Goal: Task Accomplishment & Management: Manage account settings

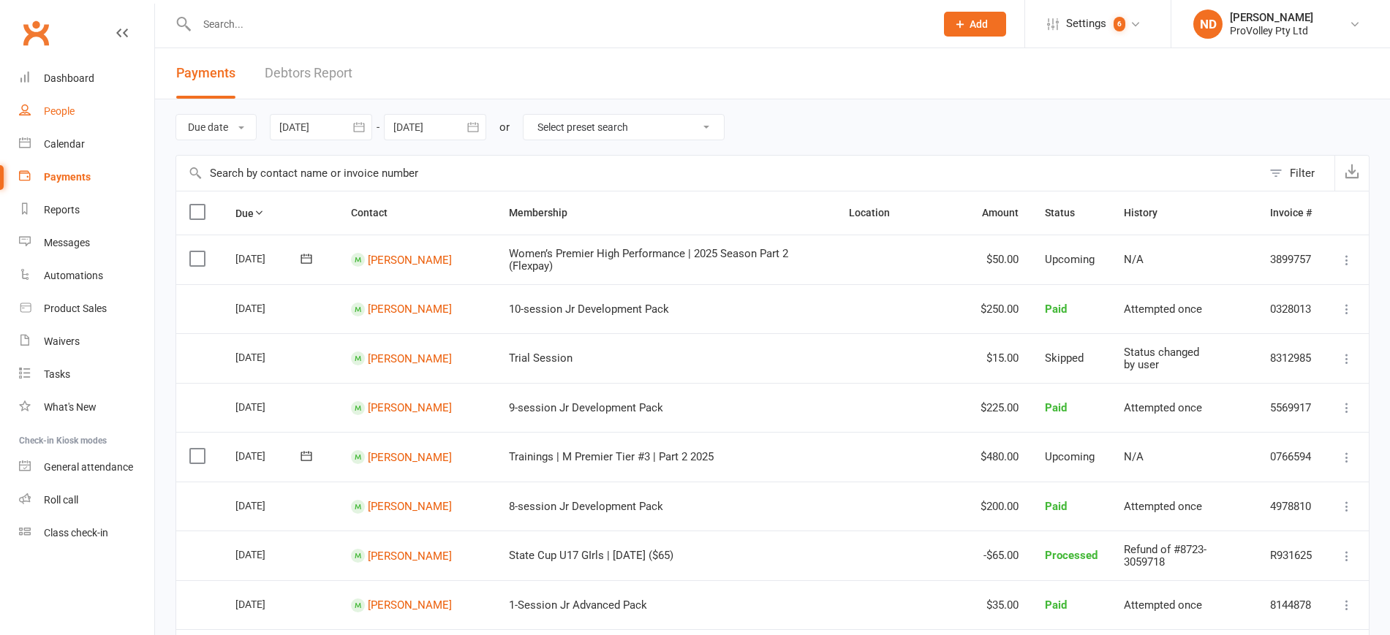
click at [64, 104] on link "People" at bounding box center [86, 111] width 135 height 33
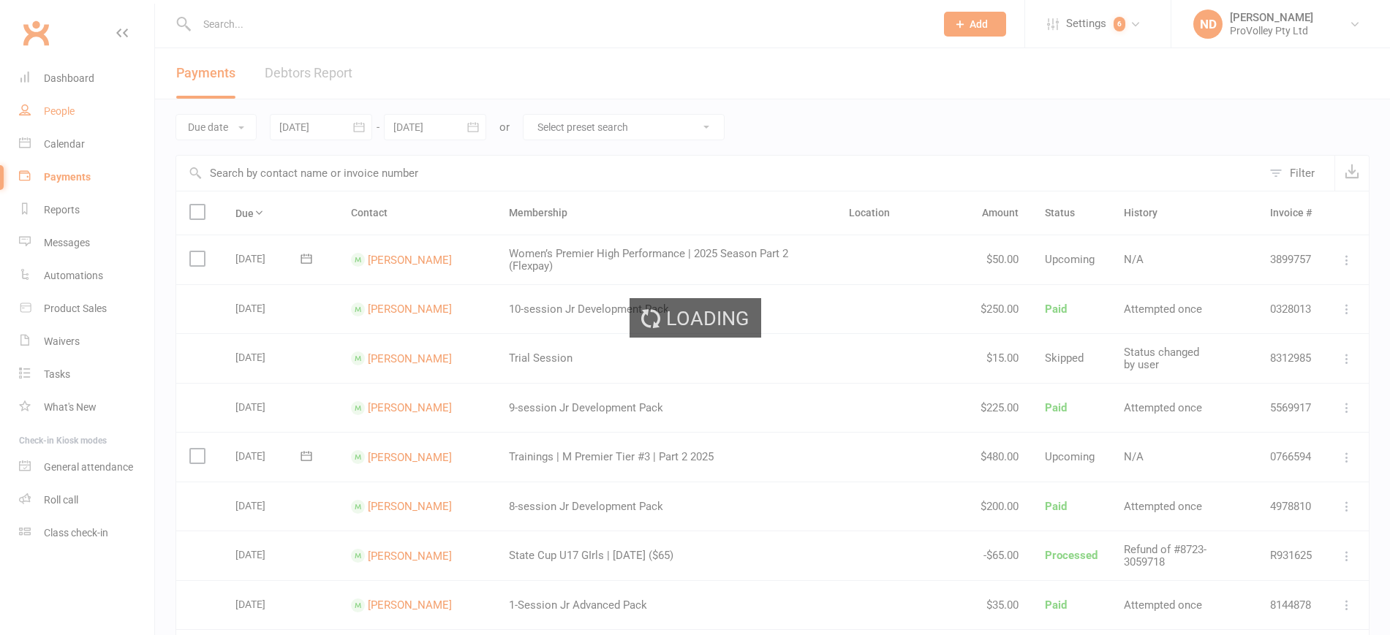
select select "100"
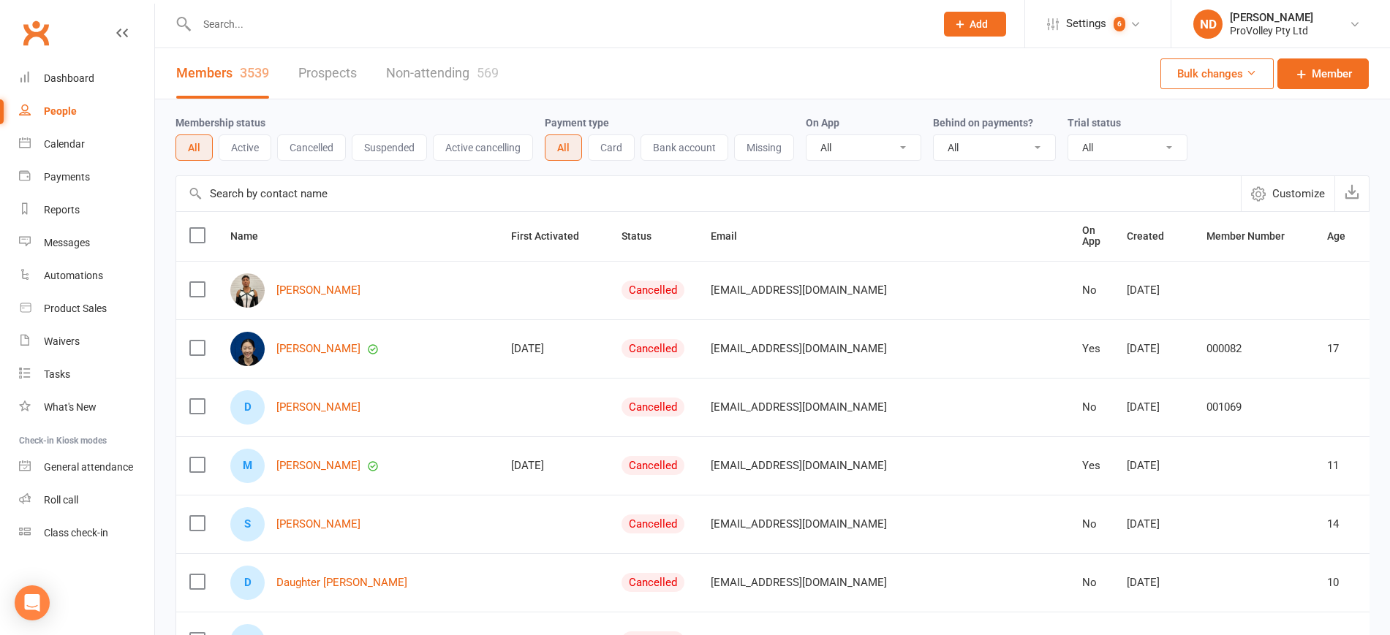
click at [337, 195] on input "text" at bounding box center [708, 193] width 1065 height 35
paste input "Ralph Dacanay"
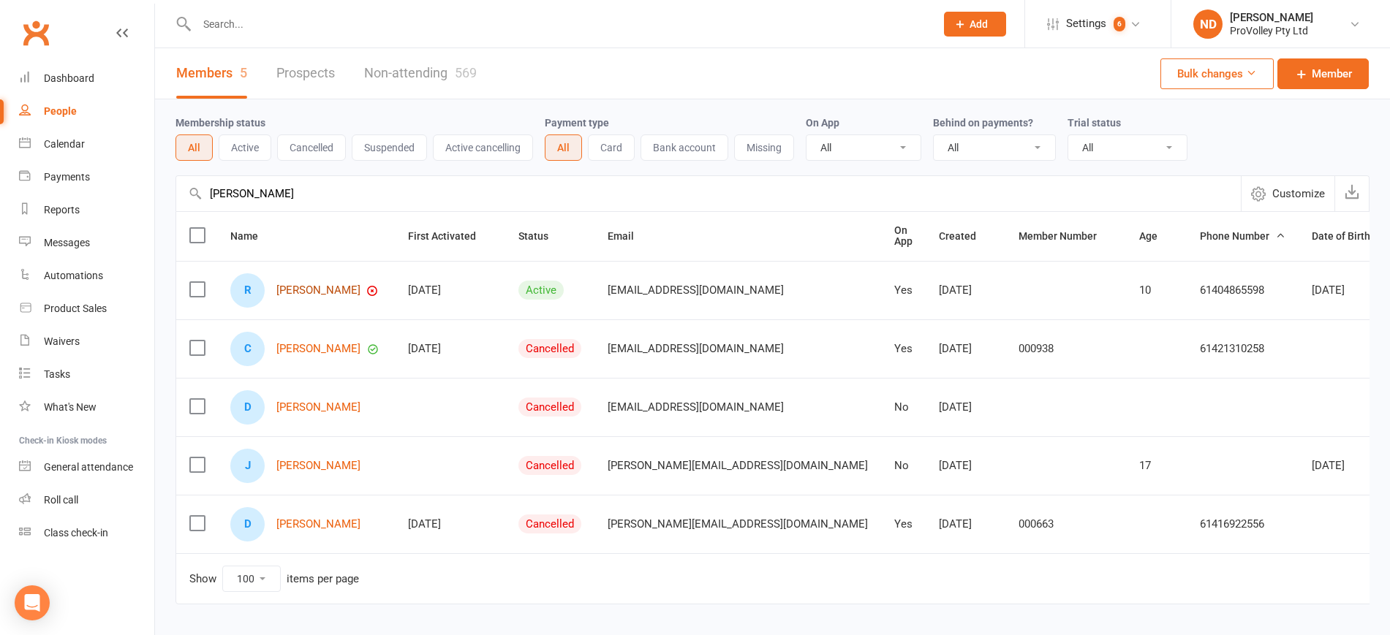
type input "Ralph Dacanay"
click at [327, 286] on link "Ralph Dacanay" at bounding box center [318, 290] width 84 height 12
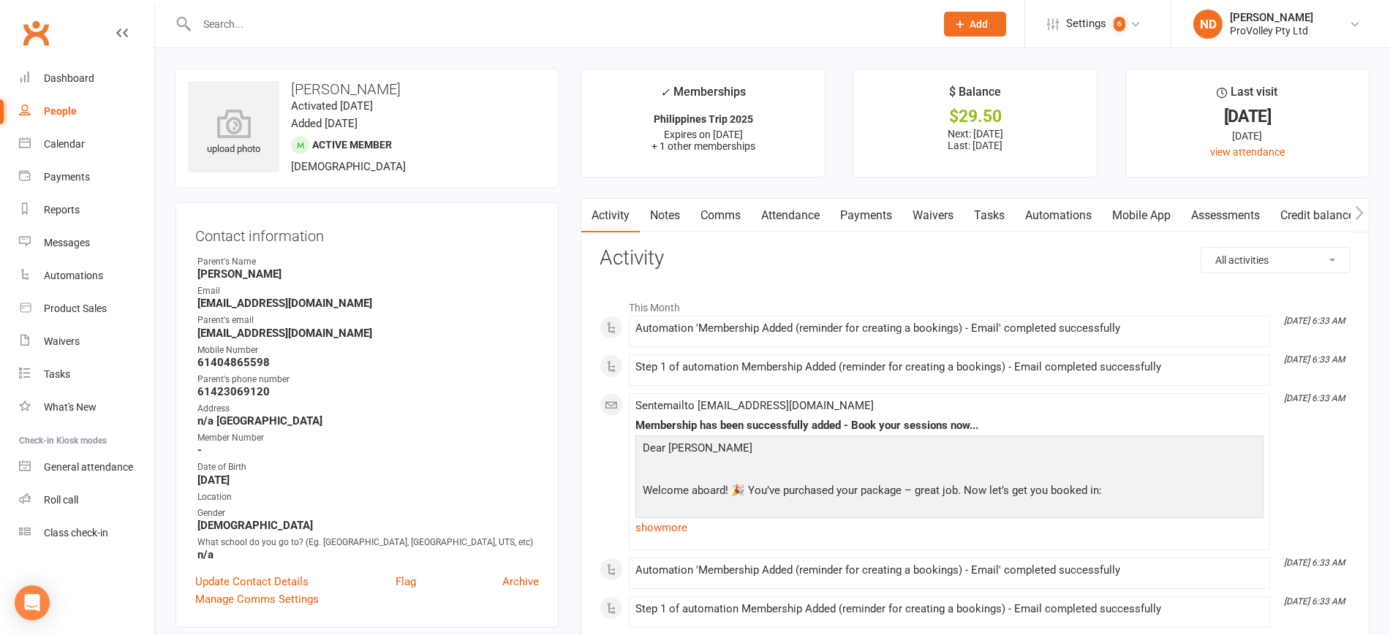
click at [872, 219] on link "Payments" at bounding box center [866, 216] width 72 height 34
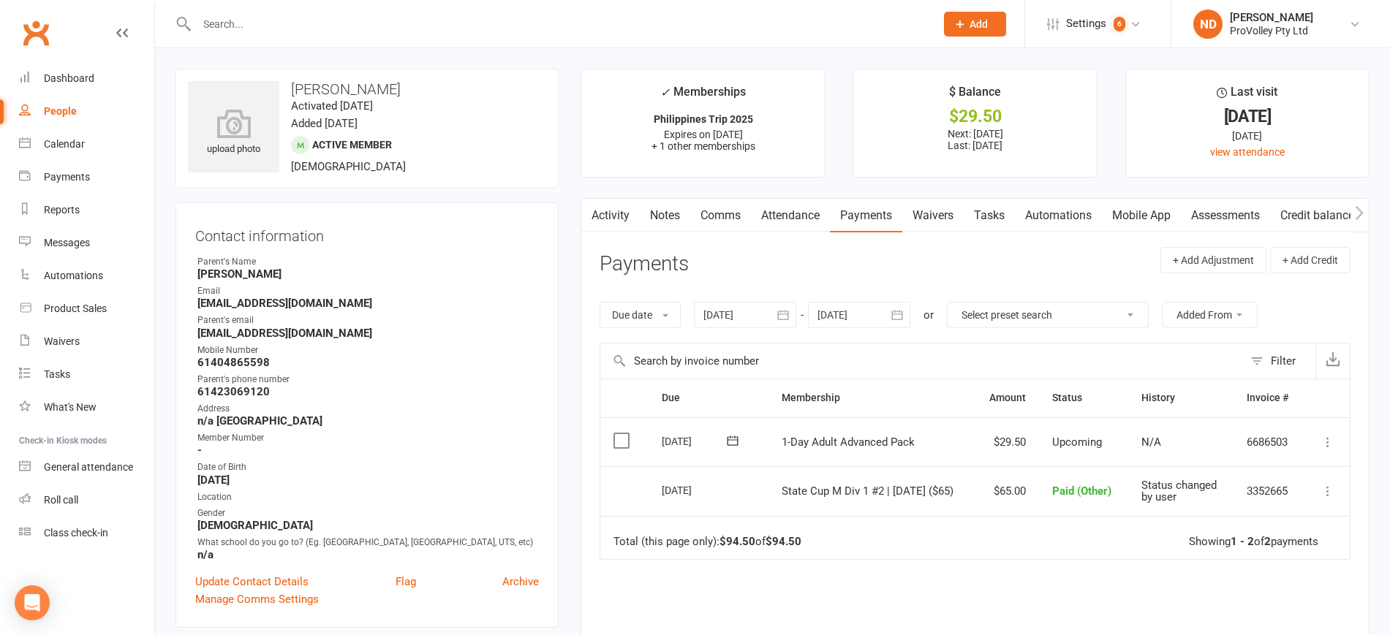
click at [789, 315] on icon "button" at bounding box center [783, 315] width 15 height 15
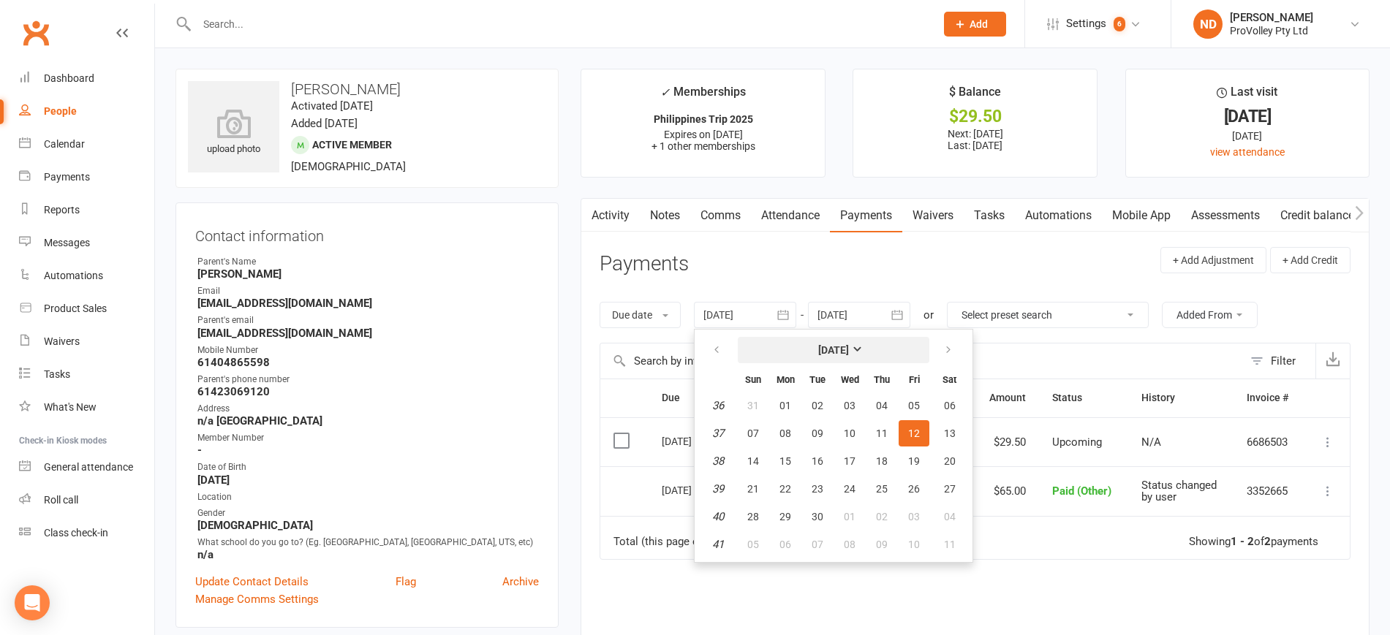
click at [814, 341] on button "September 2025" at bounding box center [834, 350] width 192 height 26
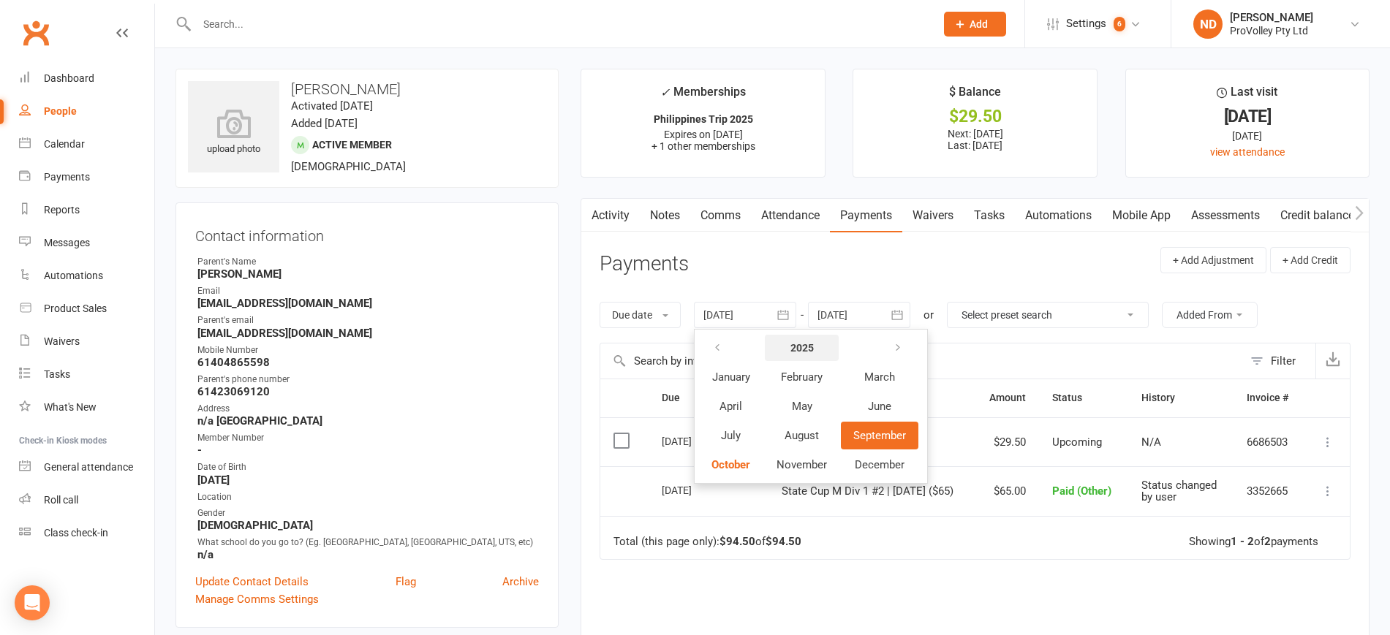
click at [806, 336] on button "2025" at bounding box center [802, 348] width 74 height 26
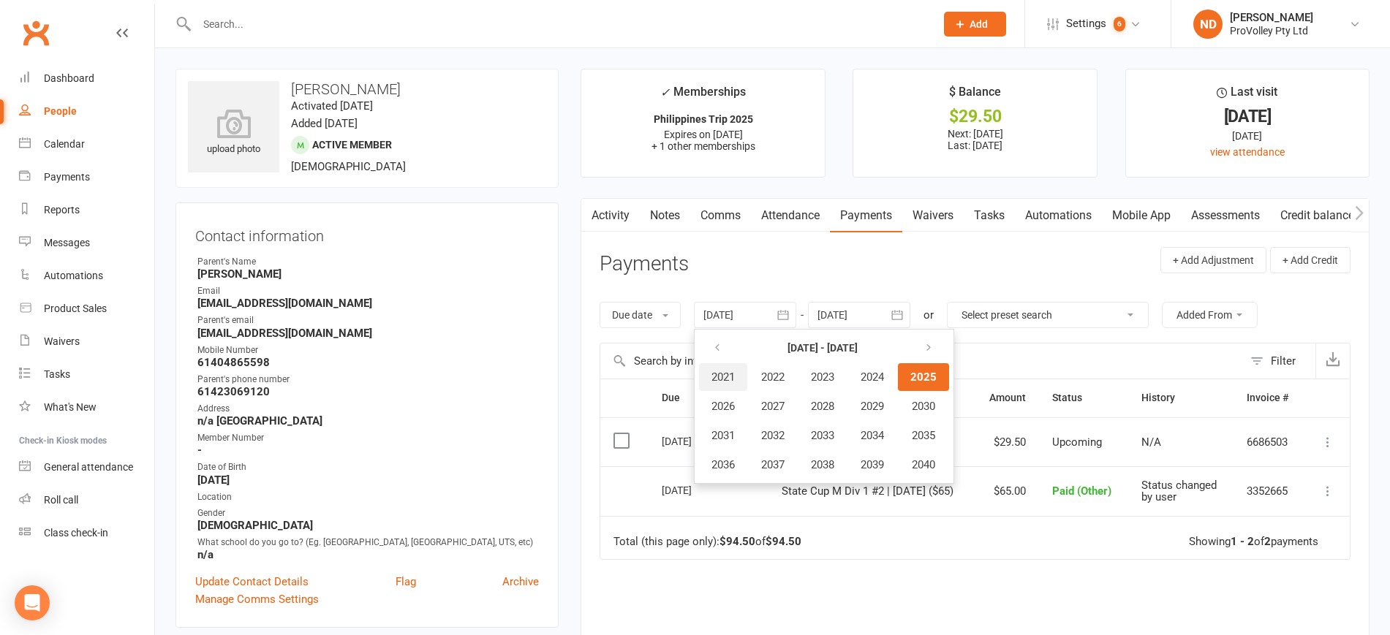
click at [734, 377] on span "2021" at bounding box center [722, 377] width 23 height 13
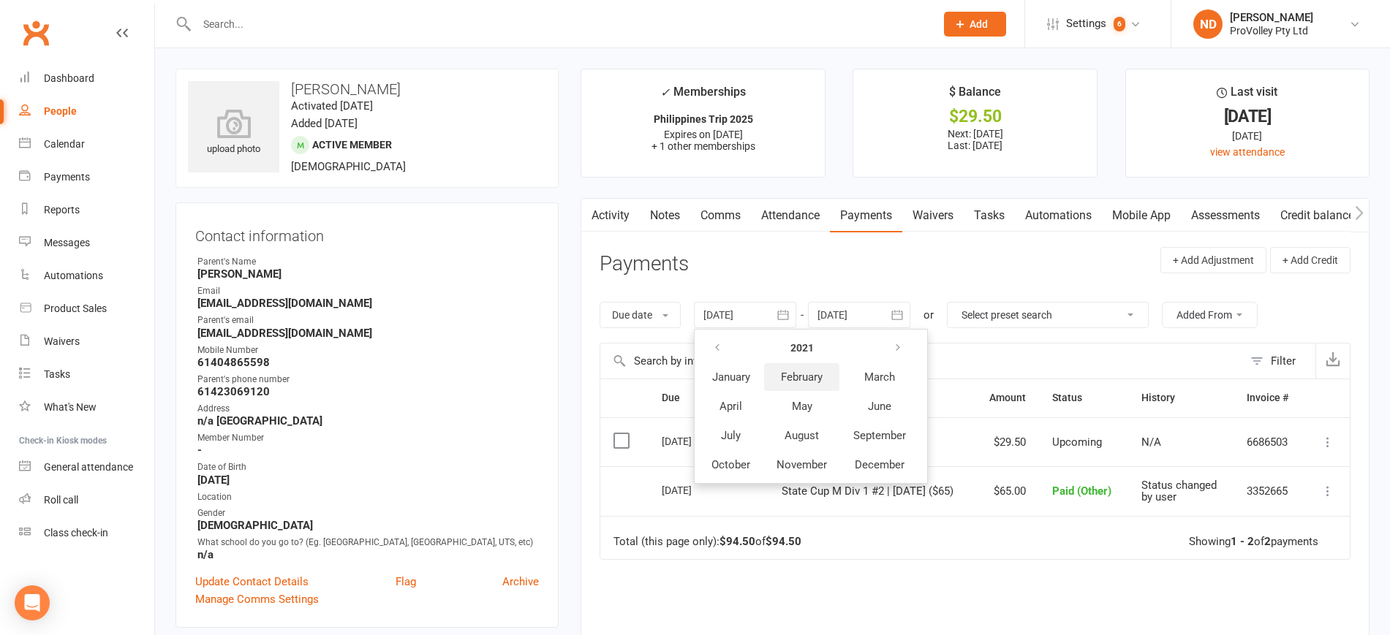
click at [803, 378] on span "February" at bounding box center [802, 377] width 42 height 13
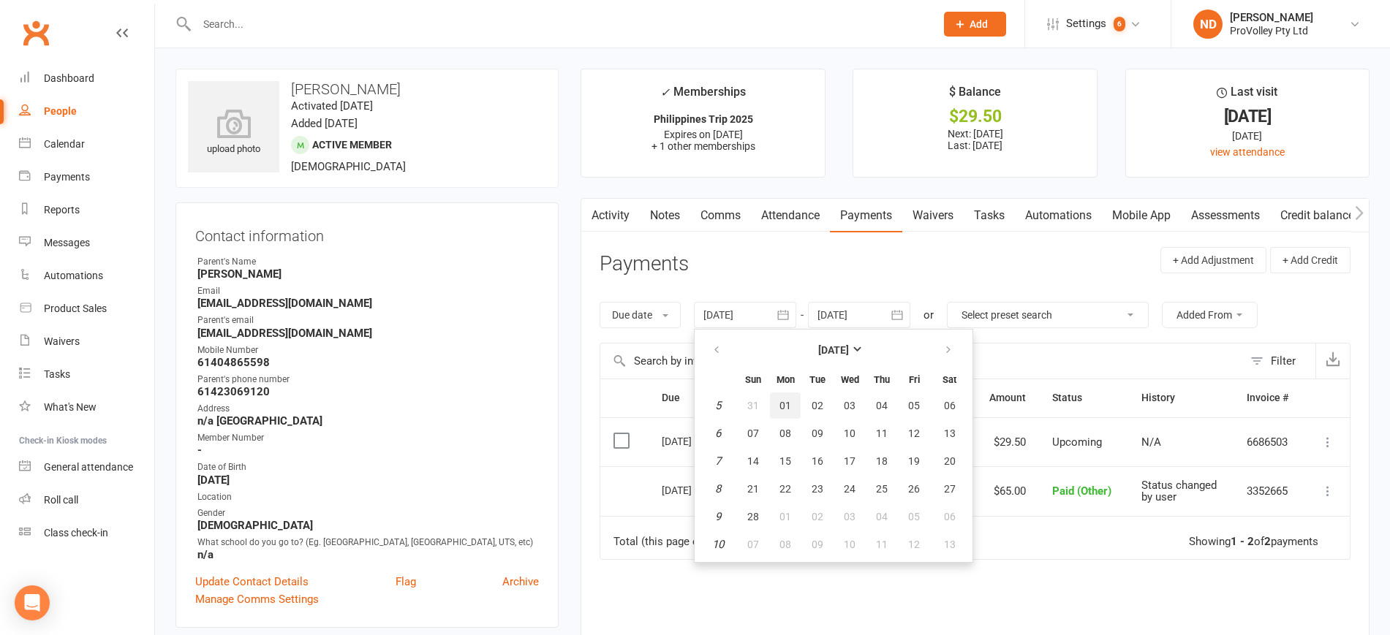
click at [789, 412] on button "01" at bounding box center [785, 406] width 31 height 26
type input "01 Feb 2021"
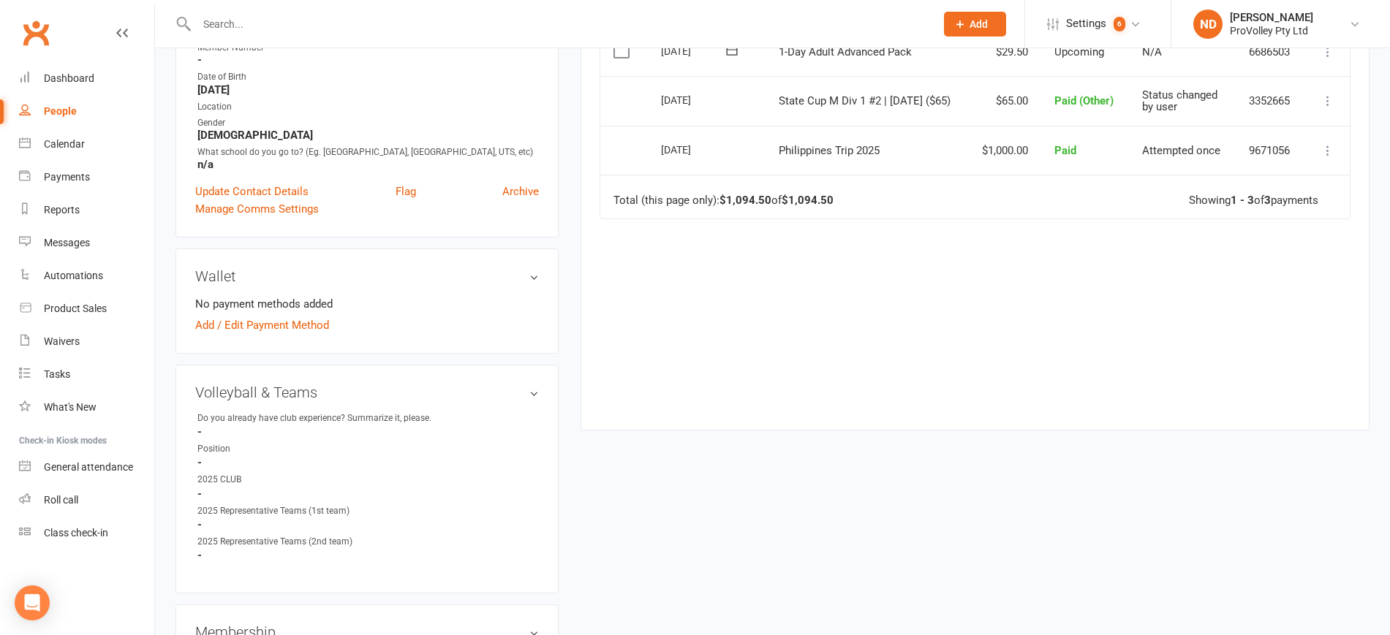
scroll to position [640, 0]
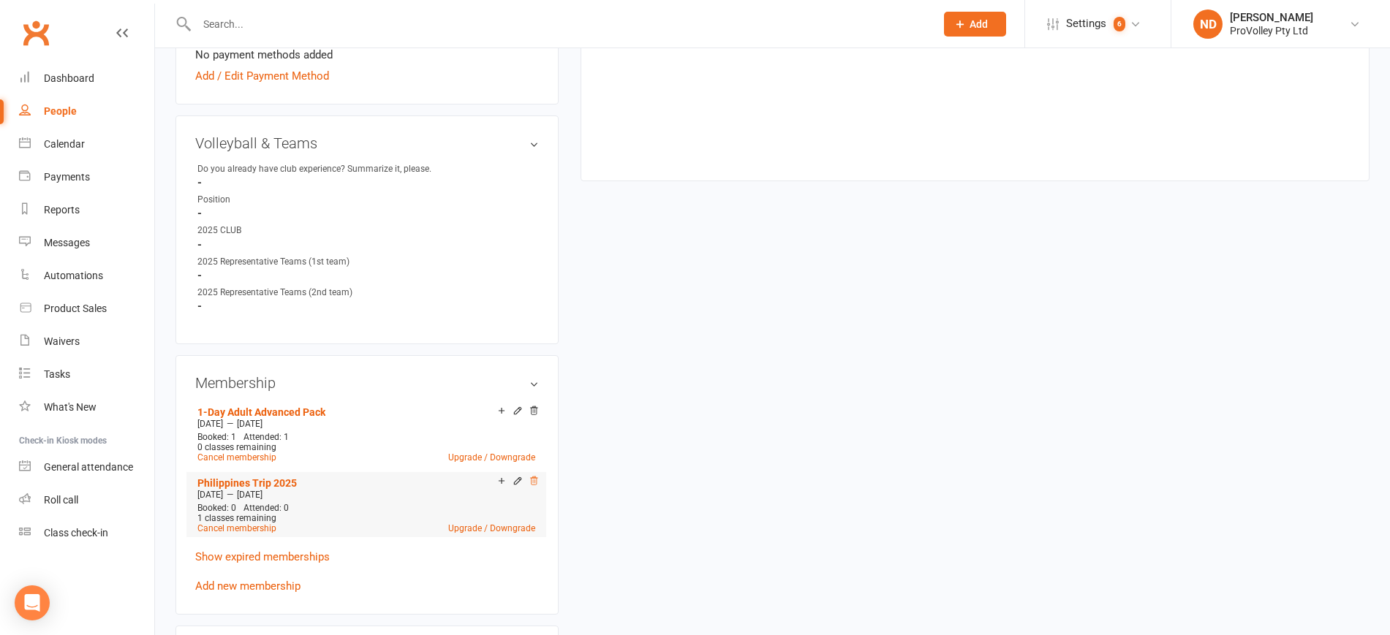
click at [532, 485] on icon at bounding box center [534, 481] width 7 height 8
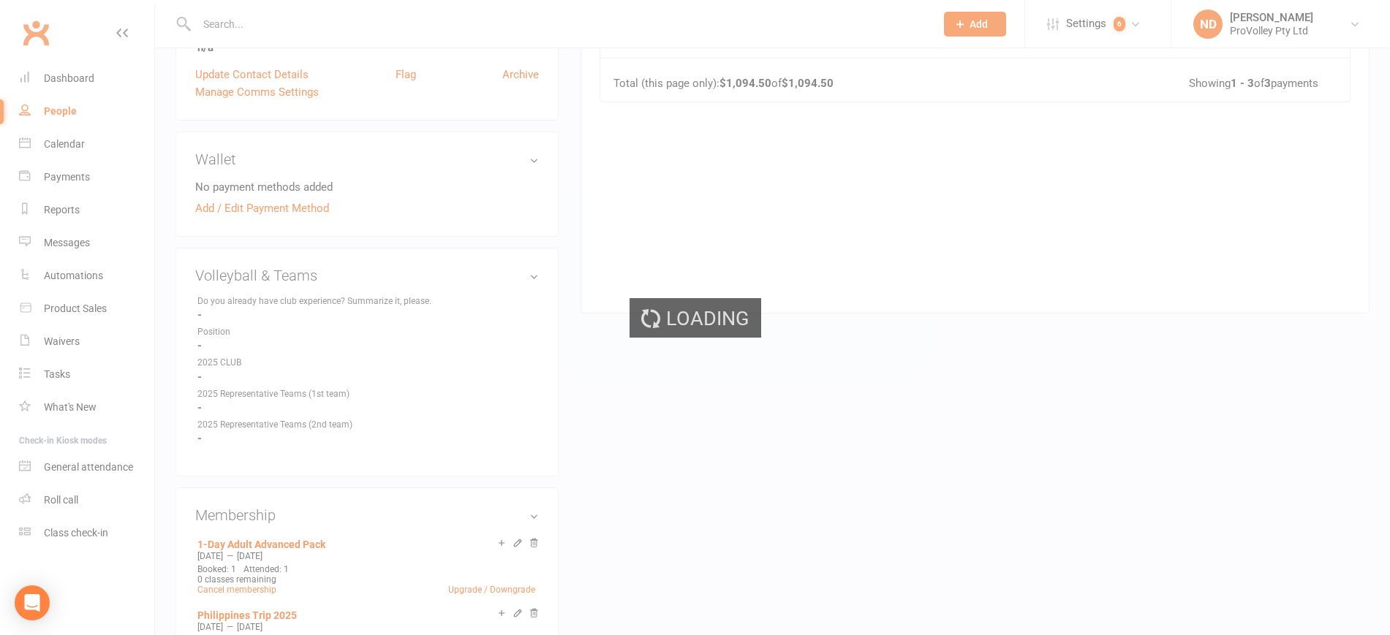
scroll to position [274, 0]
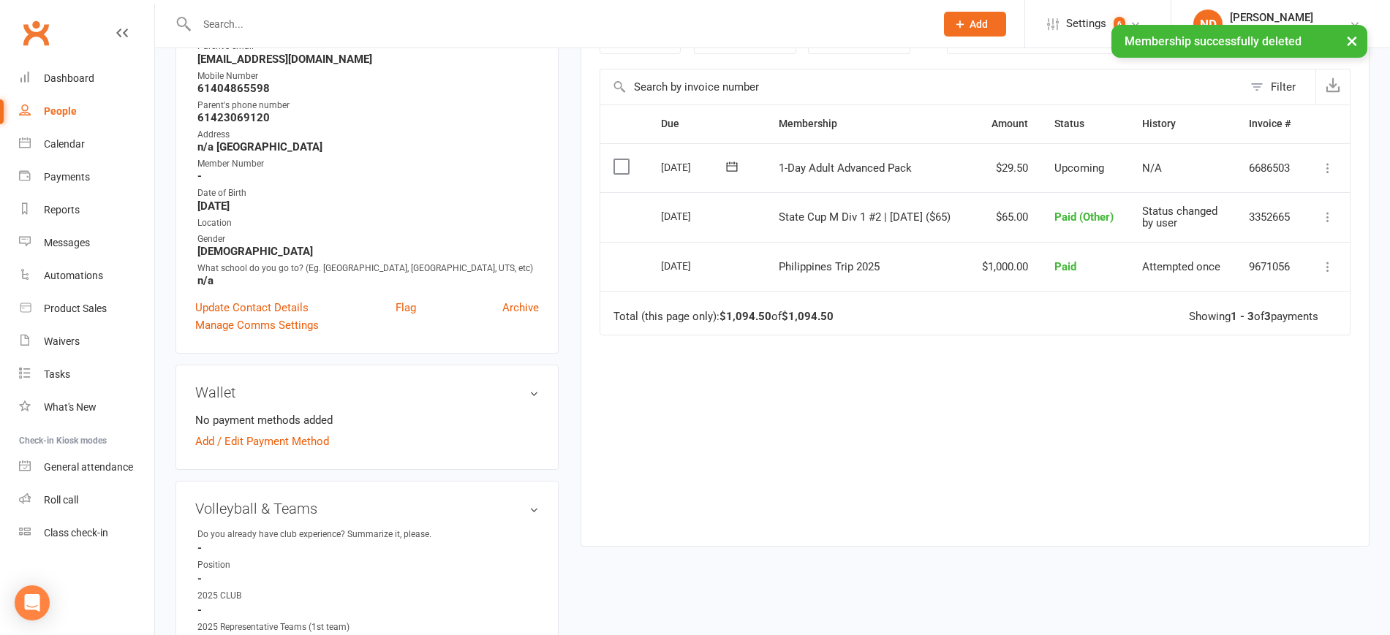
click at [1331, 265] on icon at bounding box center [1327, 267] width 15 height 15
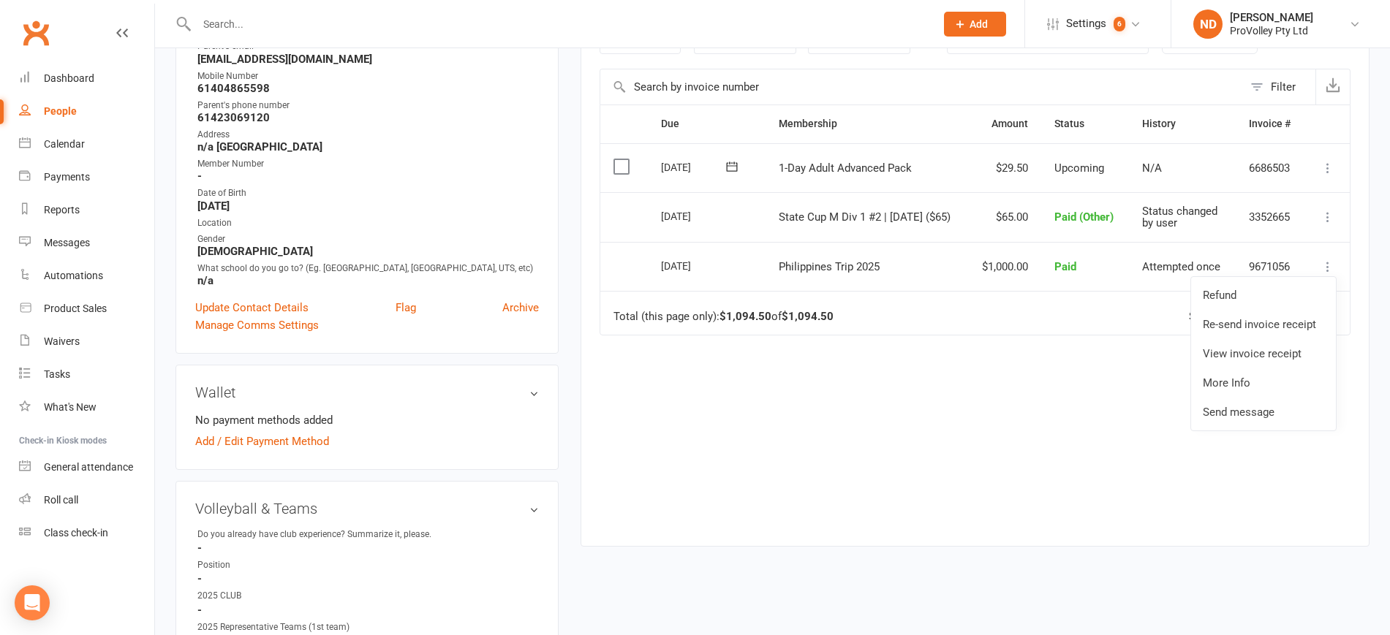
click at [975, 370] on div "Due Contact Membership Amount Status History Invoice # Select this 08 Oct 2025 …" at bounding box center [975, 314] width 751 height 419
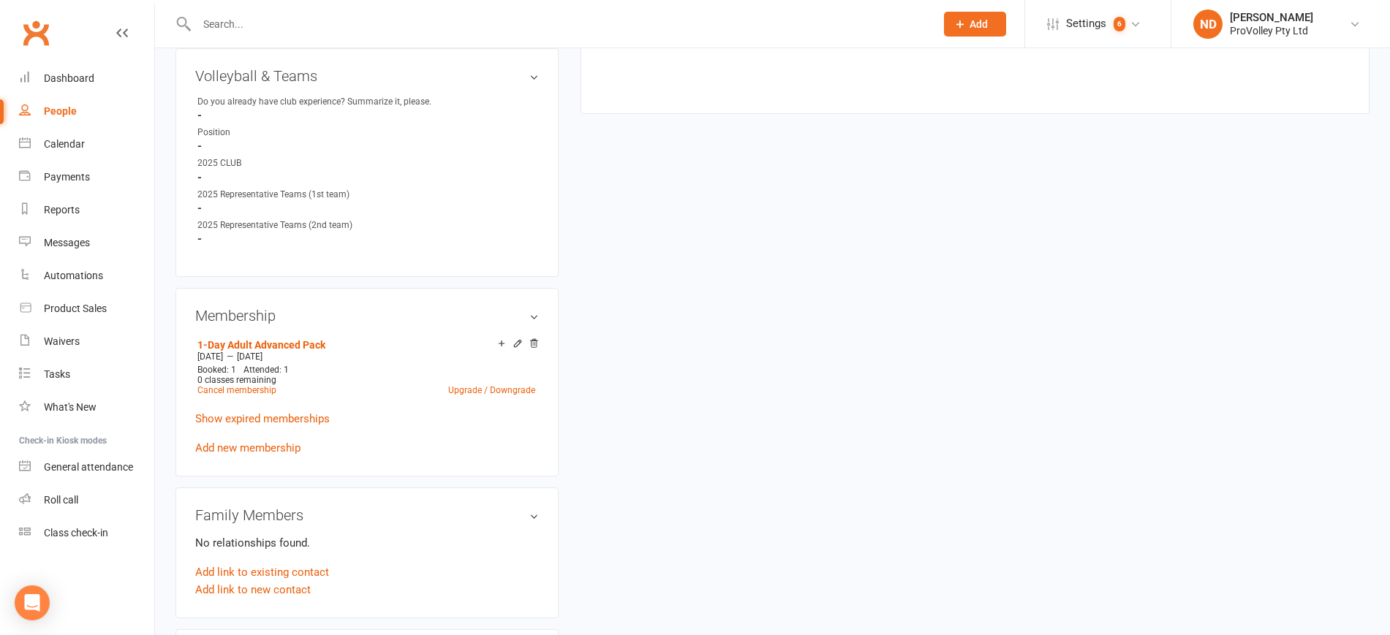
scroll to position [823, 0]
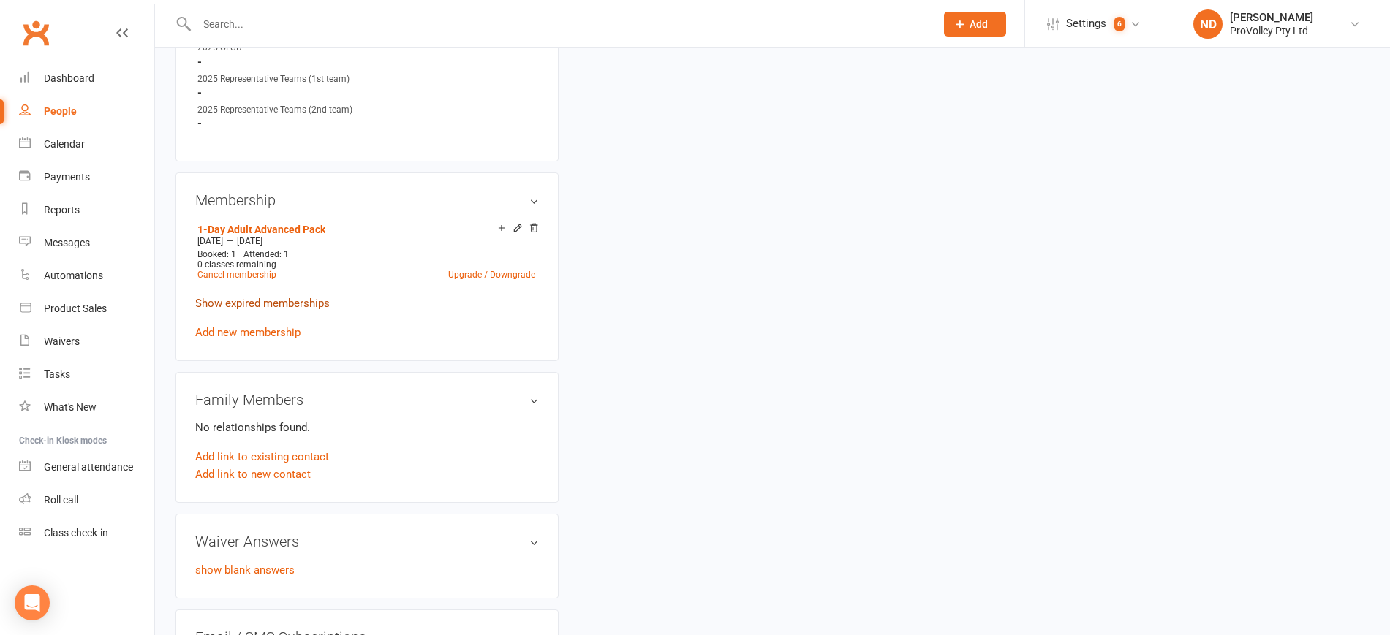
click at [295, 310] on link "Show expired memberships" at bounding box center [262, 303] width 135 height 13
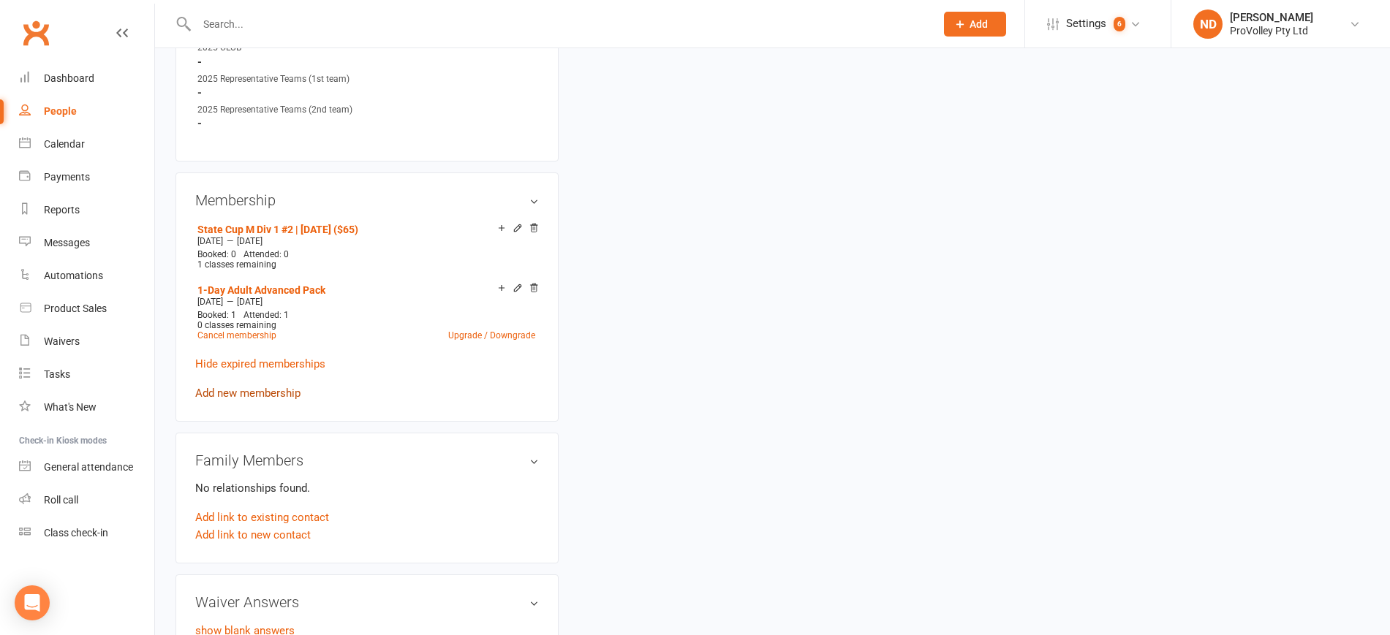
click at [262, 400] on link "Add new membership" at bounding box center [247, 393] width 105 height 13
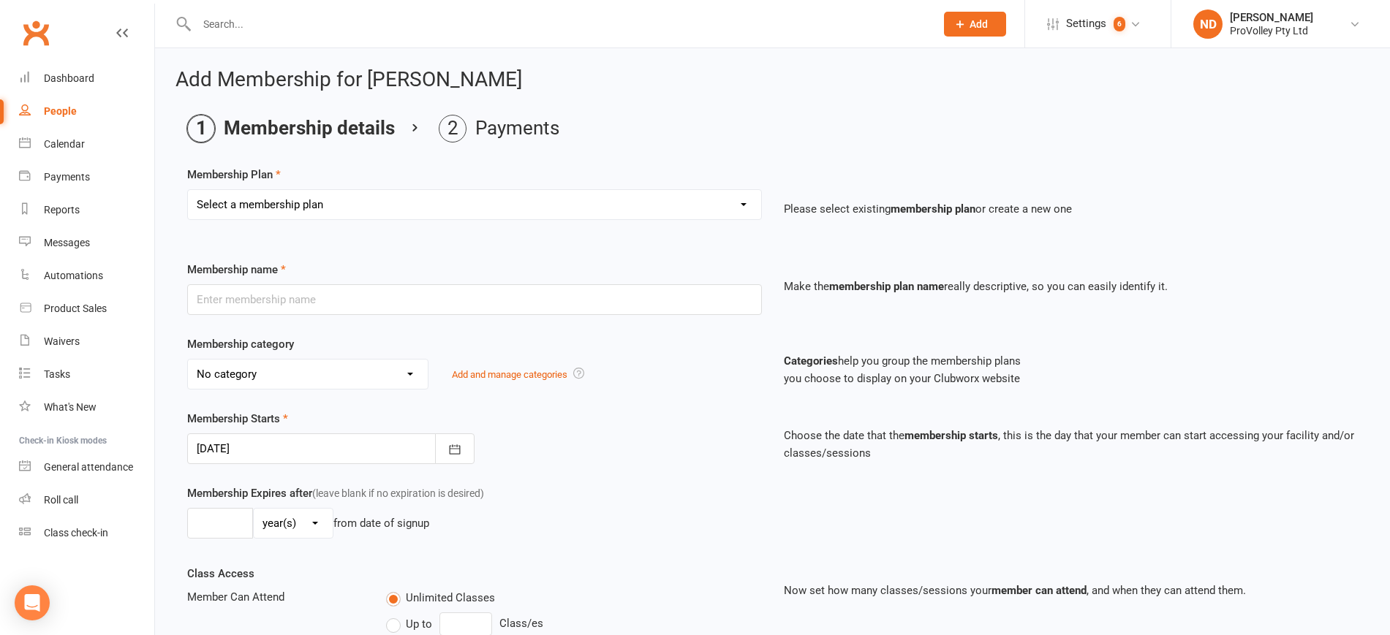
click at [458, 206] on select "Select a membership plan Create new Membership Plan SVL Team 1-Day Trial SVL Te…" at bounding box center [474, 204] width 573 height 29
select select "299"
click at [188, 190] on select "Select a membership plan Create new Membership Plan SVL Team 1-Day Trial SVL Te…" at bounding box center [474, 204] width 573 height 29
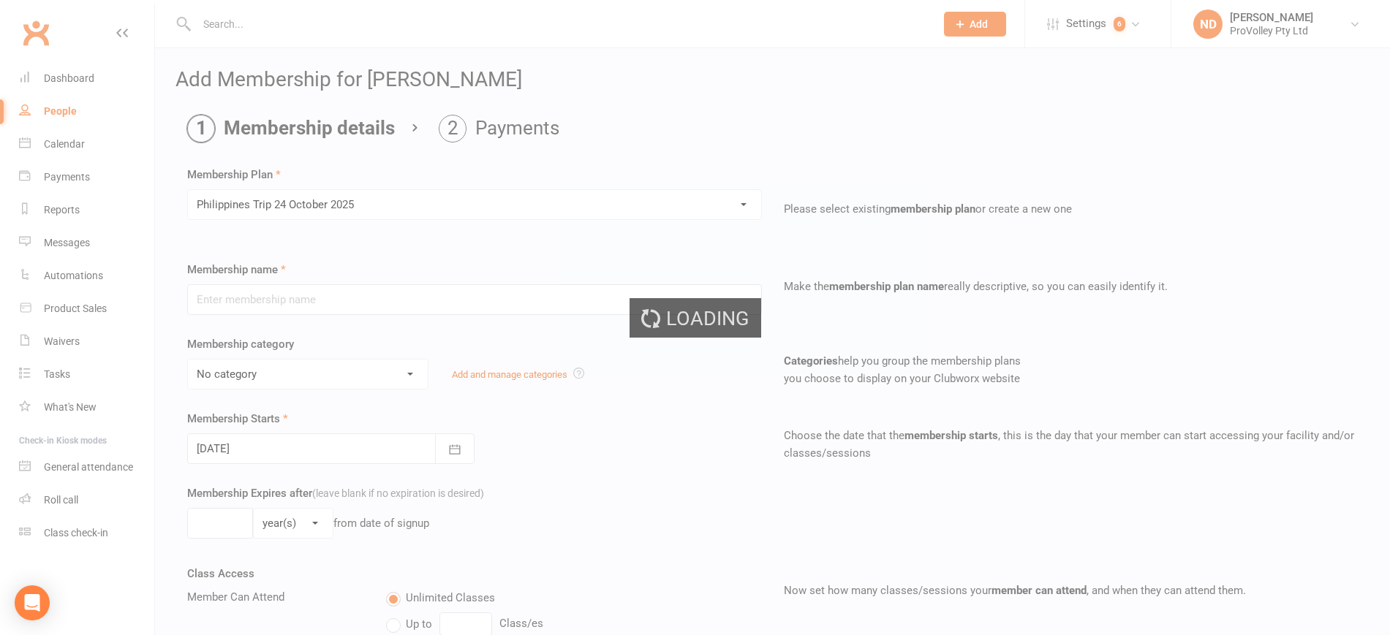
type input "Philippines Trip [DATE]"
select select "22"
type input "2"
select select "2"
type input "1"
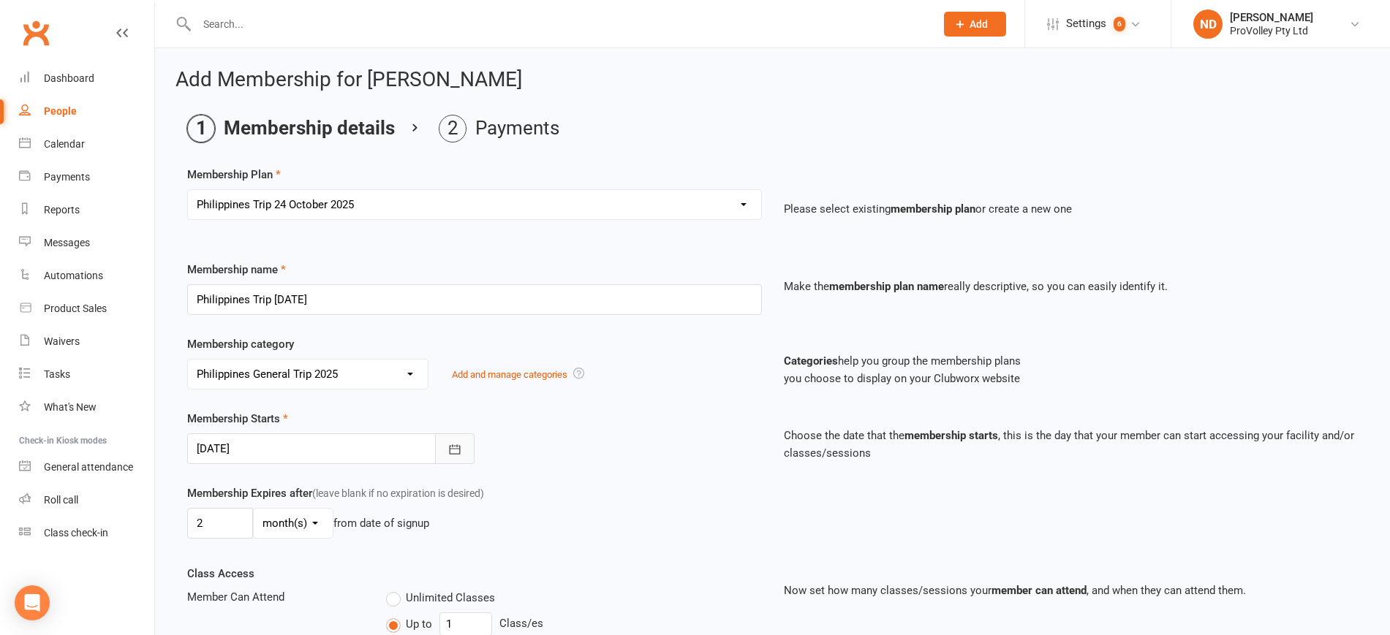
click at [463, 445] on button "button" at bounding box center [454, 449] width 39 height 31
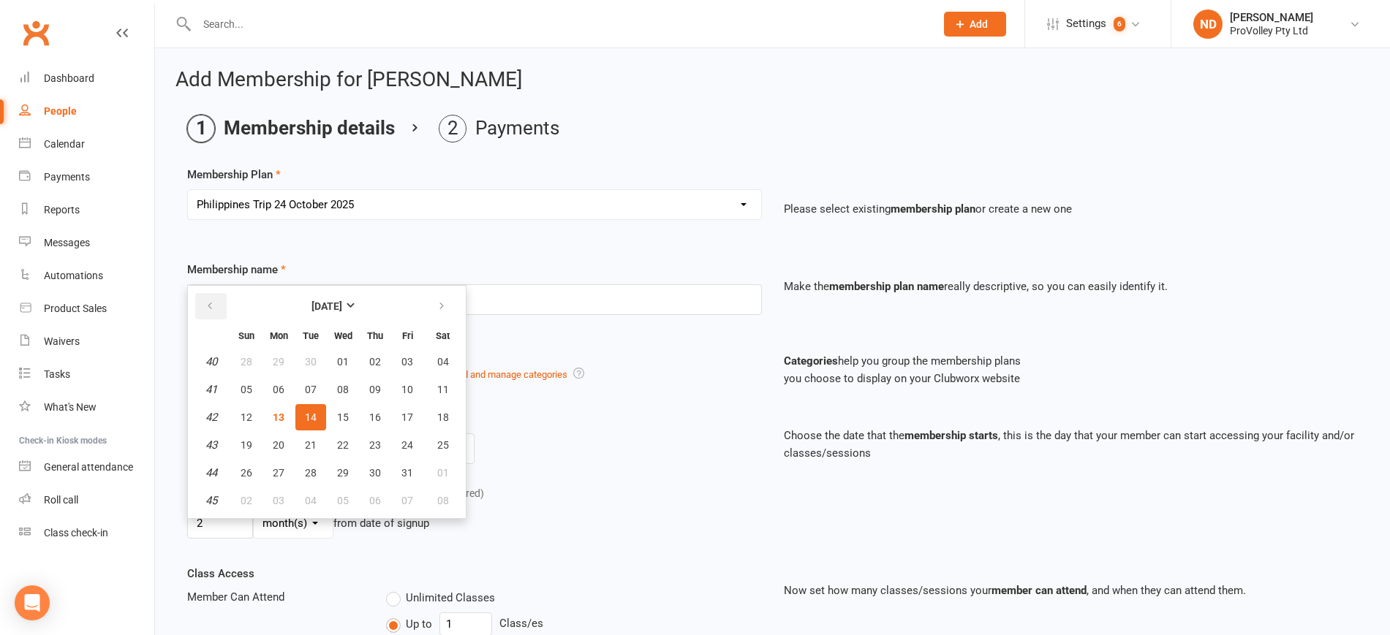
click at [215, 297] on button "button" at bounding box center [210, 306] width 31 height 26
click at [273, 359] on span "01" at bounding box center [279, 362] width 12 height 12
type input "01 Sep 2025"
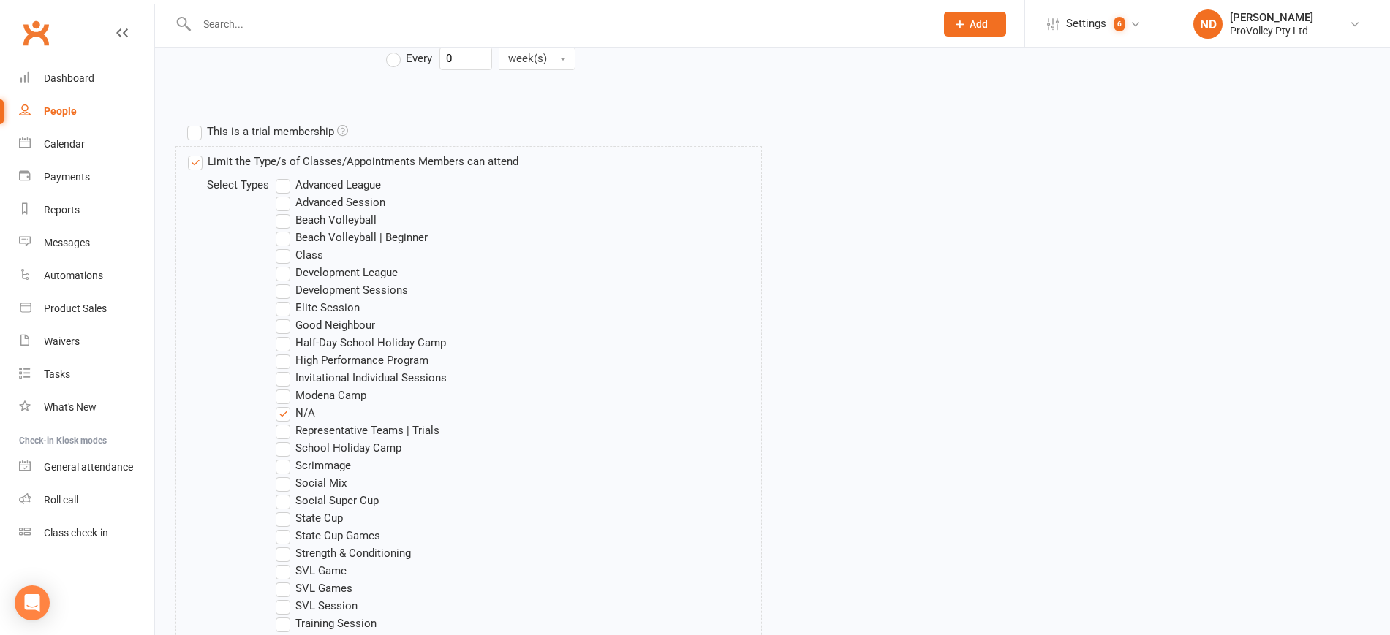
scroll to position [984, 0]
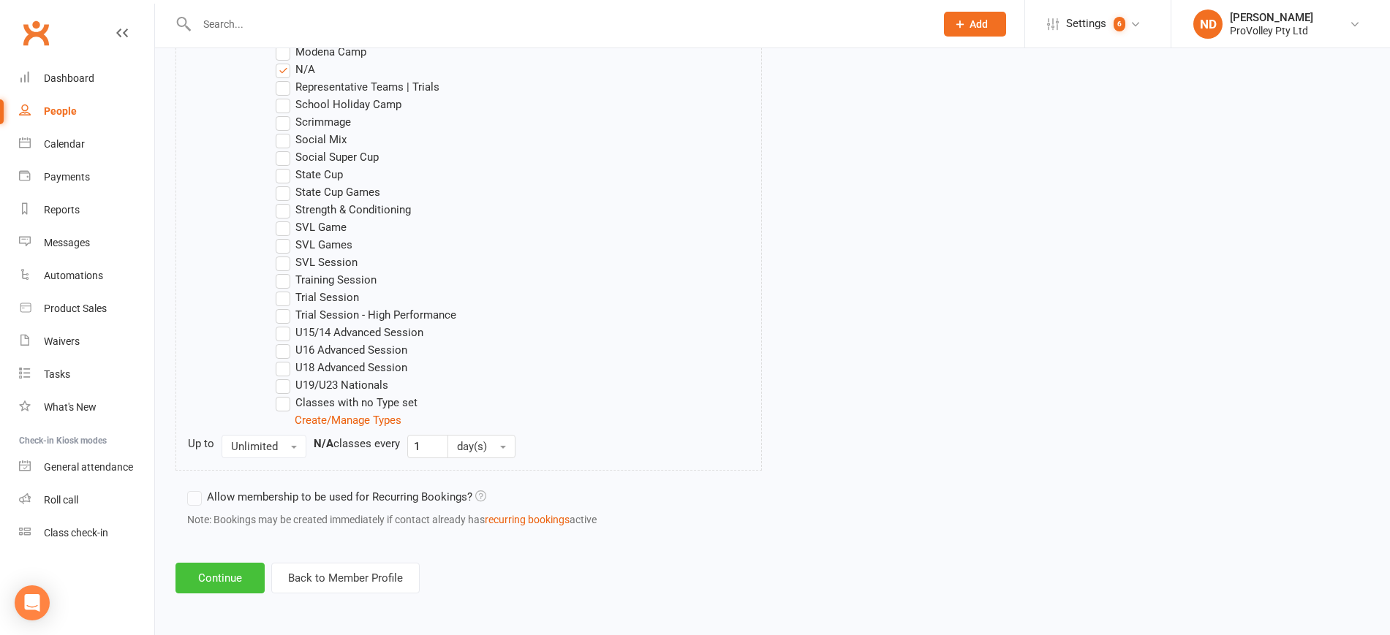
click at [246, 581] on button "Continue" at bounding box center [219, 578] width 89 height 31
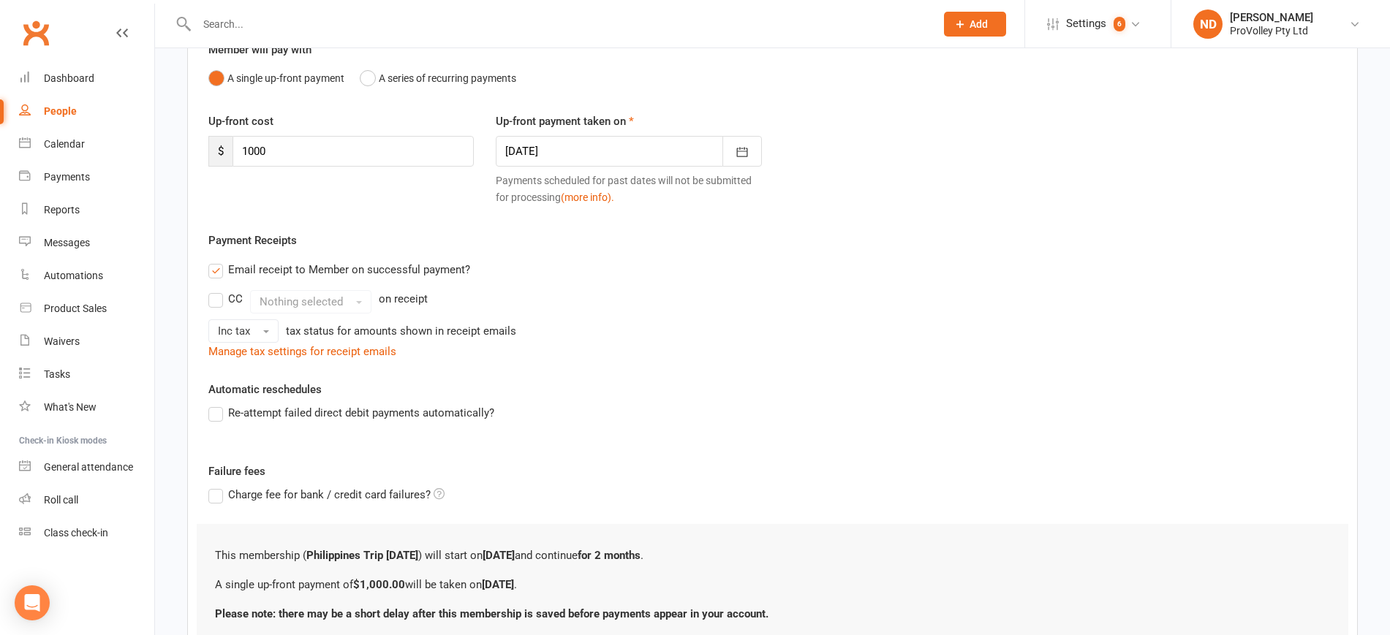
scroll to position [0, 0]
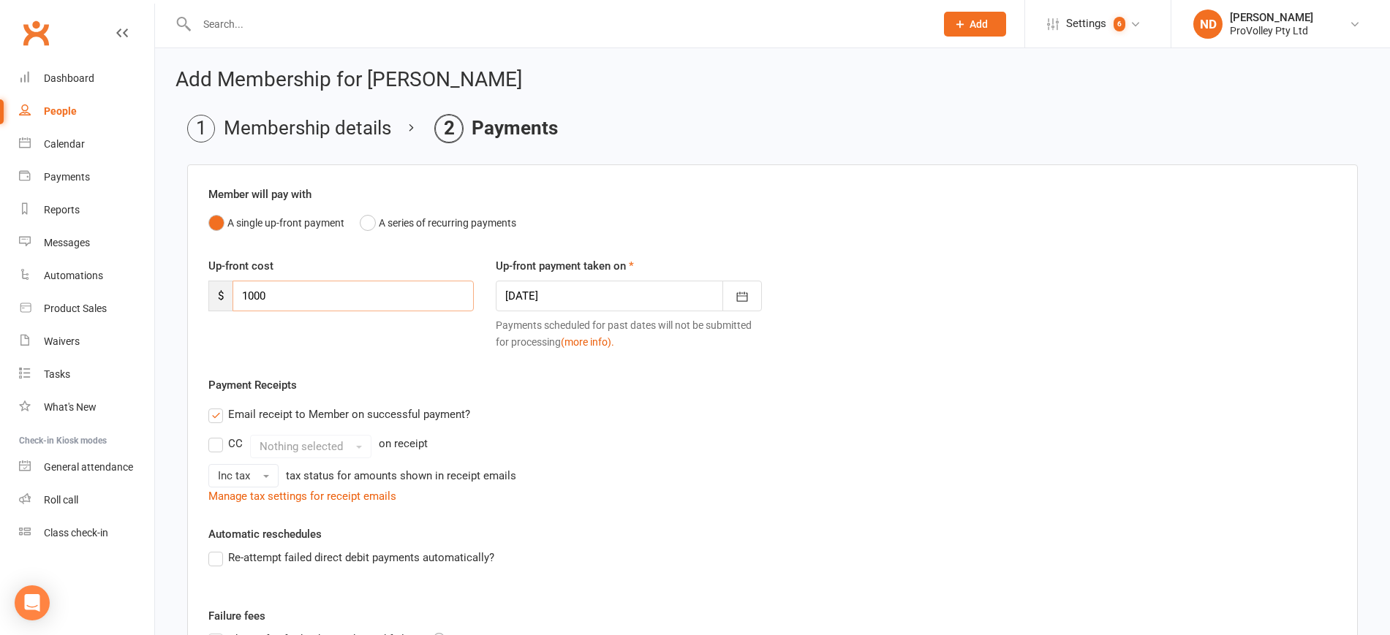
click at [301, 291] on input "1000" at bounding box center [353, 296] width 241 height 31
drag, startPoint x: 302, startPoint y: 292, endPoint x: 195, endPoint y: 264, distance: 110.5
click at [195, 264] on div "Member will pay with A single up-front payment A series of recurring payments U…" at bounding box center [772, 489] width 1171 height 648
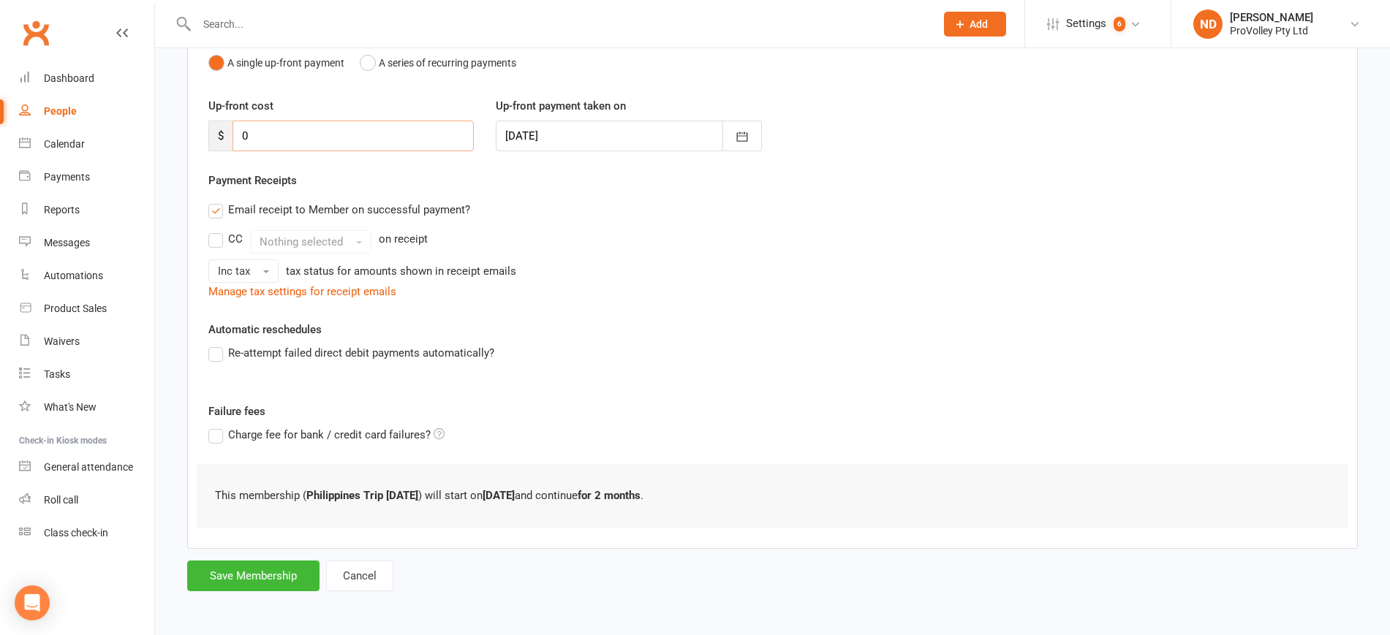
scroll to position [161, 0]
type input "0"
click at [250, 567] on button "Save Membership" at bounding box center [253, 575] width 132 height 31
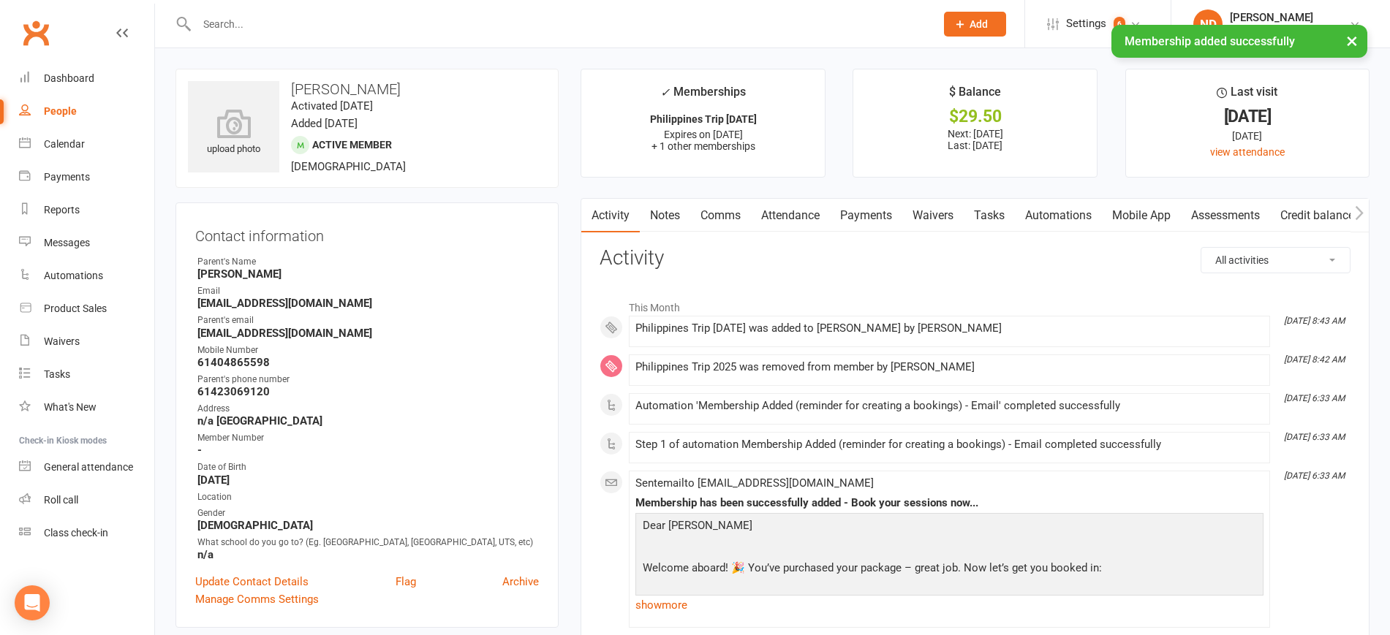
click at [891, 210] on link "Payments" at bounding box center [866, 216] width 72 height 34
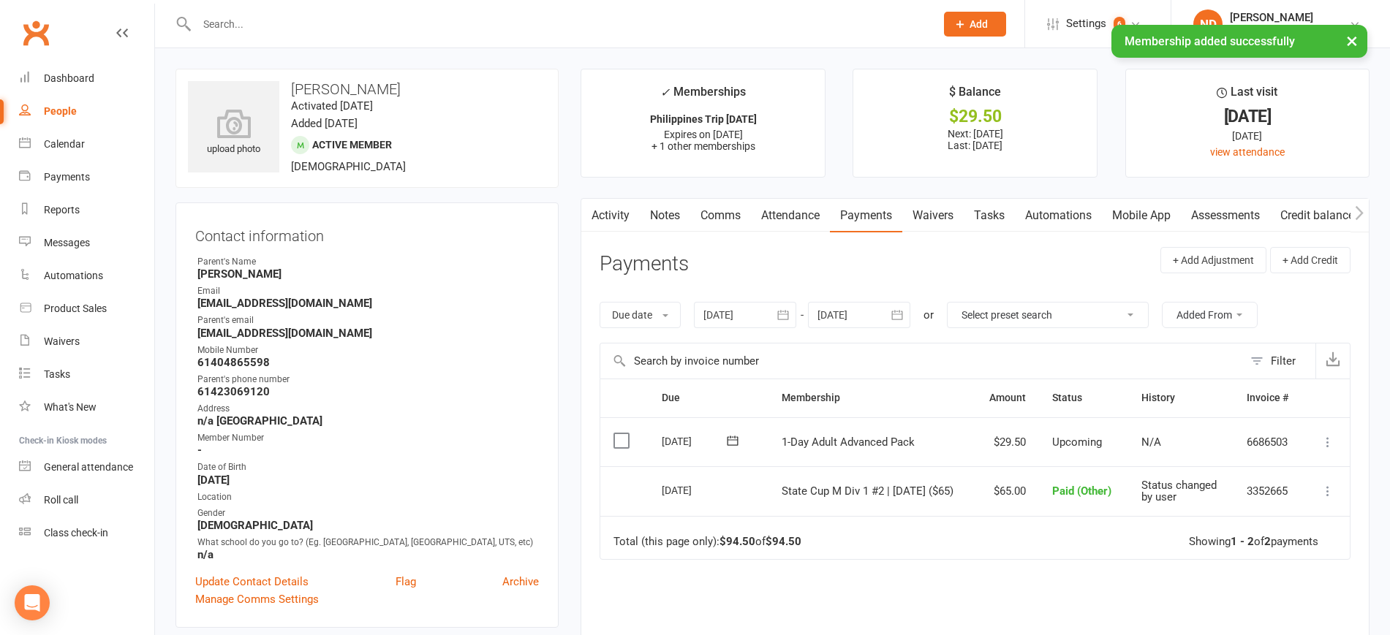
click at [777, 320] on button "button" at bounding box center [783, 315] width 26 height 26
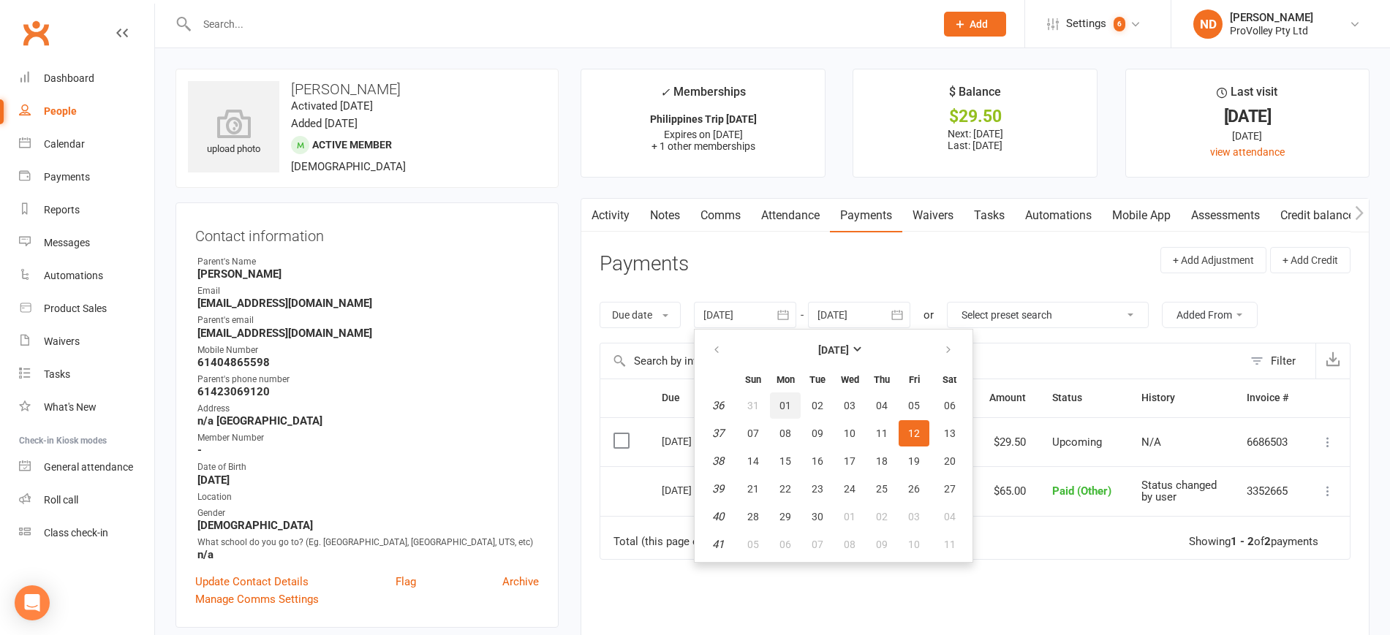
click at [790, 404] on span "01" at bounding box center [785, 406] width 12 height 12
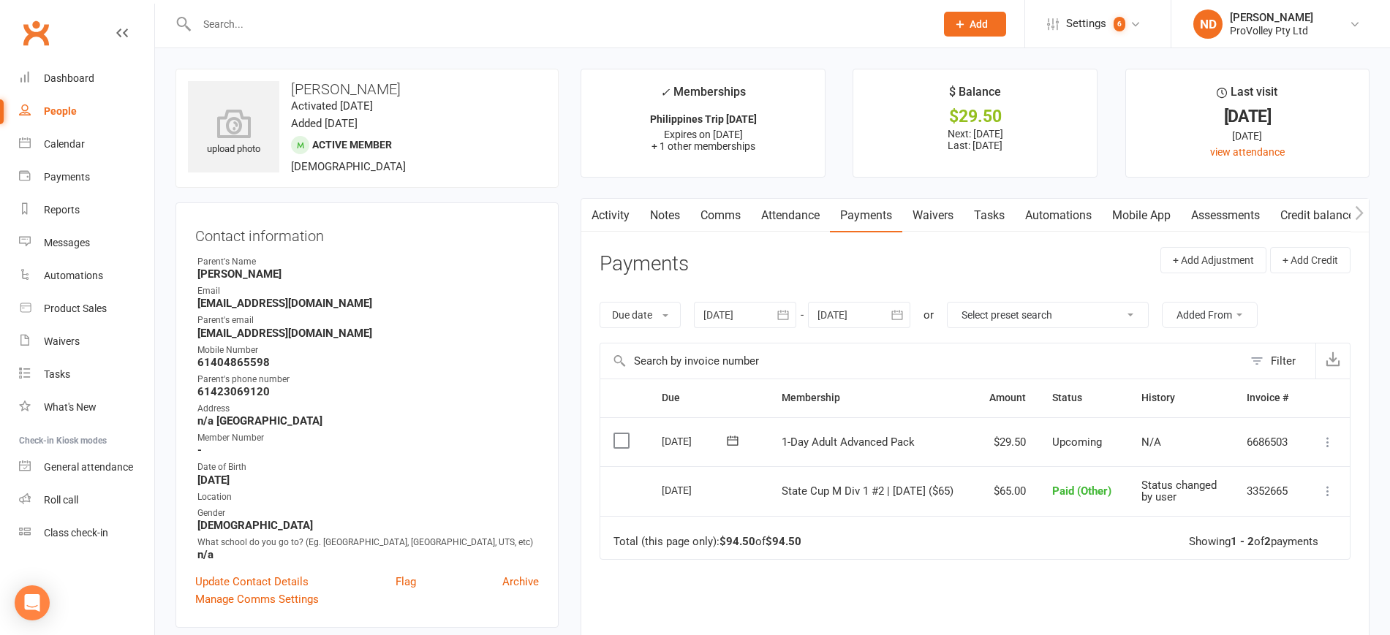
click at [787, 311] on icon "button" at bounding box center [782, 315] width 11 height 10
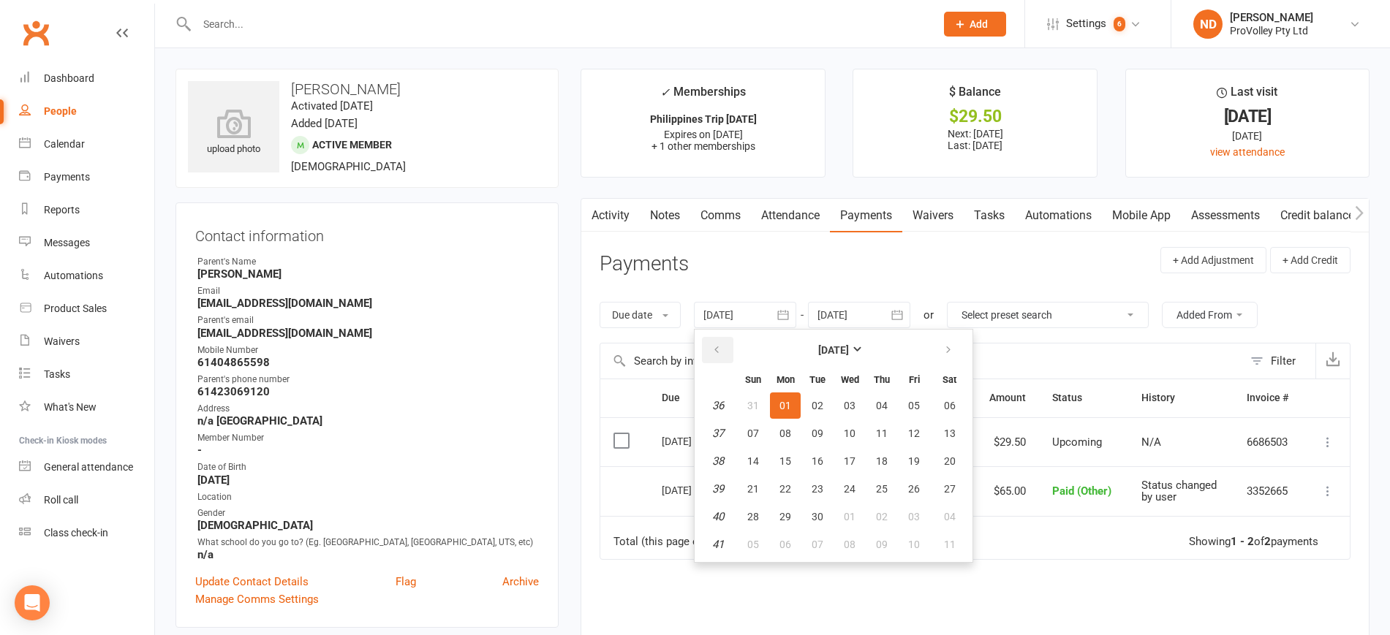
click at [720, 348] on icon "button" at bounding box center [716, 350] width 10 height 12
click at [755, 401] on span "01" at bounding box center [753, 406] width 12 height 12
type input "01 Jun 2025"
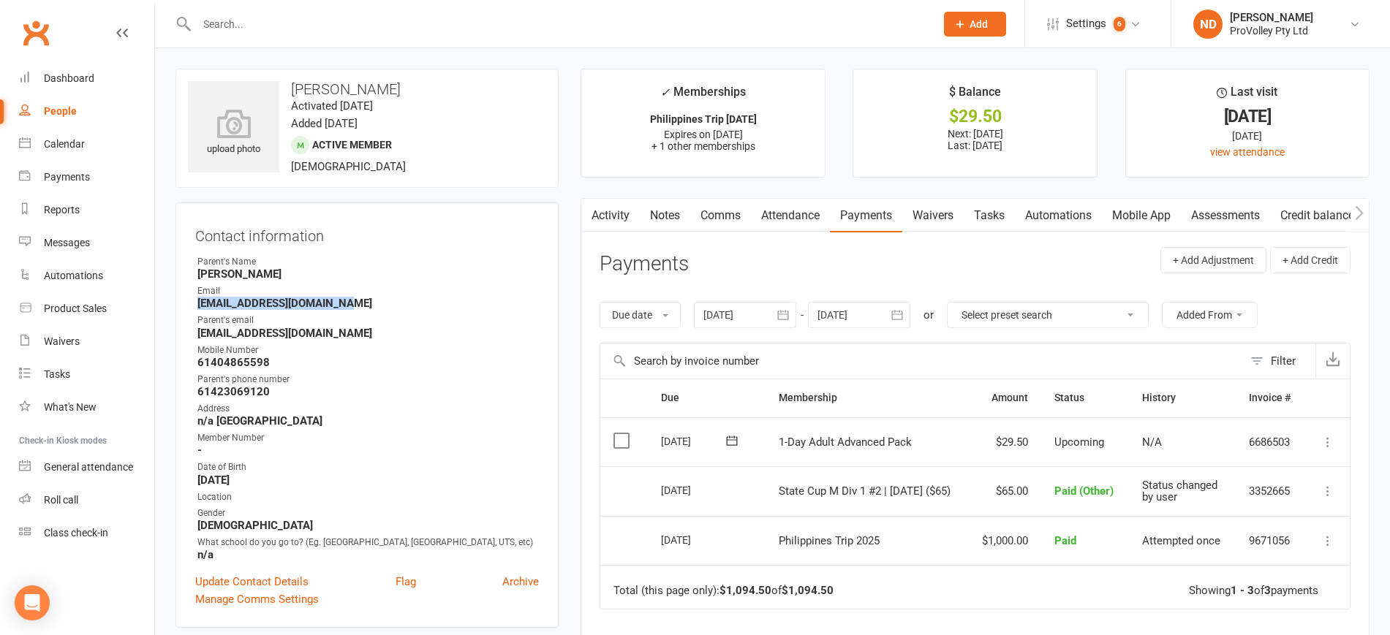
drag, startPoint x: 374, startPoint y: 304, endPoint x: 197, endPoint y: 302, distance: 176.2
click at [197, 302] on strong "ralphdacanay403@gmail.com" at bounding box center [367, 303] width 341 height 13
copy strong "ralphdacanay403@gmail.com"
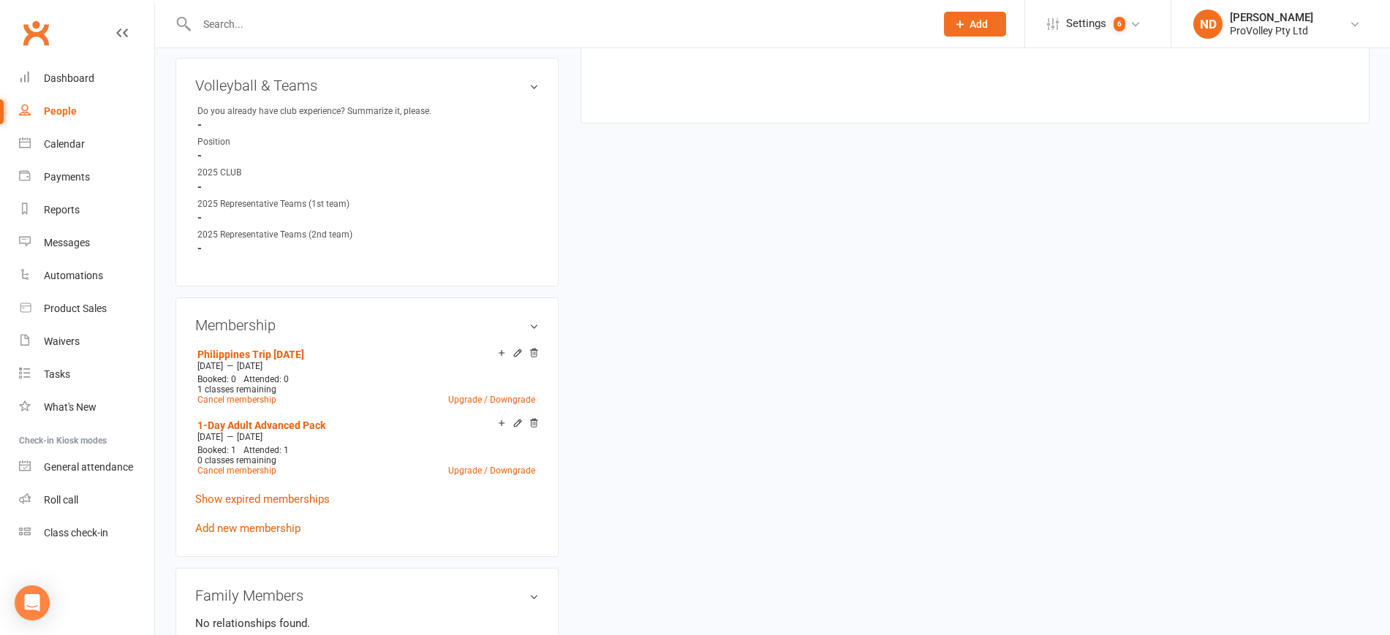
scroll to position [823, 0]
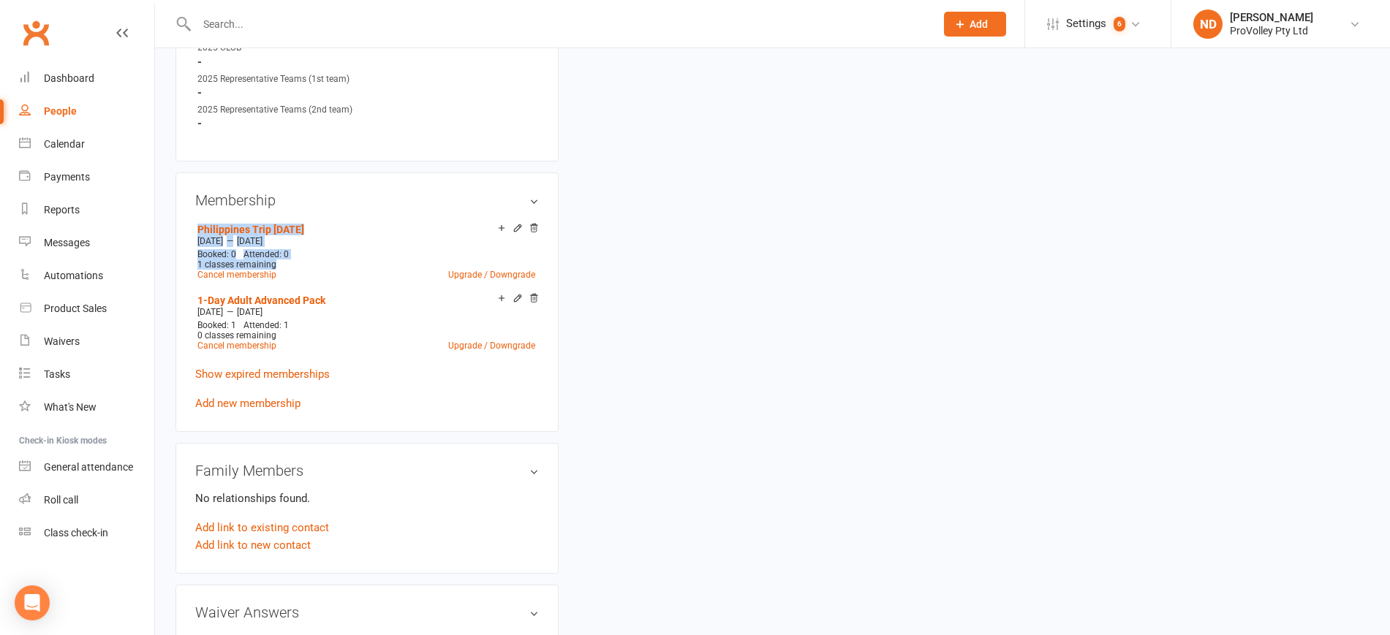
drag, startPoint x: 316, startPoint y: 276, endPoint x: 165, endPoint y: 246, distance: 154.3
click at [165, 246] on div "upload photo Ralph Dacanay Activated 31 August, 2025 Added 31 August, 2025 Acti…" at bounding box center [367, 114] width 405 height 1736
copy li "Philippines Trip 24 October 2025 Sep 1 2025 — Oct 31 2025 Booked: 0 Attended: 0…"
click at [350, 247] on div "Sep 1 2025 — Oct 31 2025" at bounding box center [366, 241] width 345 height 12
drag, startPoint x: 320, startPoint y: 256, endPoint x: 193, endPoint y: 243, distance: 127.9
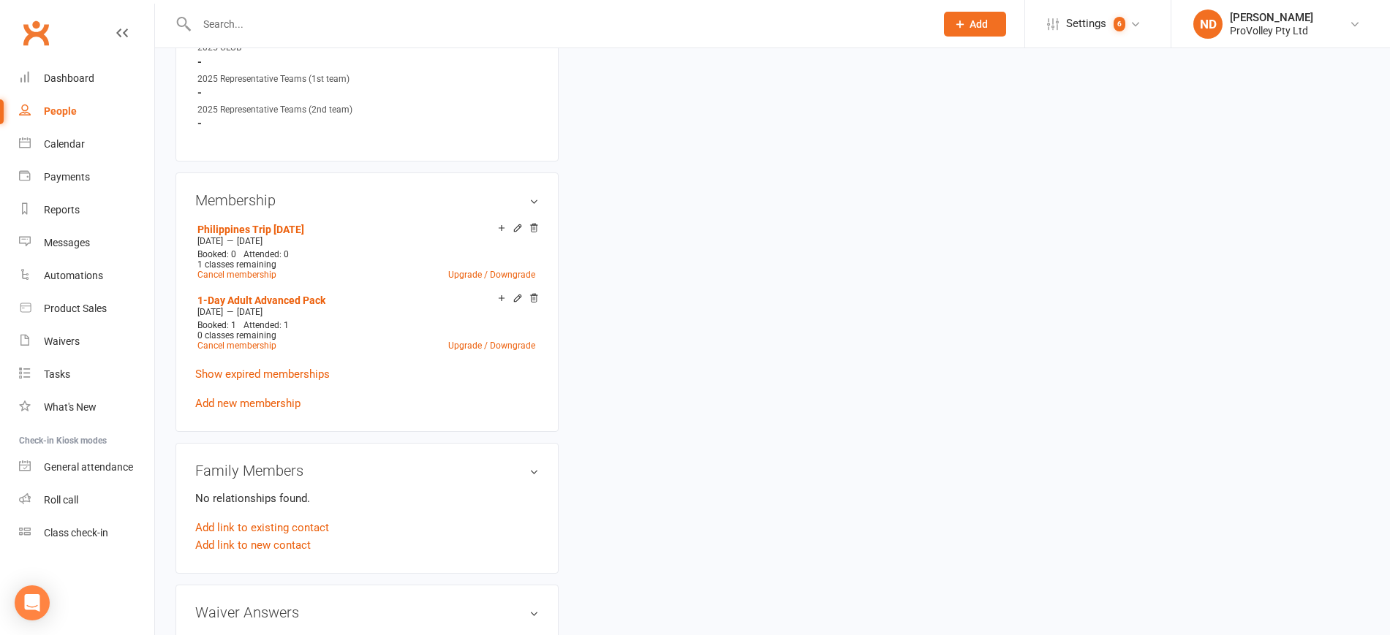
click at [193, 243] on div "Membership Philippines Trip 24 October 2025 Sep 1 2025 — Oct 31 2025 Booked: 0 …" at bounding box center [366, 303] width 383 height 260
copy li "Philippines Trip 24 October 2025 Sep 1 2025 — Oct 31 2025"
click at [58, 107] on div "People" at bounding box center [60, 111] width 33 height 12
select select "100"
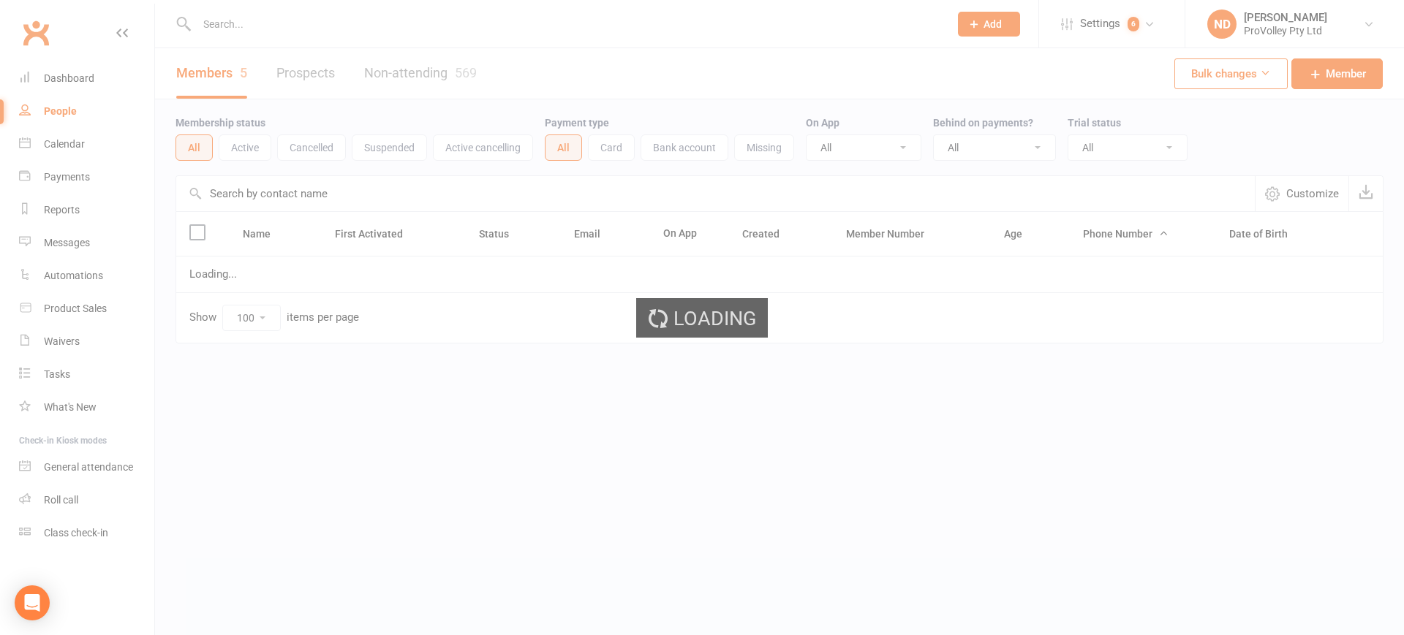
click at [299, 197] on input "text" at bounding box center [715, 193] width 1078 height 35
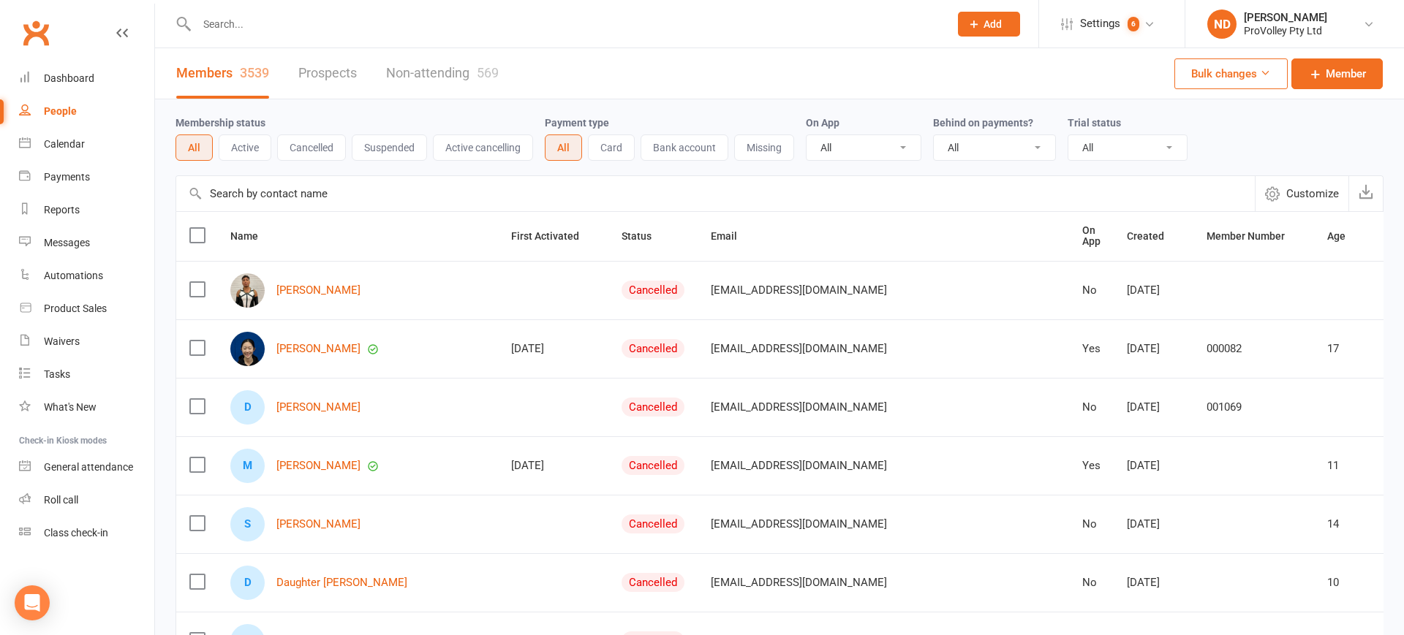
click at [303, 192] on input "text" at bounding box center [715, 193] width 1078 height 35
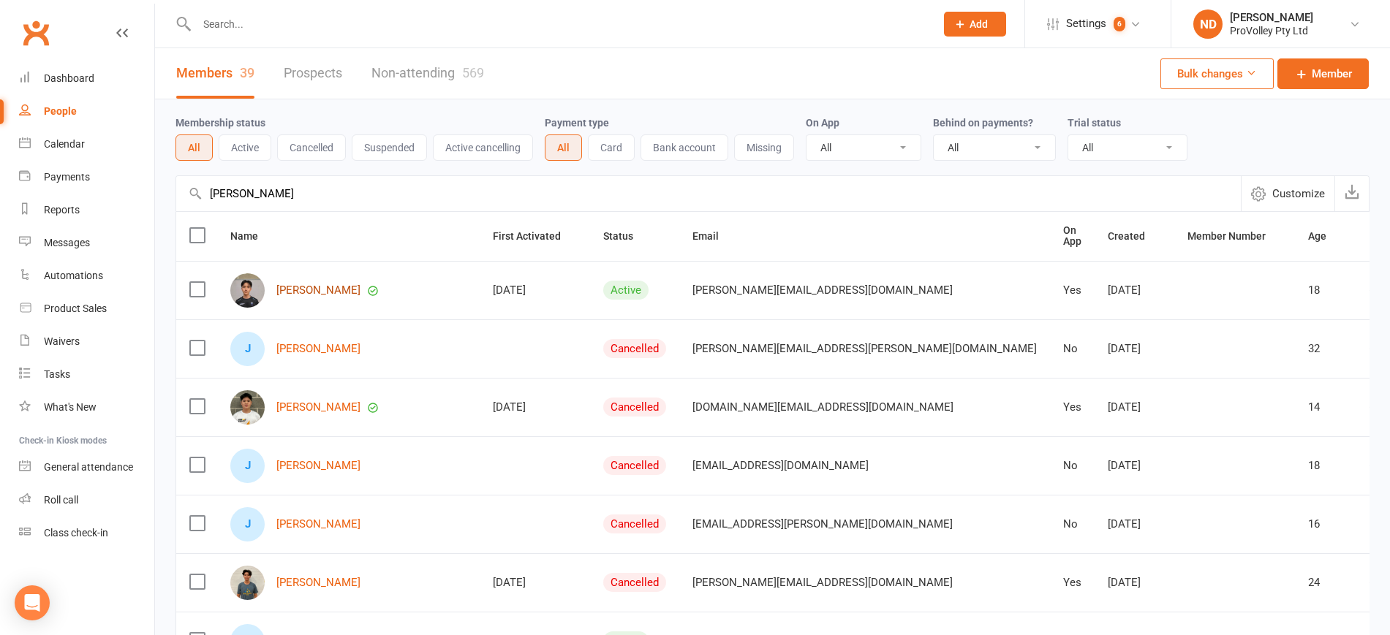
type input "james ly"
click at [300, 292] on link "James Ly" at bounding box center [318, 290] width 84 height 12
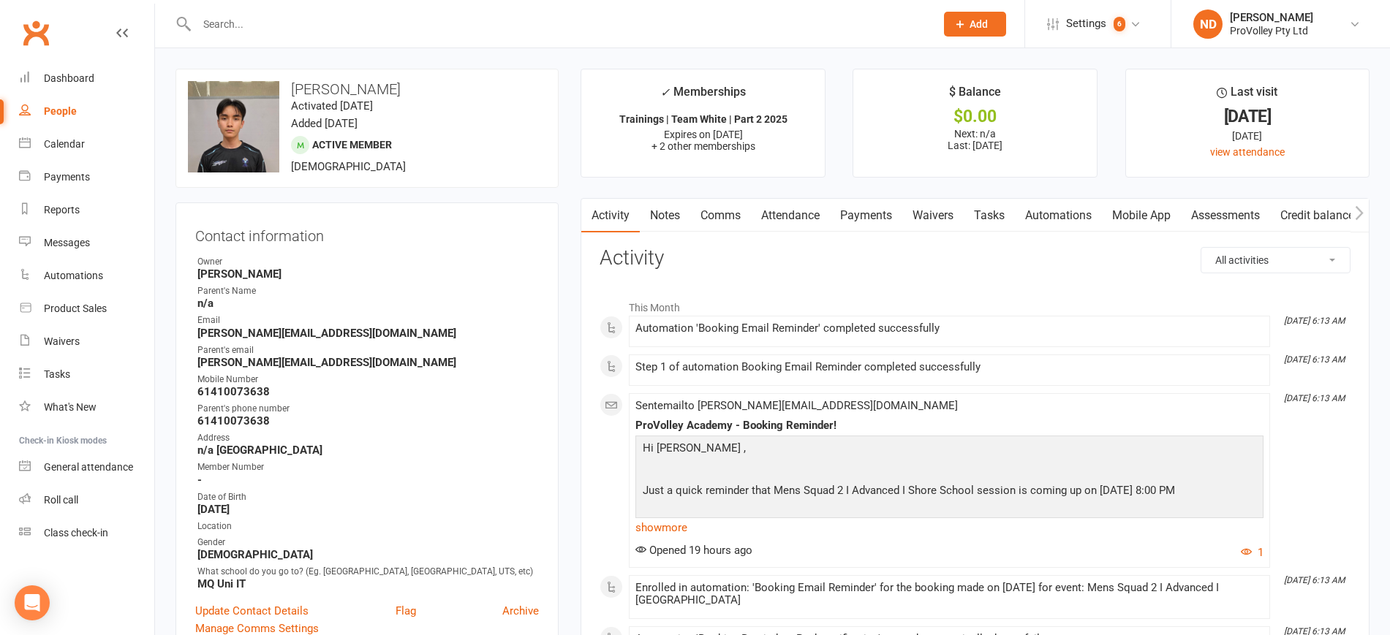
click at [873, 213] on link "Payments" at bounding box center [866, 216] width 72 height 34
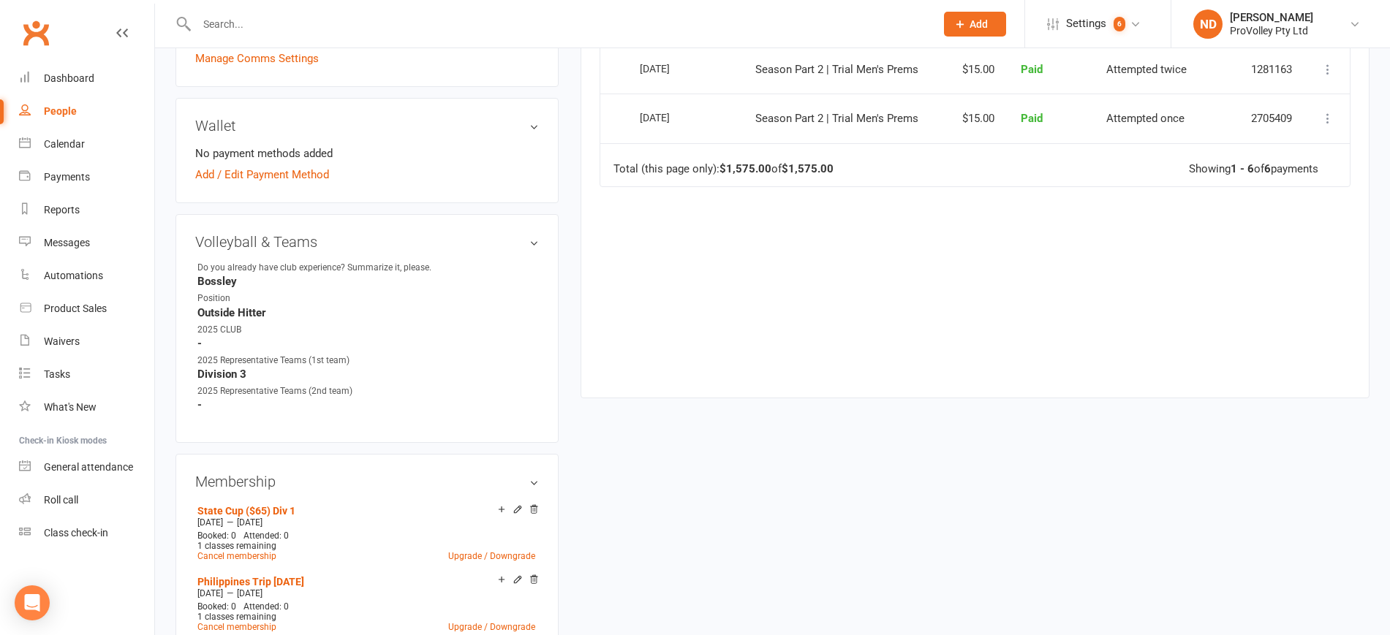
scroll to position [731, 0]
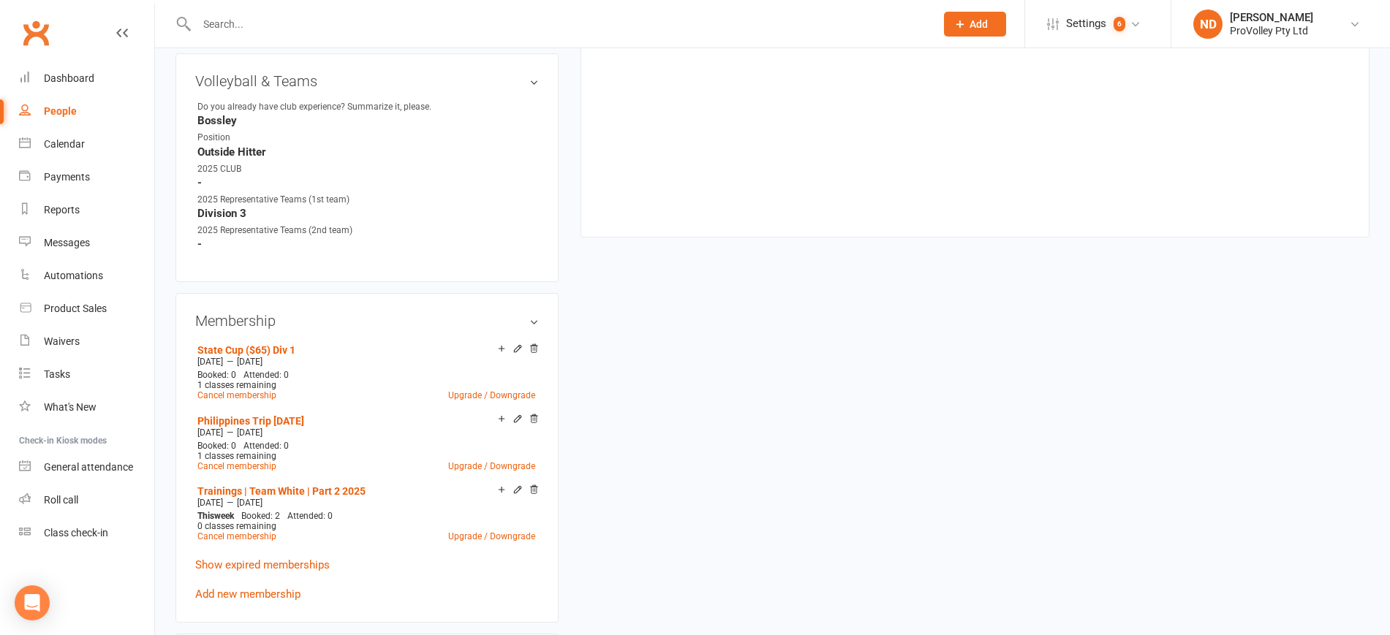
click at [60, 119] on link "People" at bounding box center [86, 111] width 135 height 33
select select "100"
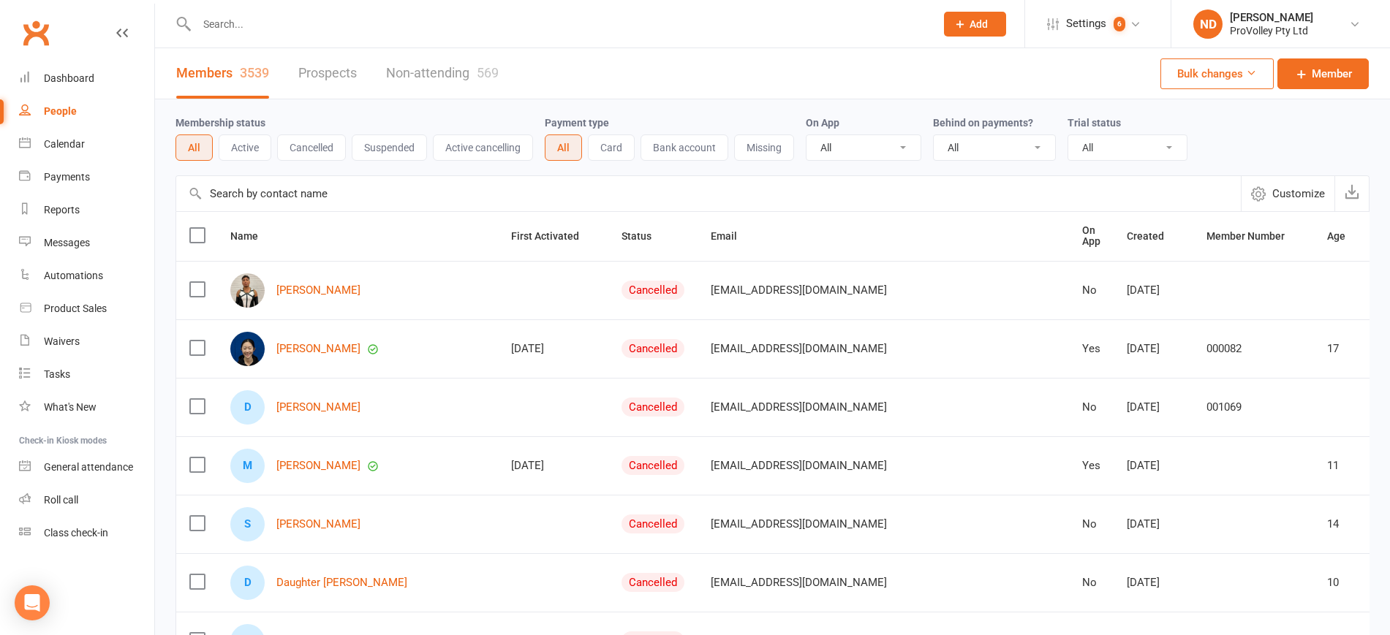
click at [311, 191] on input "text" at bounding box center [708, 193] width 1065 height 35
paste input "Eito Ito"
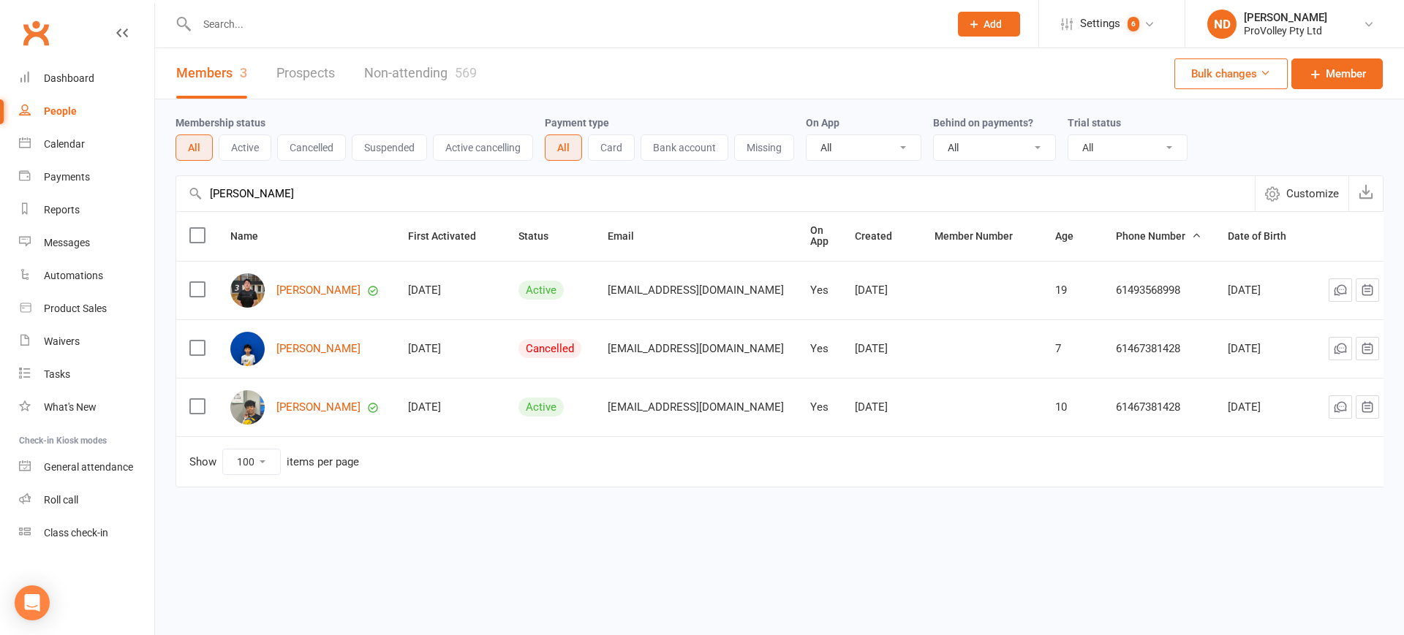
type input "Eito Ito"
click at [292, 277] on div "Eito Ito" at bounding box center [305, 290] width 151 height 34
click at [296, 284] on link "Eito Ito" at bounding box center [318, 290] width 84 height 12
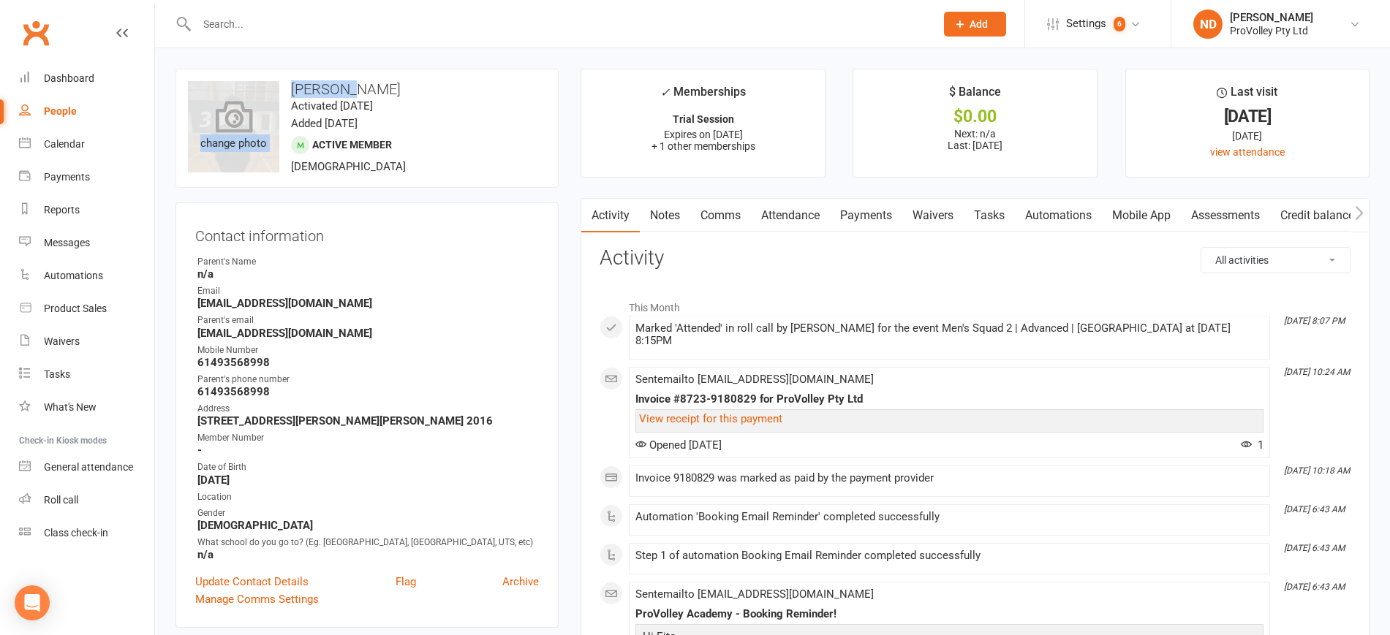
drag, startPoint x: 352, startPoint y: 84, endPoint x: 279, endPoint y: 90, distance: 74.1
click at [279, 90] on div "upload photo change photo Eito Ito Activated 4 October, 2025 Added 3 October, 2…" at bounding box center [366, 128] width 383 height 119
copy div "change photo Eito Ito"
click at [367, 83] on h3 "Eito Ito" at bounding box center [367, 89] width 358 height 16
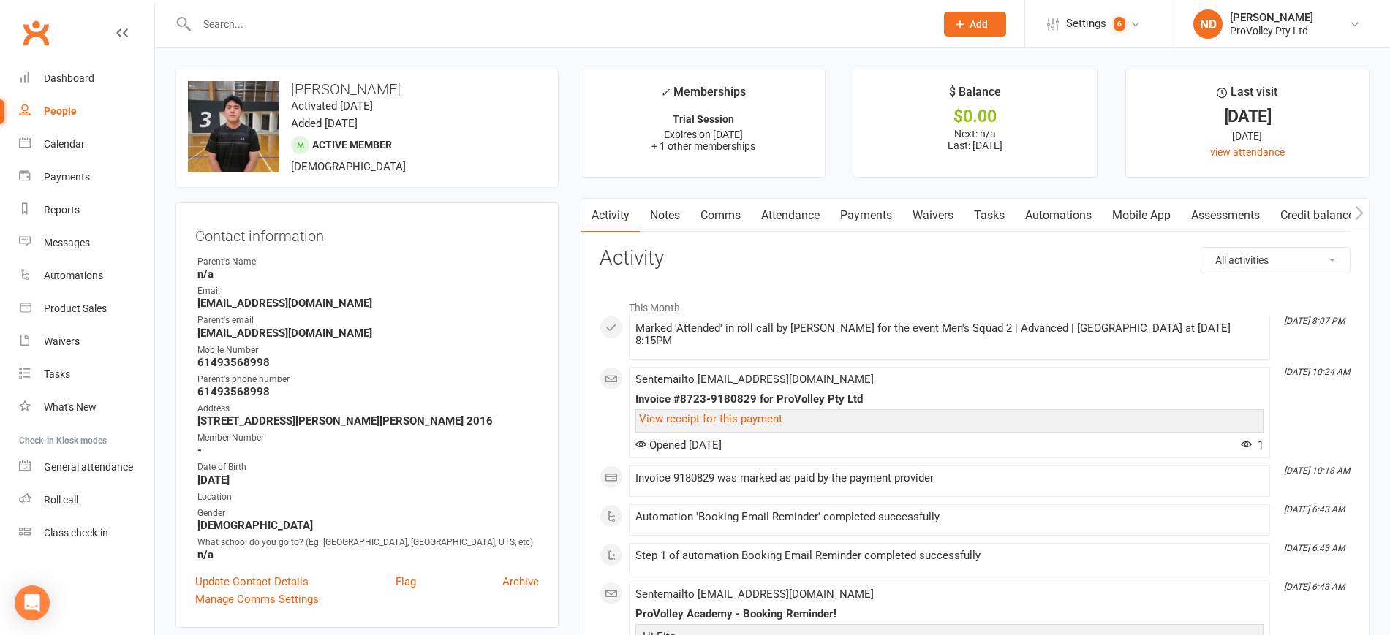
click at [366, 87] on h3 "Eito Ito" at bounding box center [367, 89] width 358 height 16
drag, startPoint x: 363, startPoint y: 88, endPoint x: 283, endPoint y: 90, distance: 79.7
click at [283, 90] on h3 "Eito Ito" at bounding box center [367, 89] width 358 height 16
copy h3 "Eito Ito"
drag, startPoint x: 313, startPoint y: 312, endPoint x: 225, endPoint y: 303, distance: 88.3
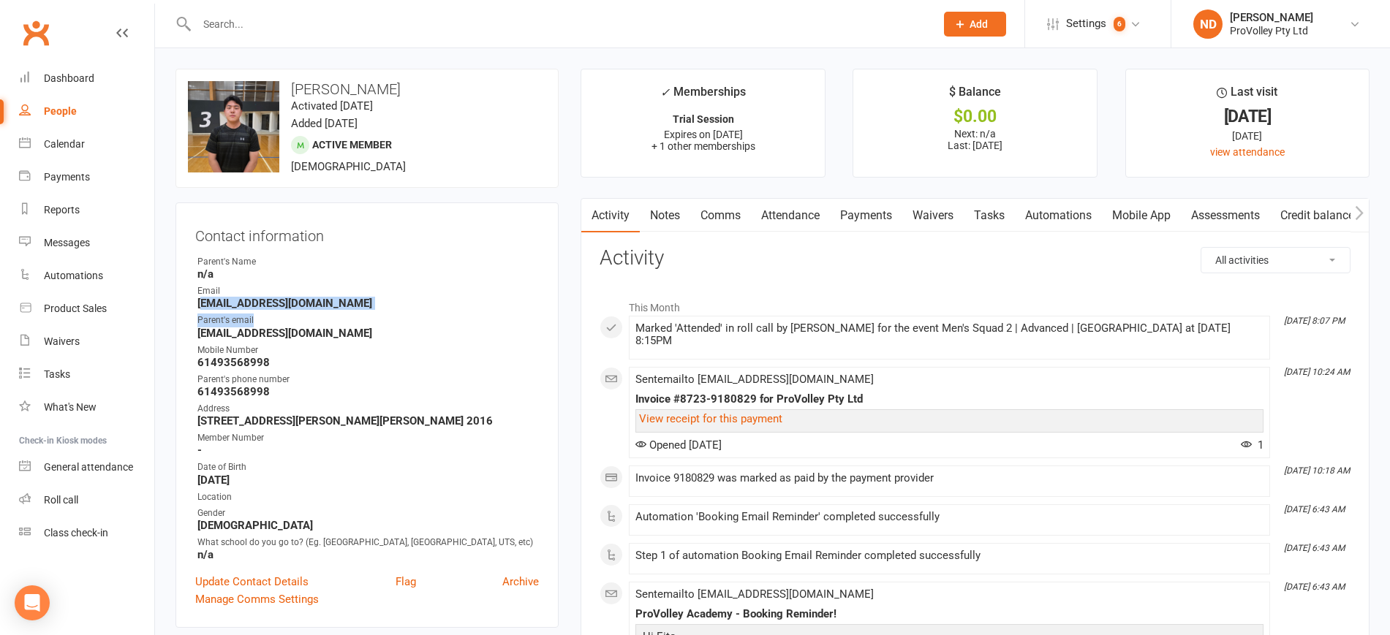
click at [208, 305] on ul "Owner Parent's Name n/a Email eito.i8110@icloud.com Parent's email eito.i8110@i…" at bounding box center [367, 408] width 344 height 306
click at [300, 305] on strong "eito.i8110@icloud.com" at bounding box center [367, 303] width 341 height 13
click at [369, 304] on strong "eito.i8110@icloud.com" at bounding box center [367, 303] width 341 height 13
drag, startPoint x: 337, startPoint y: 302, endPoint x: 188, endPoint y: 303, distance: 149.2
click at [188, 303] on div "Contact information Owner Parent's Name n/a Email eito.i8110@icloud.com Parent'…" at bounding box center [366, 416] width 383 height 426
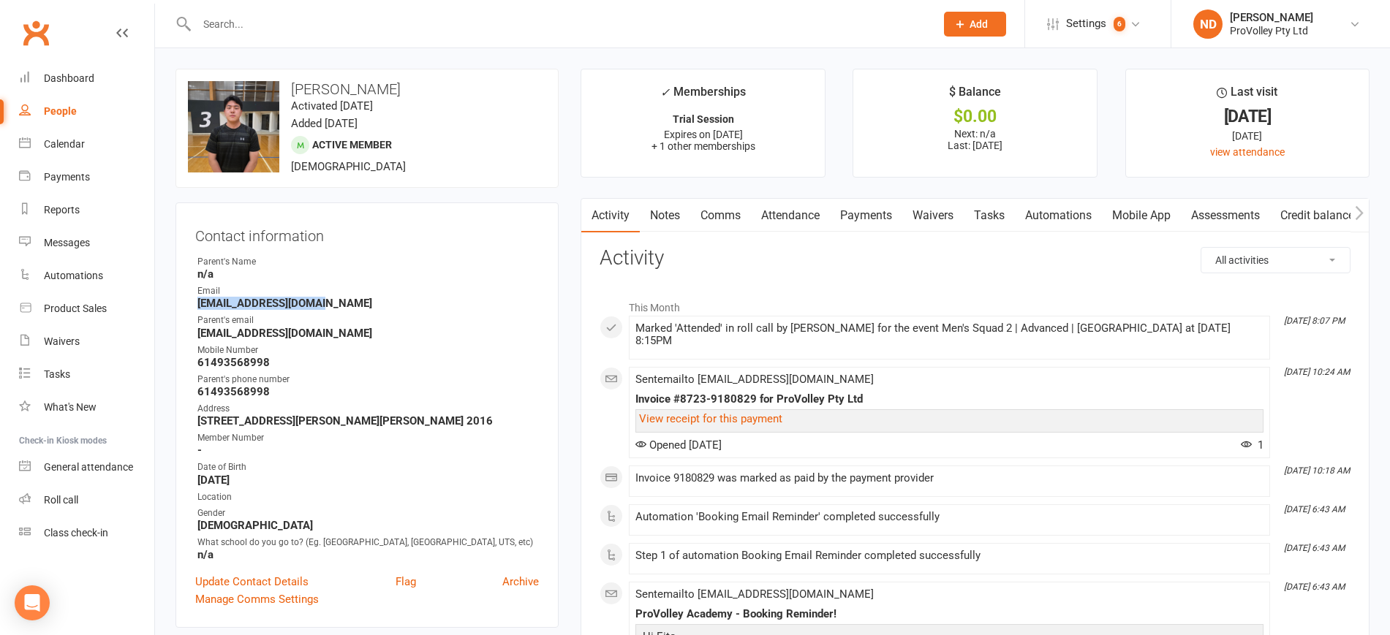
copy strong "eito.i8110@icloud.com"
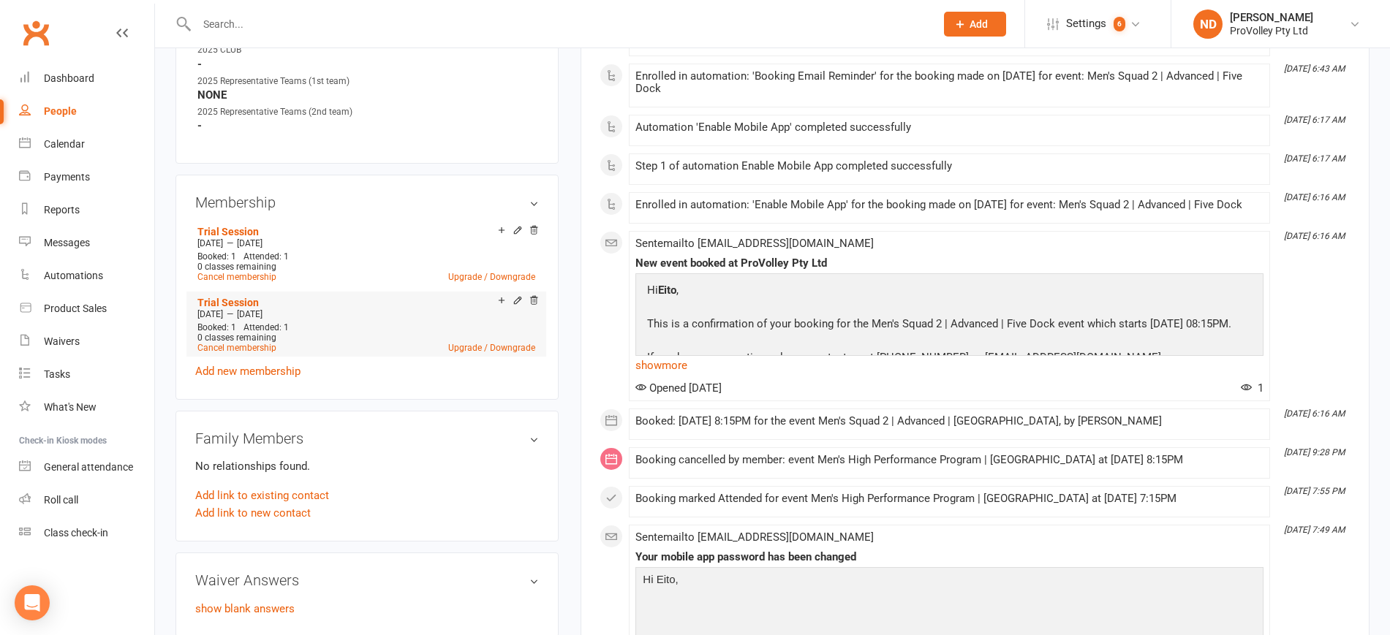
scroll to position [823, 0]
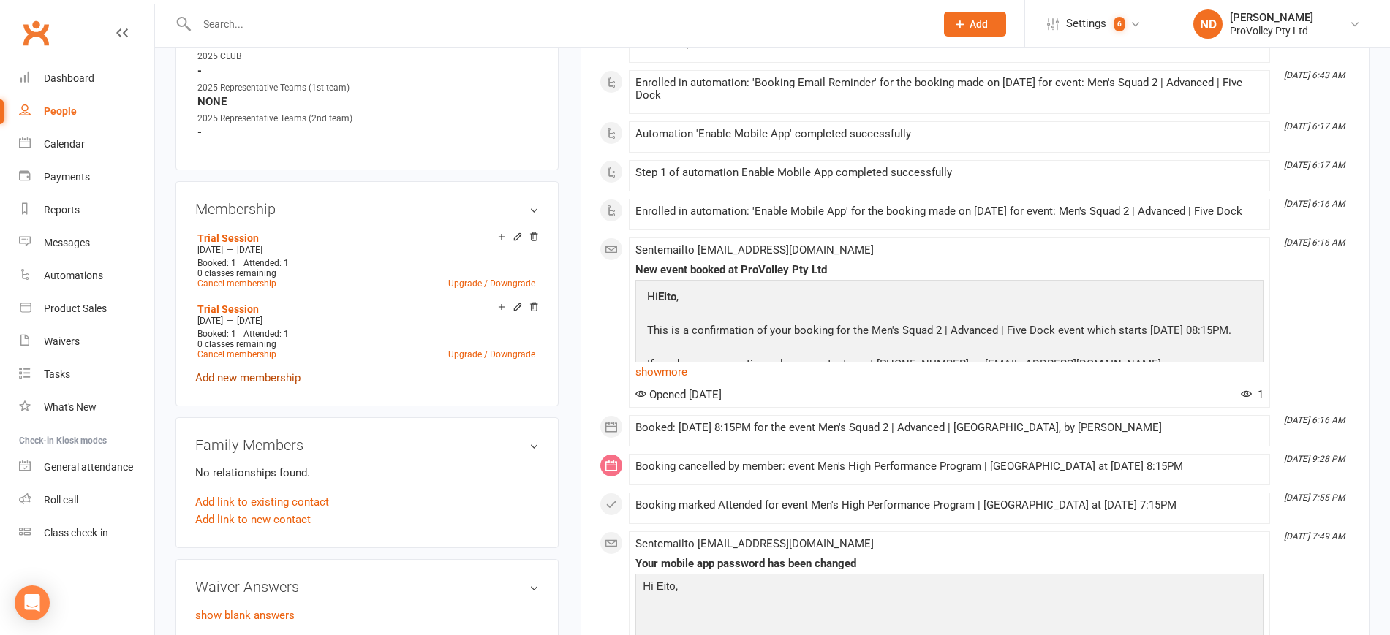
click at [277, 385] on link "Add new membership" at bounding box center [247, 377] width 105 height 13
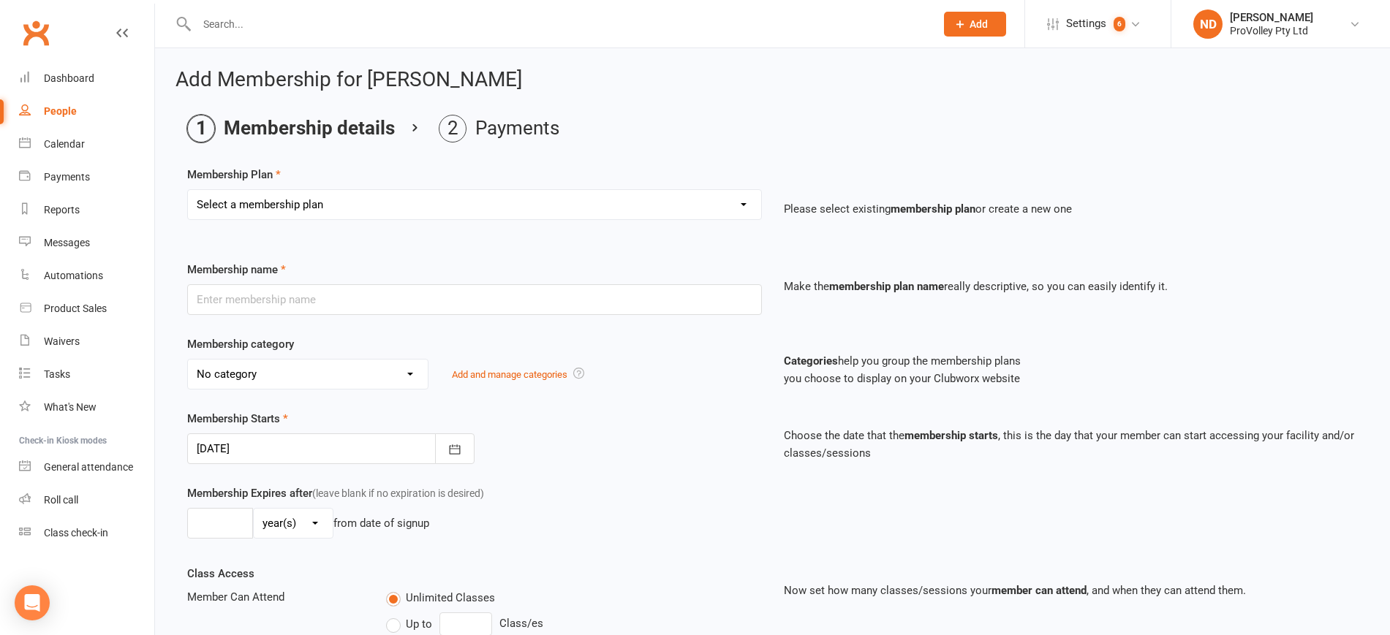
click at [303, 216] on select "Select a membership plan Create new Membership Plan SVL Team 1-Day Trial SVL Te…" at bounding box center [474, 204] width 573 height 29
select select "297"
click at [188, 190] on select "Select a membership plan Create new Membership Plan SVL Team 1-Day Trial SVL Te…" at bounding box center [474, 204] width 573 height 29
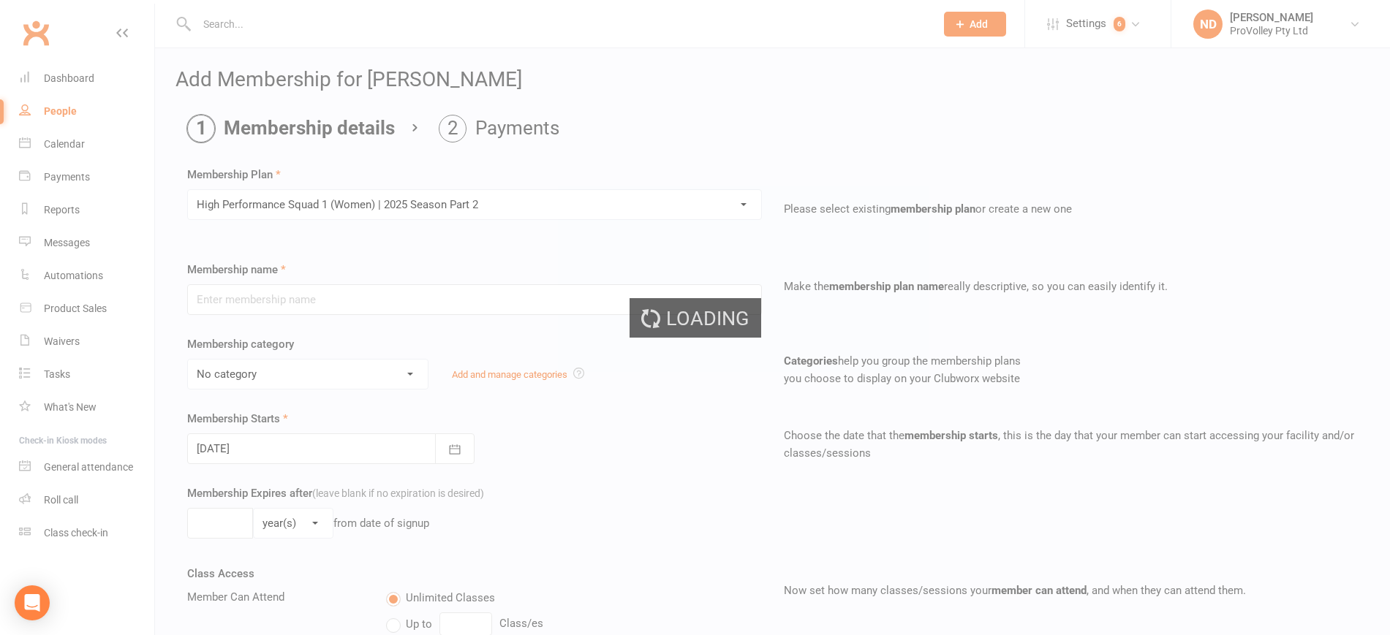
type input "High Performance Squad 1 (Women) | 2025 Season Part 2"
select select "4"
type input "20 Sep 2025"
type input "3"
select select "2"
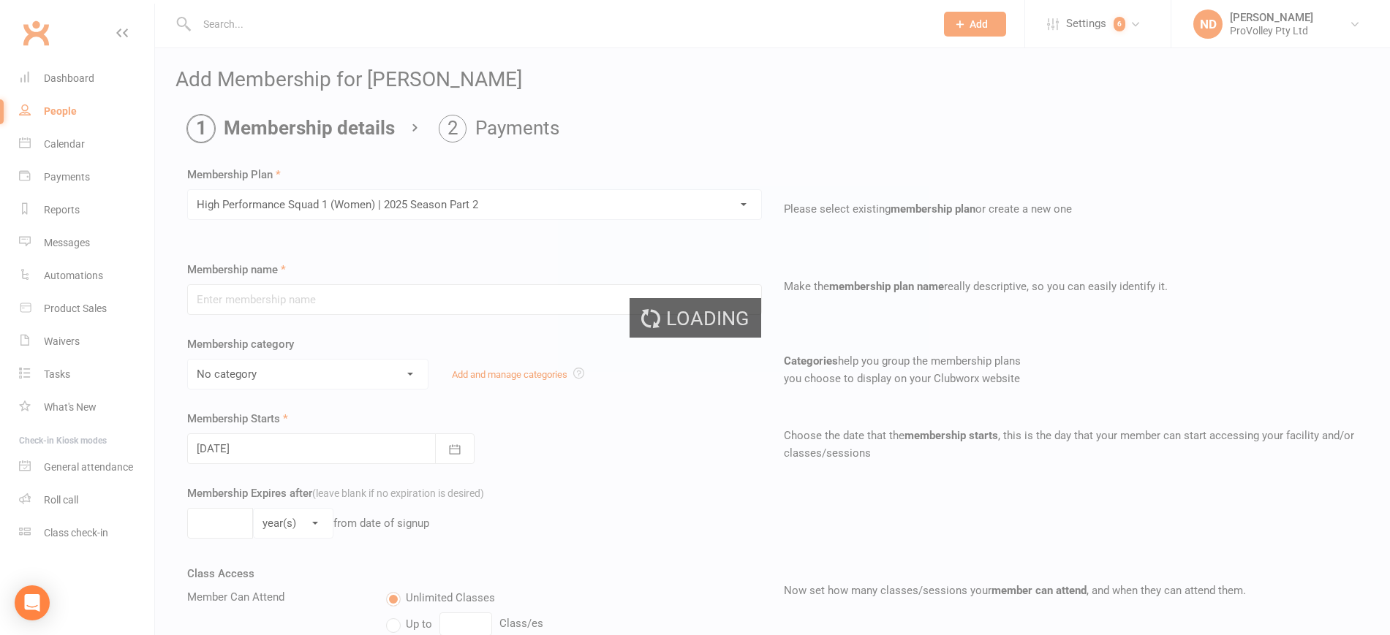
type input "2"
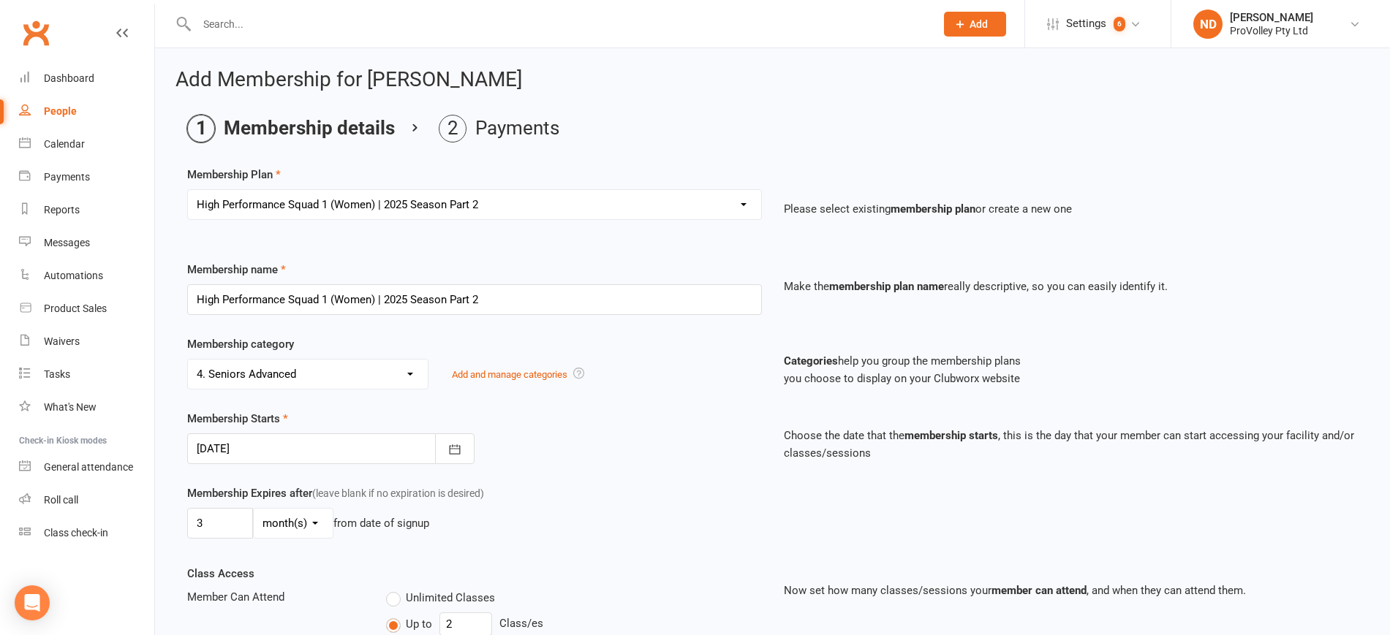
click at [379, 207] on select "Select a membership plan Create new Membership Plan SVL Team 1-Day Trial SVL Te…" at bounding box center [474, 204] width 573 height 29
select select "292"
click at [188, 190] on select "Select a membership plan Create new Membership Plan SVL Team 1-Day Trial SVL Te…" at bounding box center [474, 204] width 573 height 29
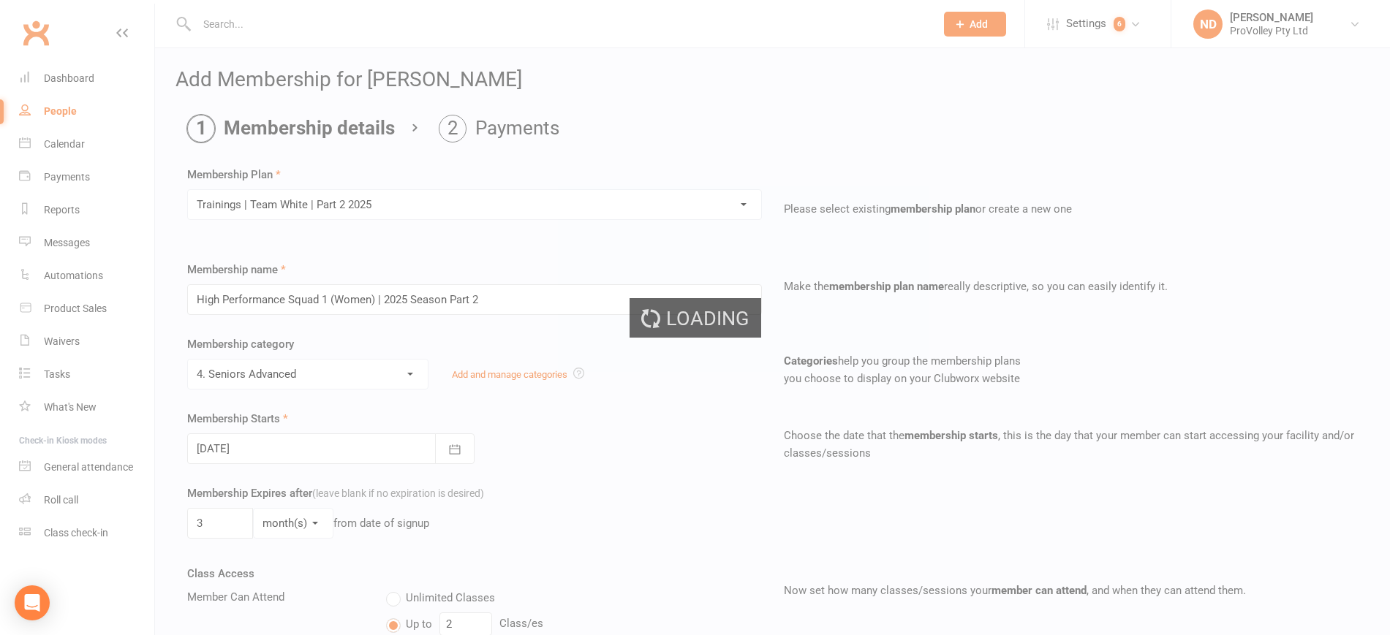
type input "Trainings | Team White | Part 2 2025"
select select "43"
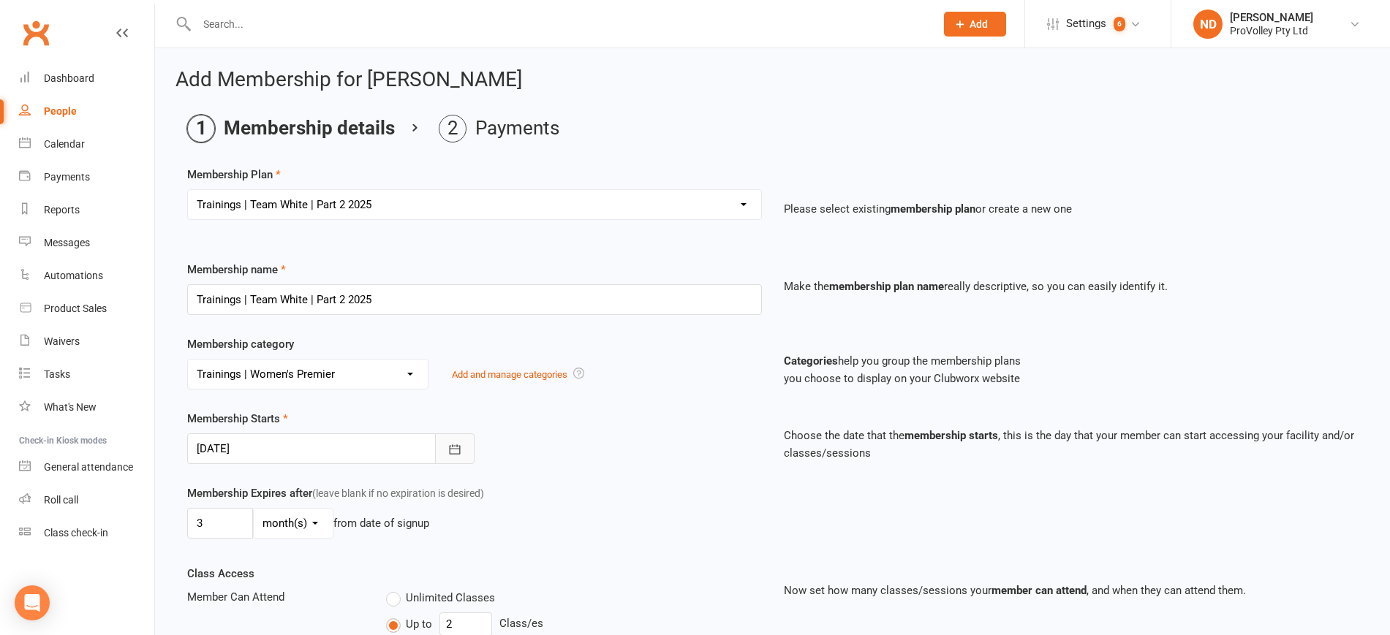
click at [461, 450] on icon "button" at bounding box center [454, 449] width 15 height 15
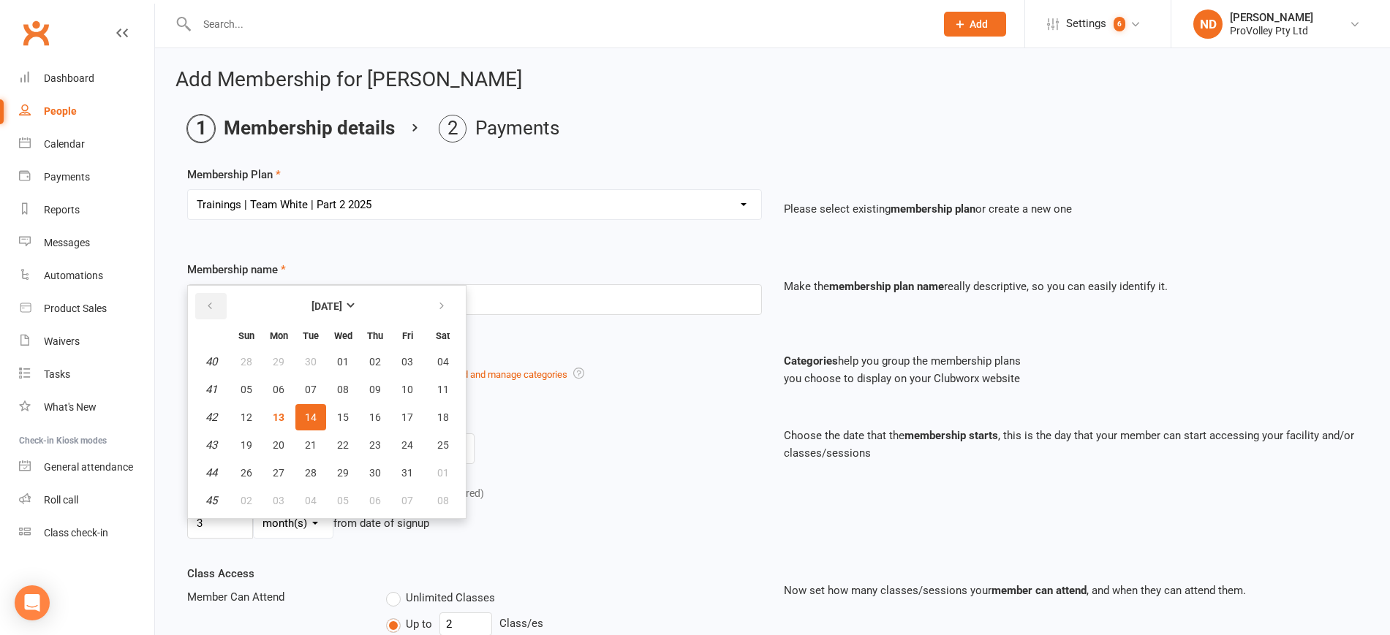
click at [214, 302] on icon "button" at bounding box center [210, 307] width 10 height 12
click at [314, 421] on span "16" at bounding box center [311, 418] width 12 height 12
type input "16 Sep 2025"
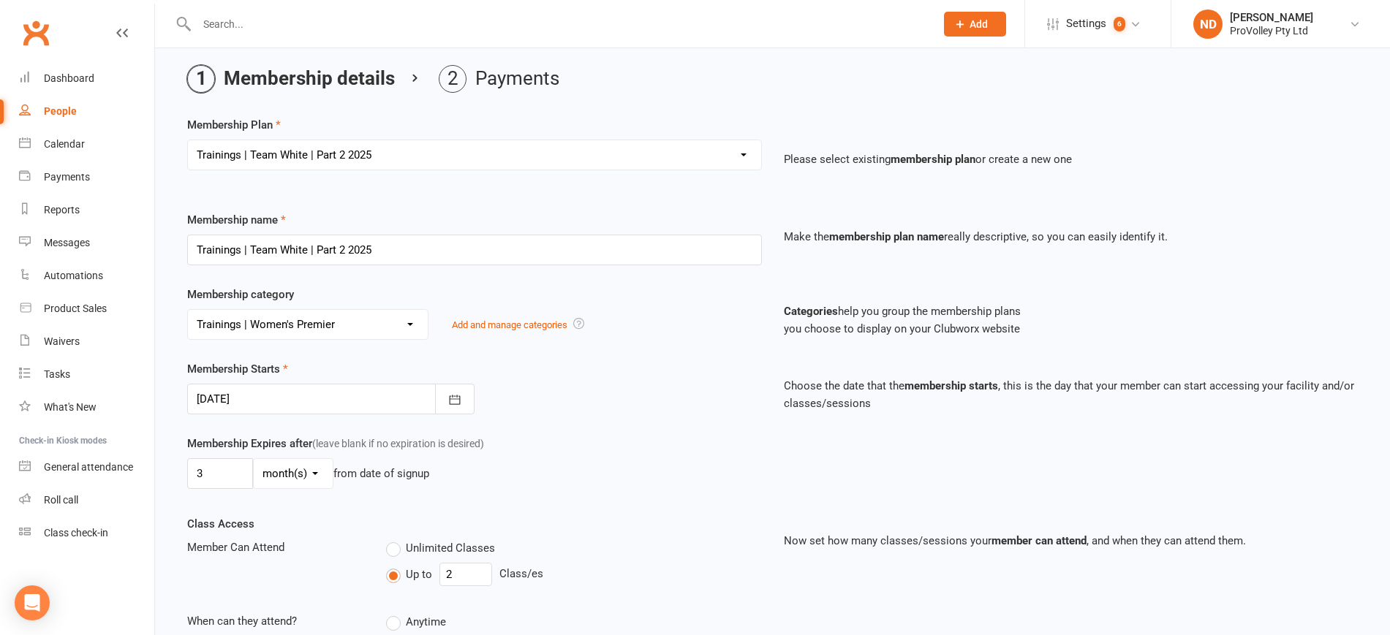
scroll to position [91, 0]
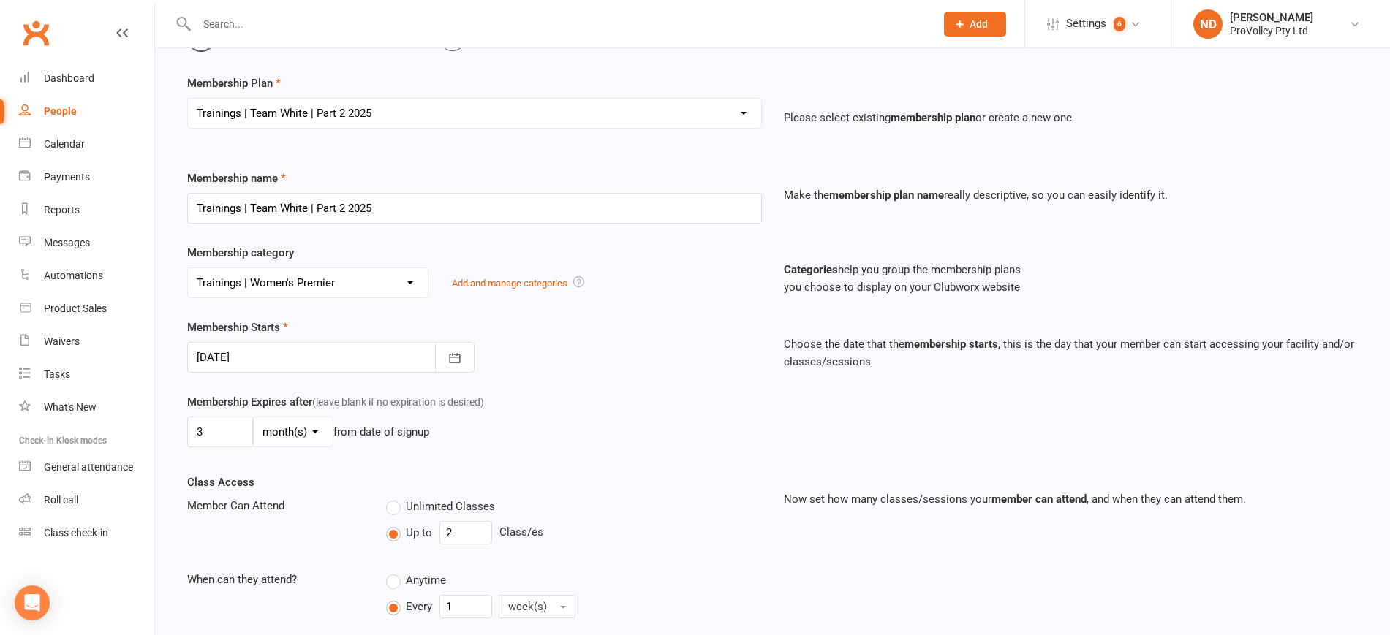
click at [318, 435] on select "day(s) week(s) month(s) year(s)" at bounding box center [293, 431] width 79 height 29
select select "0"
click at [254, 417] on select "day(s) week(s) month(s) year(s)" at bounding box center [293, 431] width 79 height 29
drag, startPoint x: 209, startPoint y: 434, endPoint x: 166, endPoint y: 427, distance: 43.6
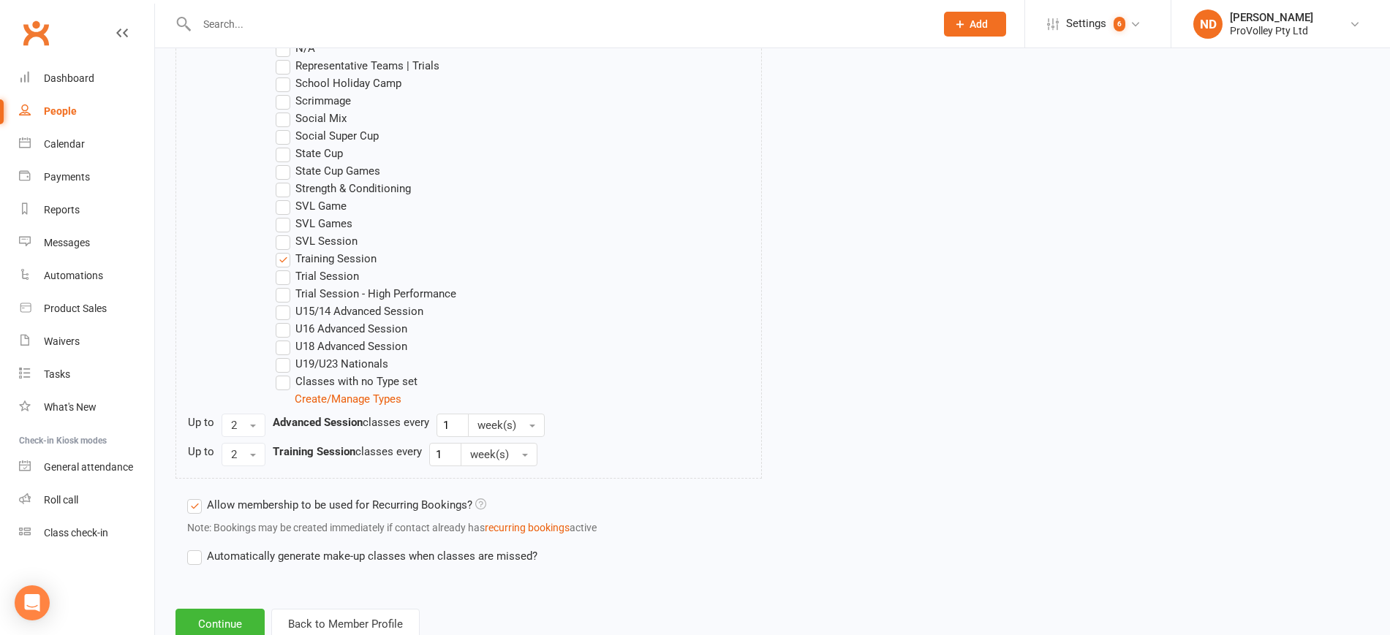
scroll to position [1051, 0]
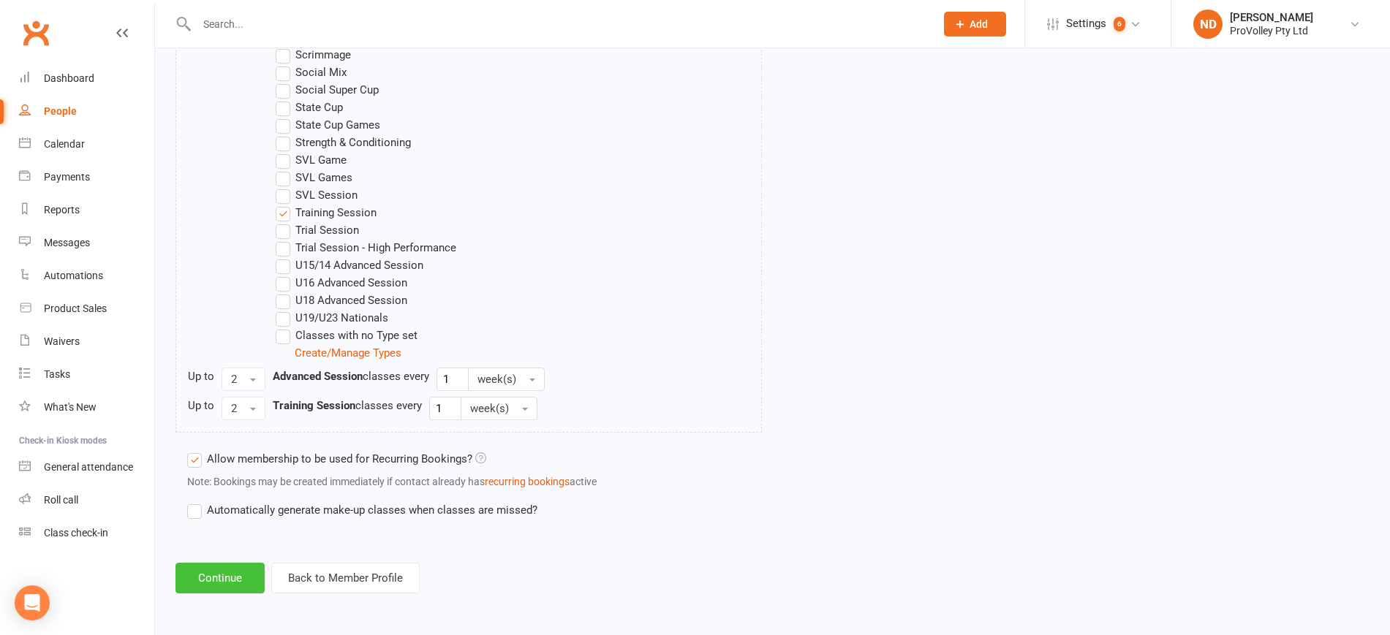
type input "67"
click at [216, 570] on button "Continue" at bounding box center [219, 578] width 89 height 31
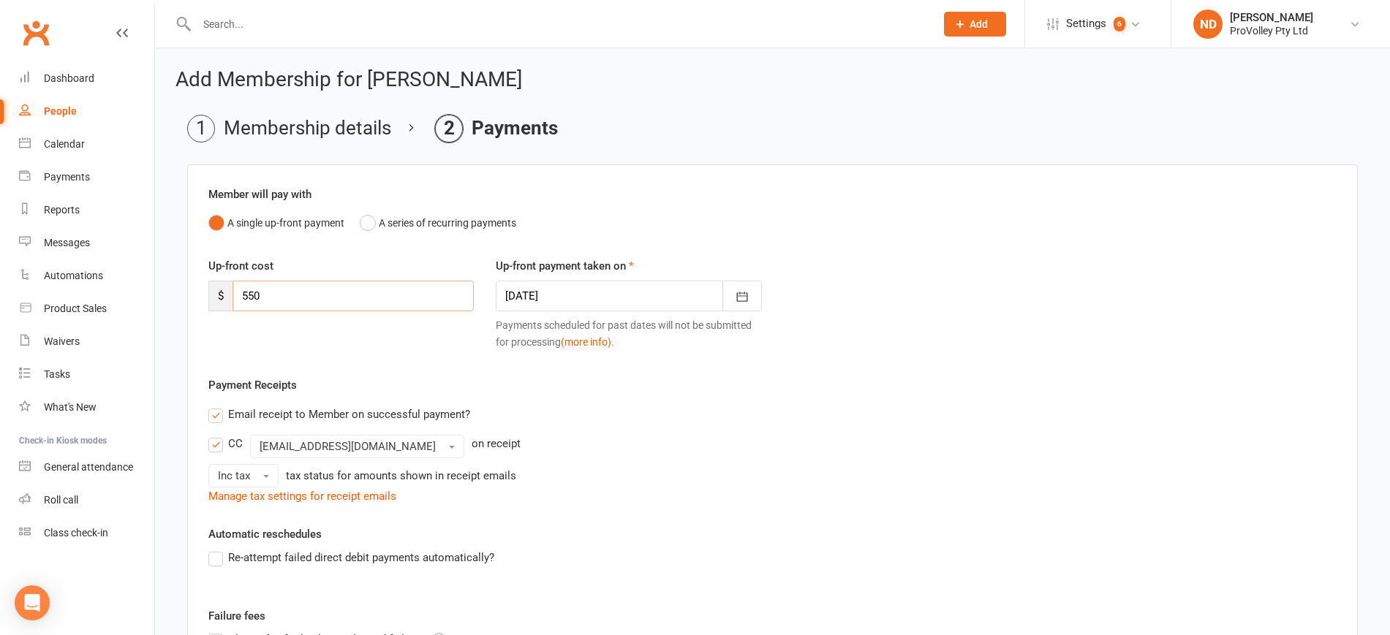
drag, startPoint x: 235, startPoint y: 296, endPoint x: 211, endPoint y: 296, distance: 24.1
click at [211, 296] on div "$ 550" at bounding box center [340, 296] width 265 height 31
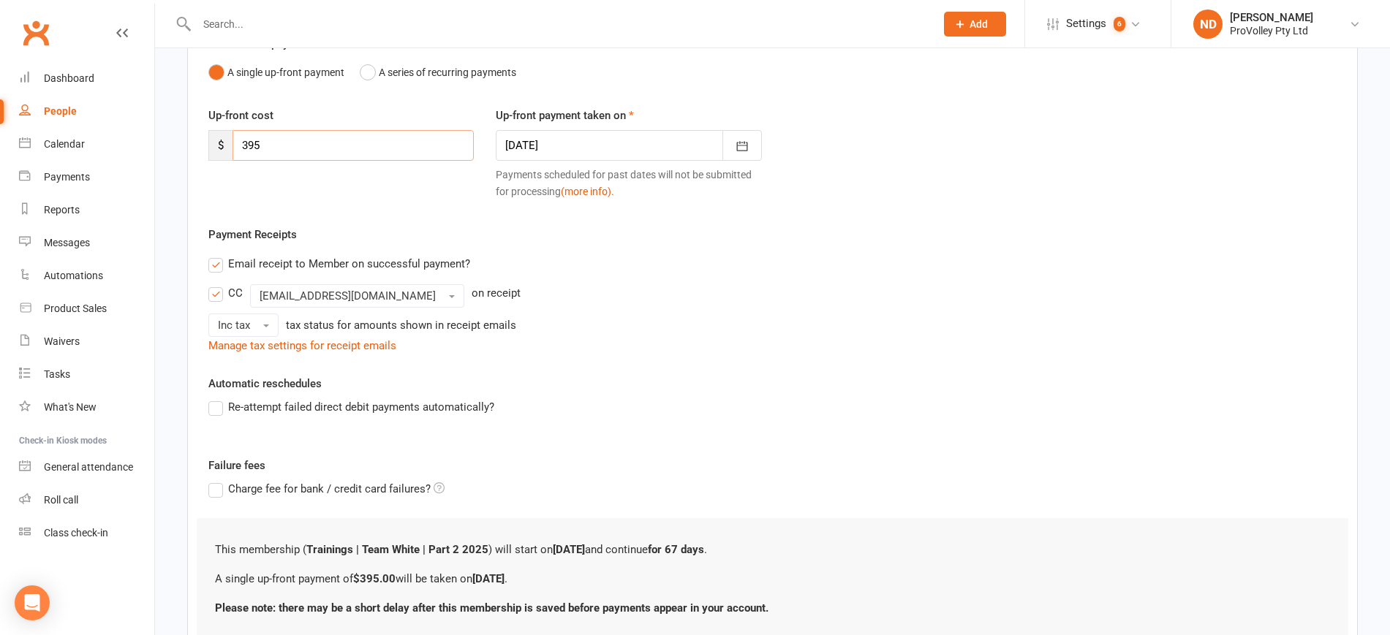
scroll to position [264, 0]
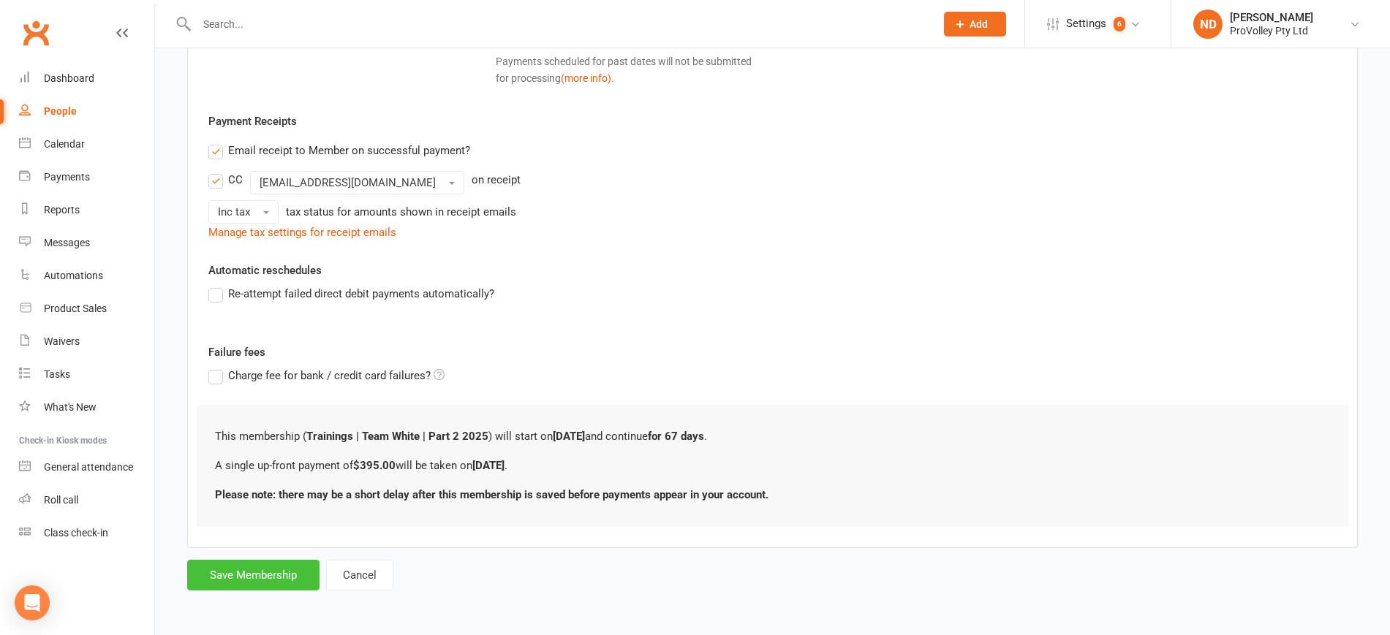
type input "395"
click at [249, 588] on button "Save Membership" at bounding box center [253, 575] width 132 height 31
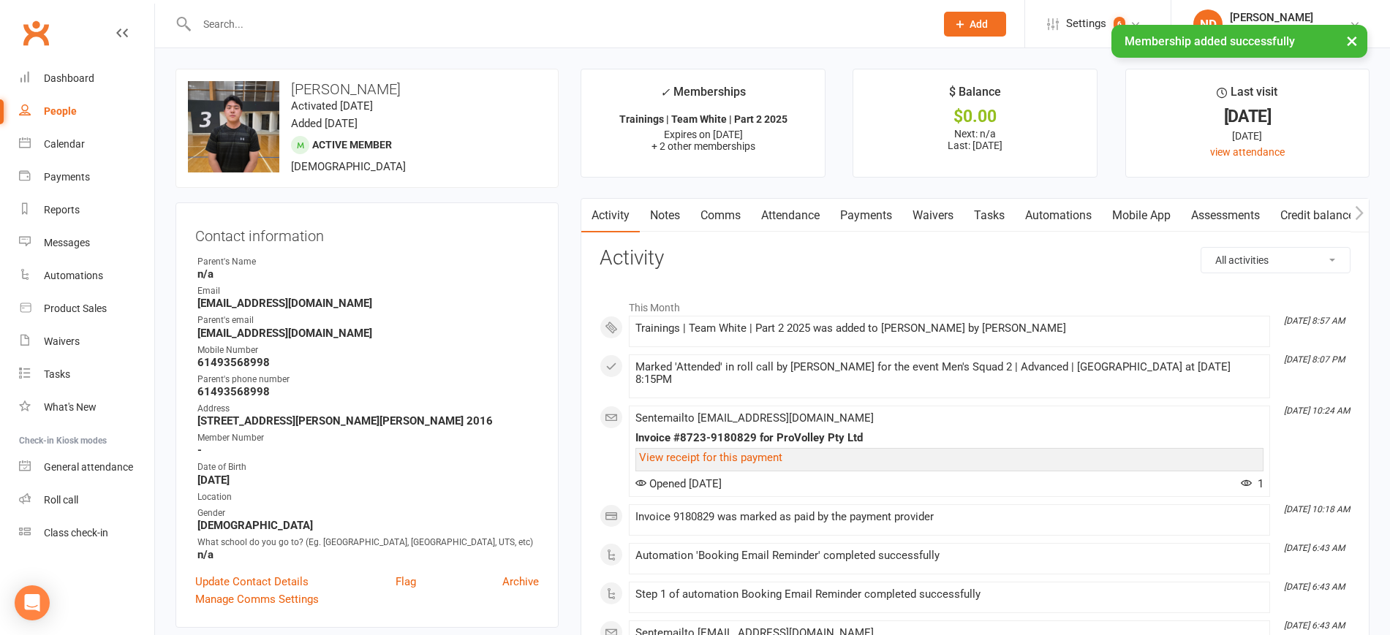
click at [870, 211] on link "Payments" at bounding box center [866, 216] width 72 height 34
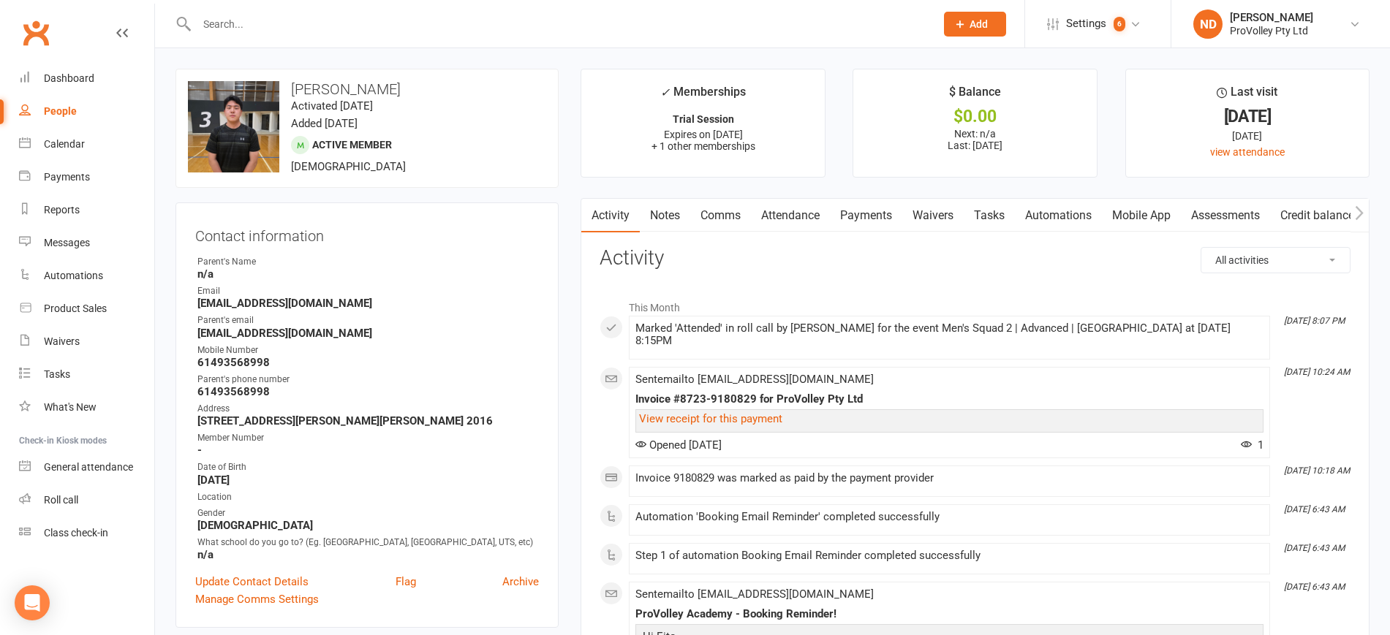
click at [73, 107] on div "People" at bounding box center [60, 111] width 33 height 12
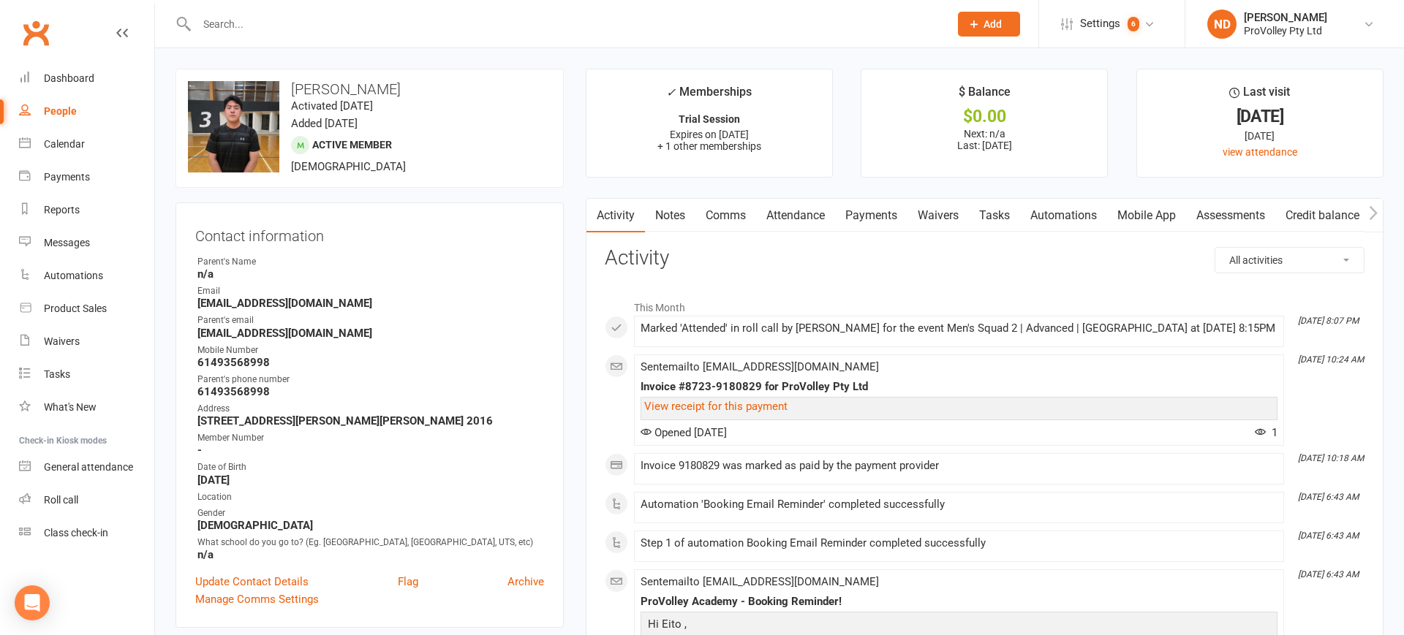
select select "100"
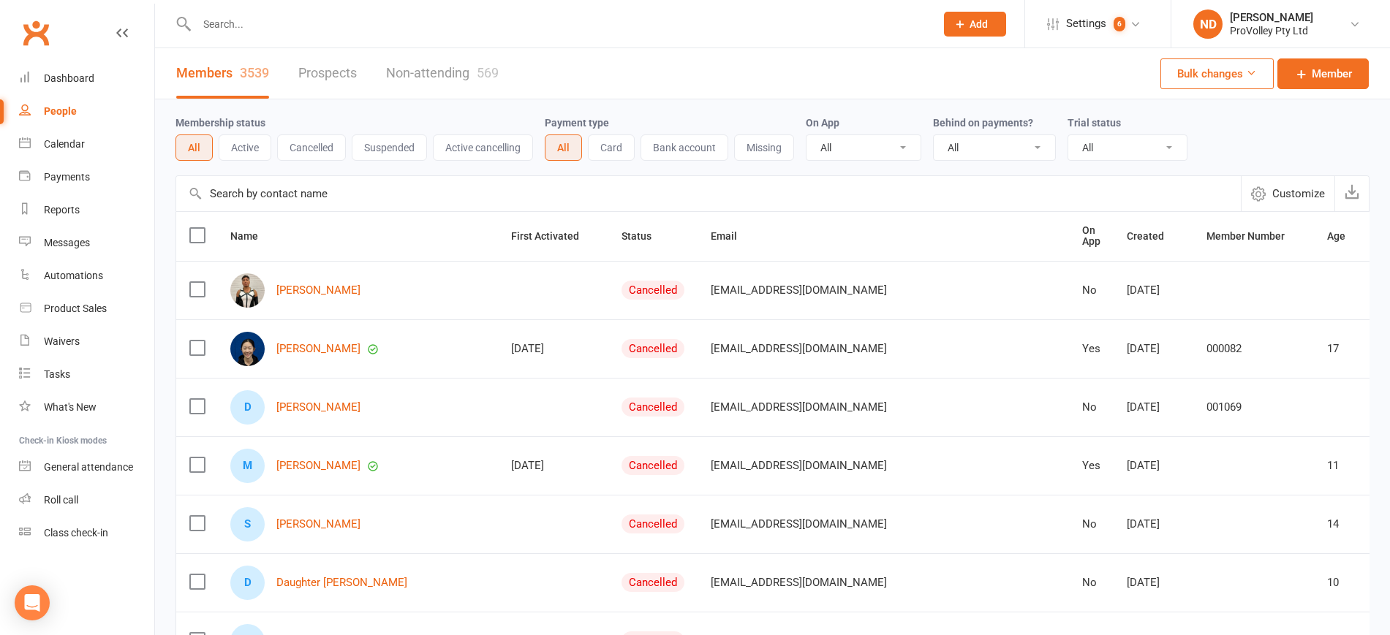
click at [295, 194] on input "text" at bounding box center [708, 193] width 1065 height 35
paste input "Christopher Hwu"
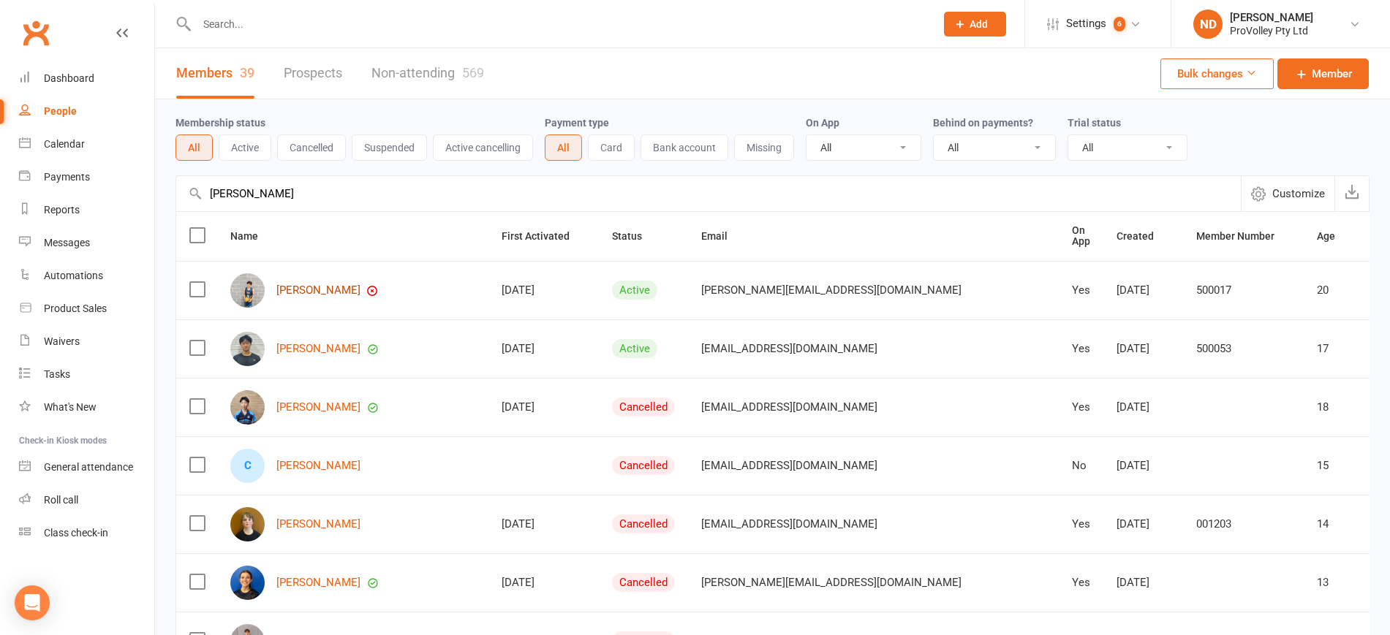
type input "Christopher Hwu"
click at [323, 287] on link "Christopher Hwu" at bounding box center [318, 290] width 84 height 12
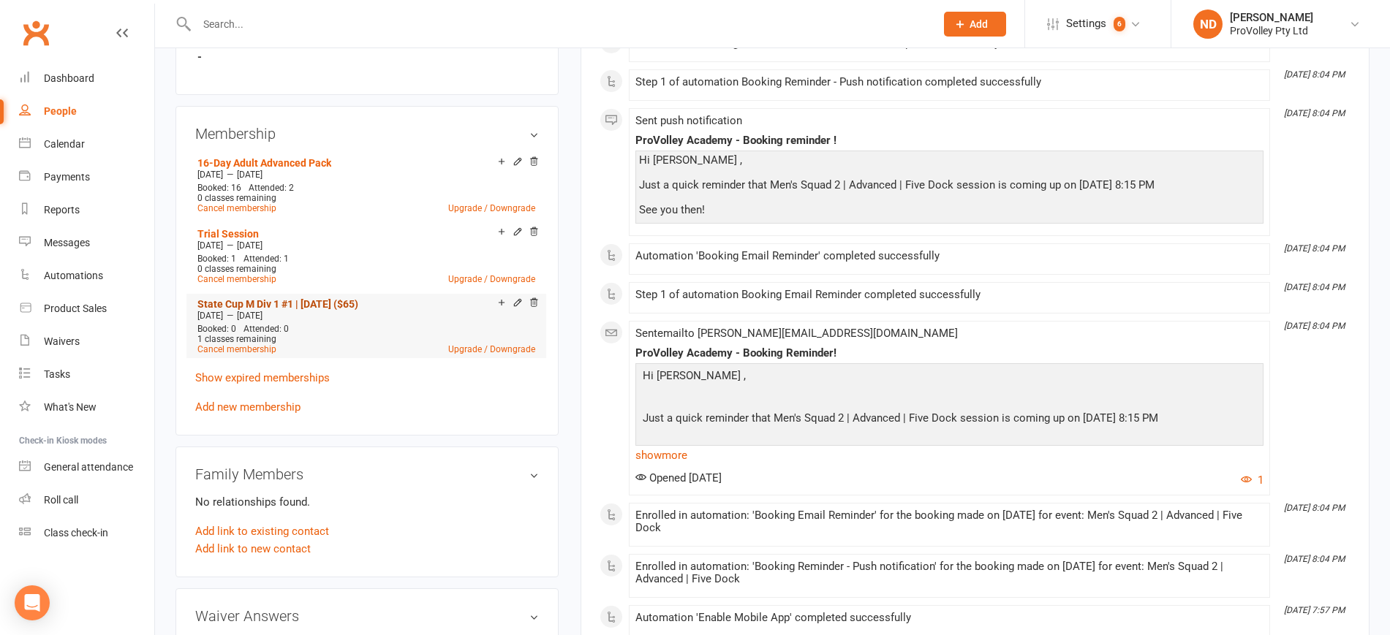
scroll to position [914, 0]
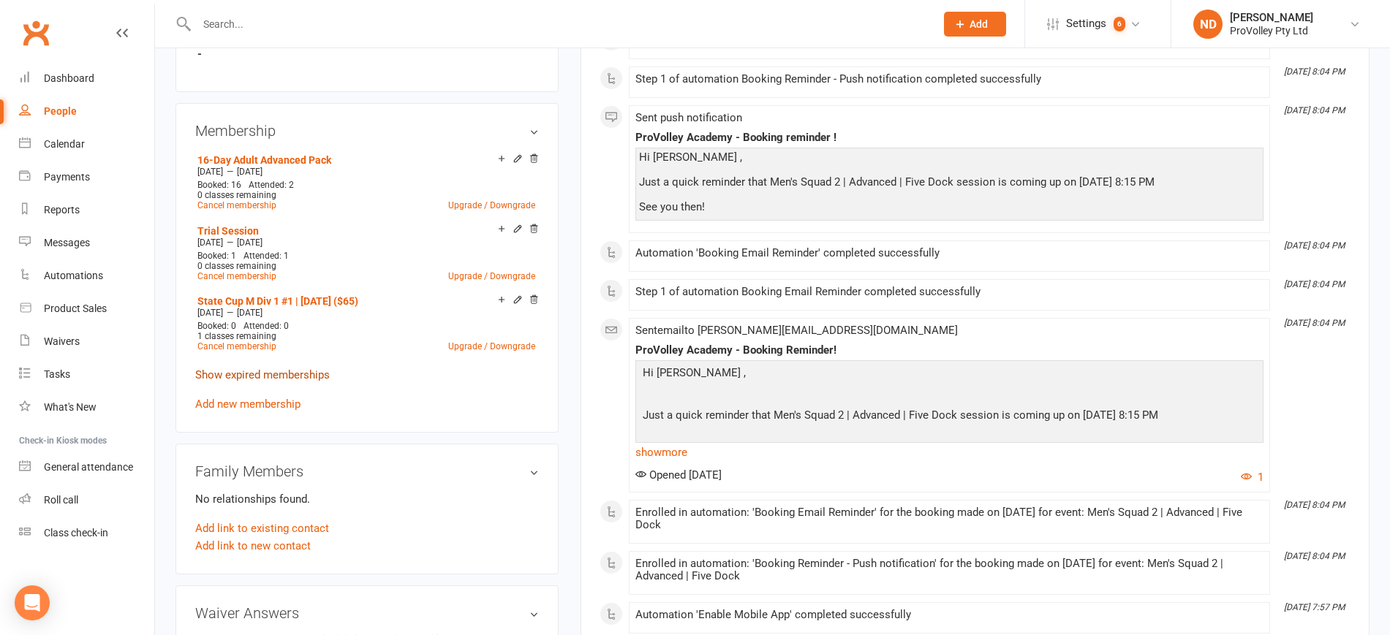
click at [306, 373] on link "Show expired memberships" at bounding box center [262, 374] width 135 height 13
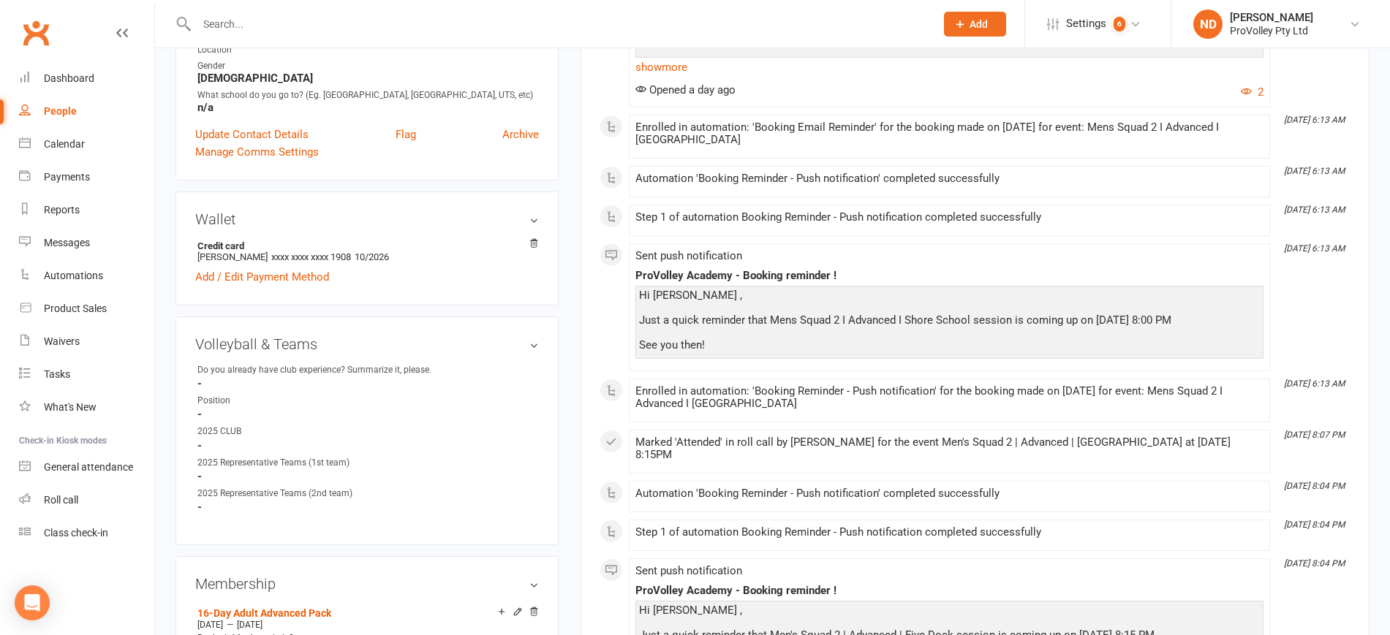
scroll to position [366, 0]
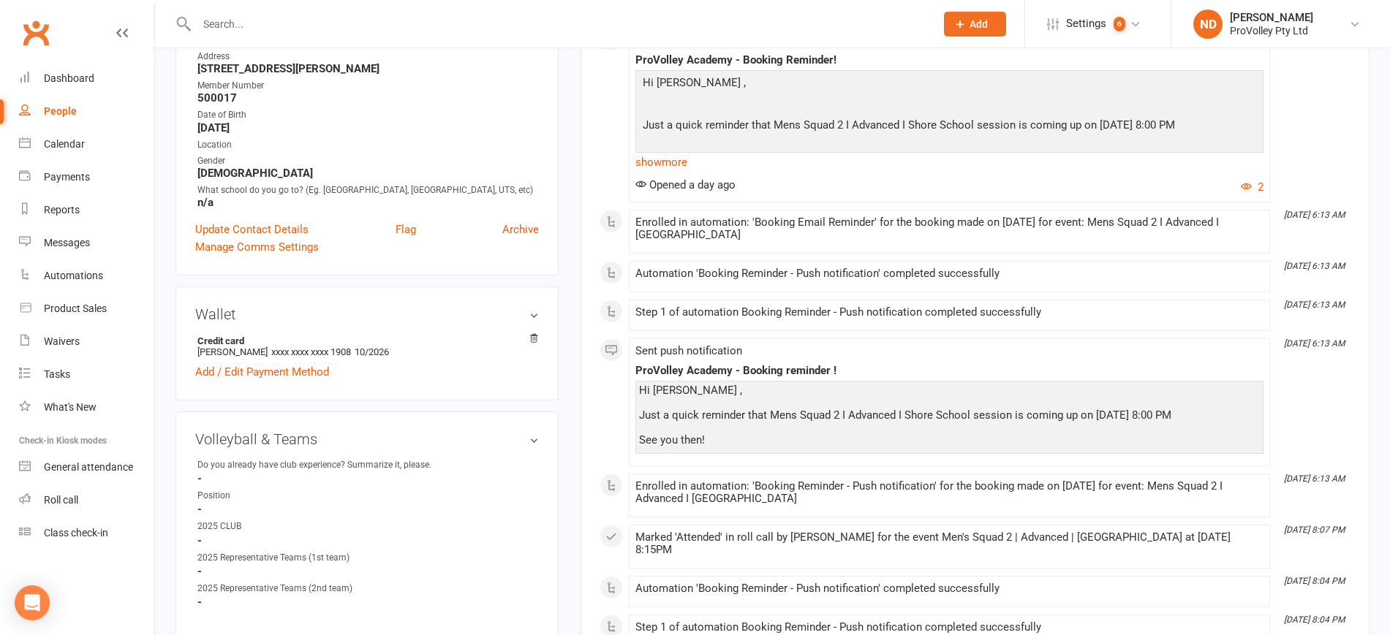
click at [72, 105] on div "People" at bounding box center [60, 111] width 33 height 12
select select "100"
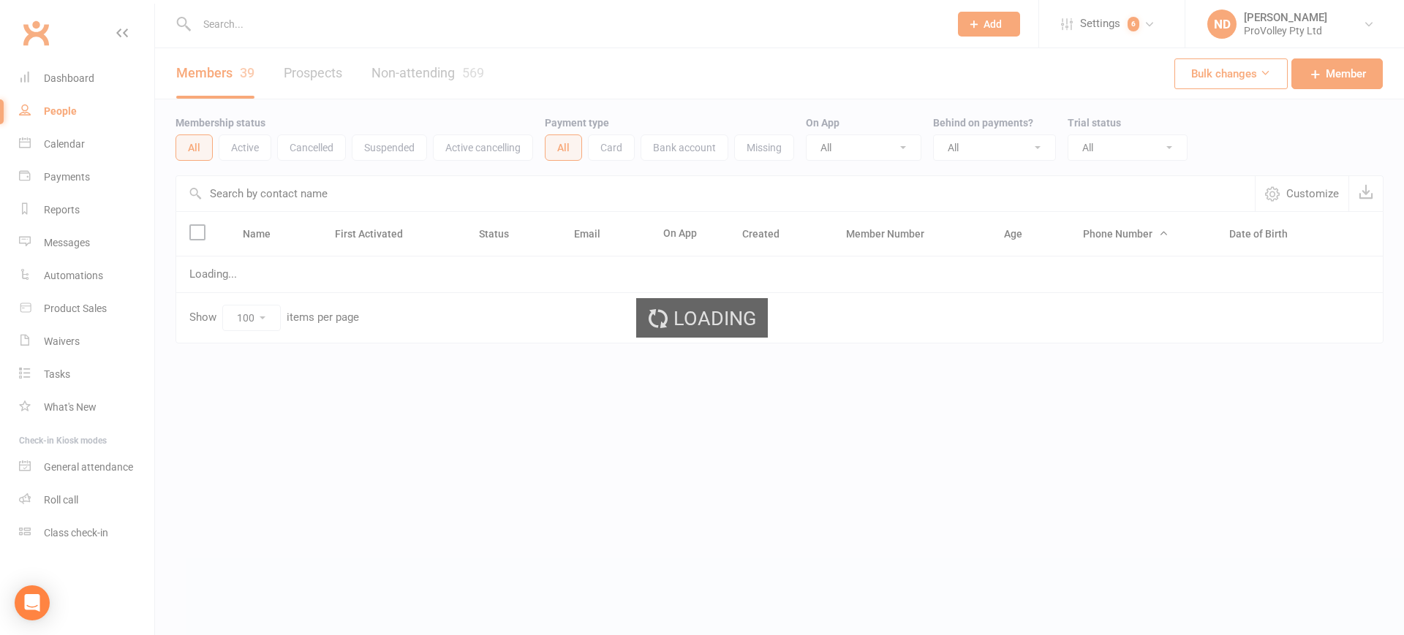
click at [273, 192] on div "Loading" at bounding box center [702, 317] width 1404 height 635
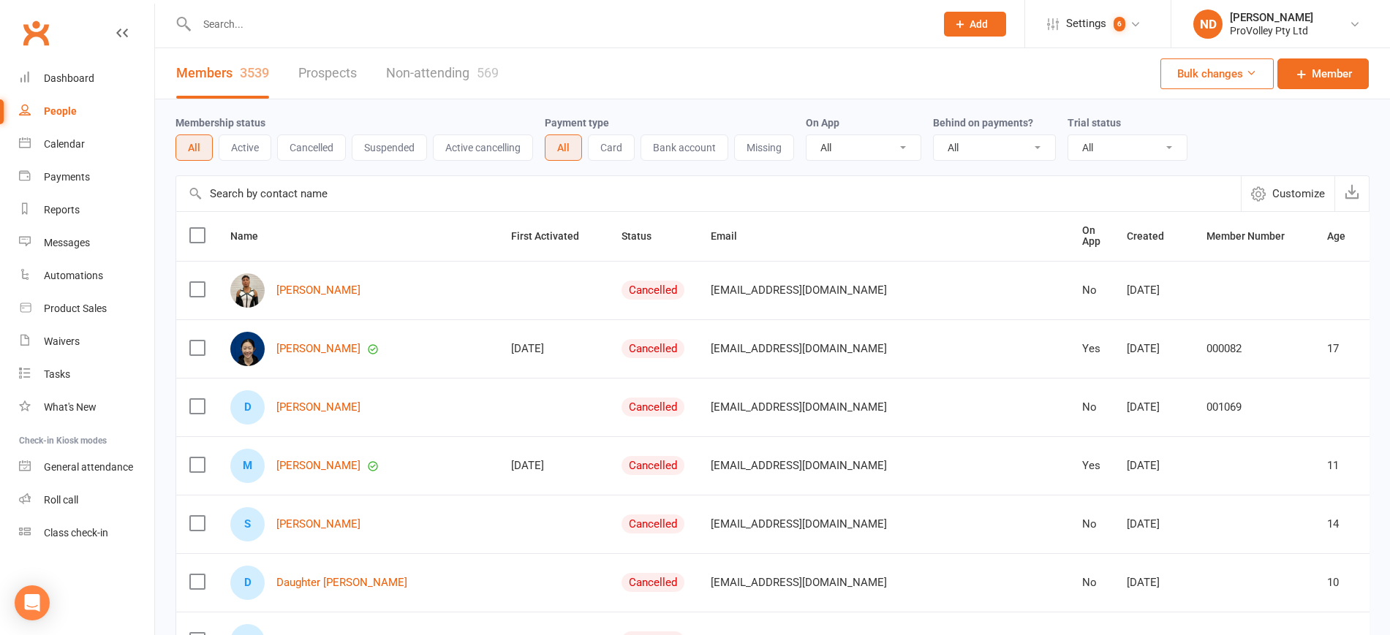
click at [277, 192] on input "text" at bounding box center [708, 193] width 1065 height 35
paste input "Aidan Reach"
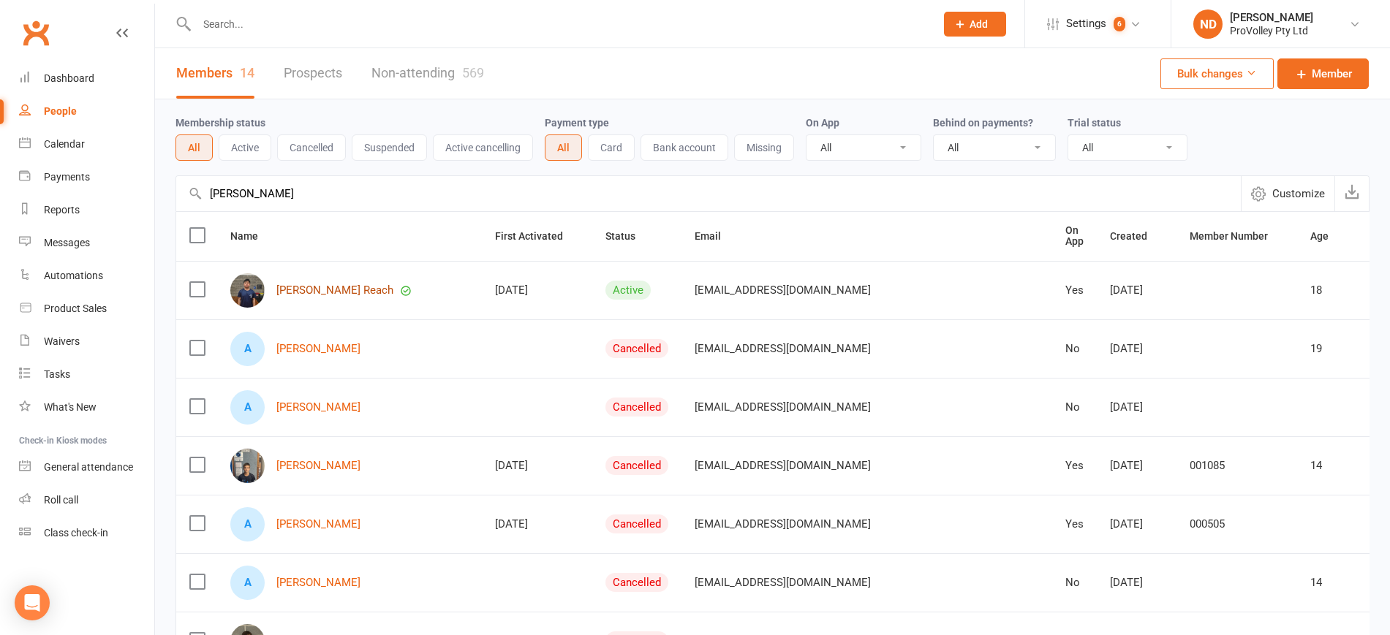
type input "Aidan Reach"
click at [373, 288] on link "Aidan Nantharath Reach" at bounding box center [334, 290] width 117 height 12
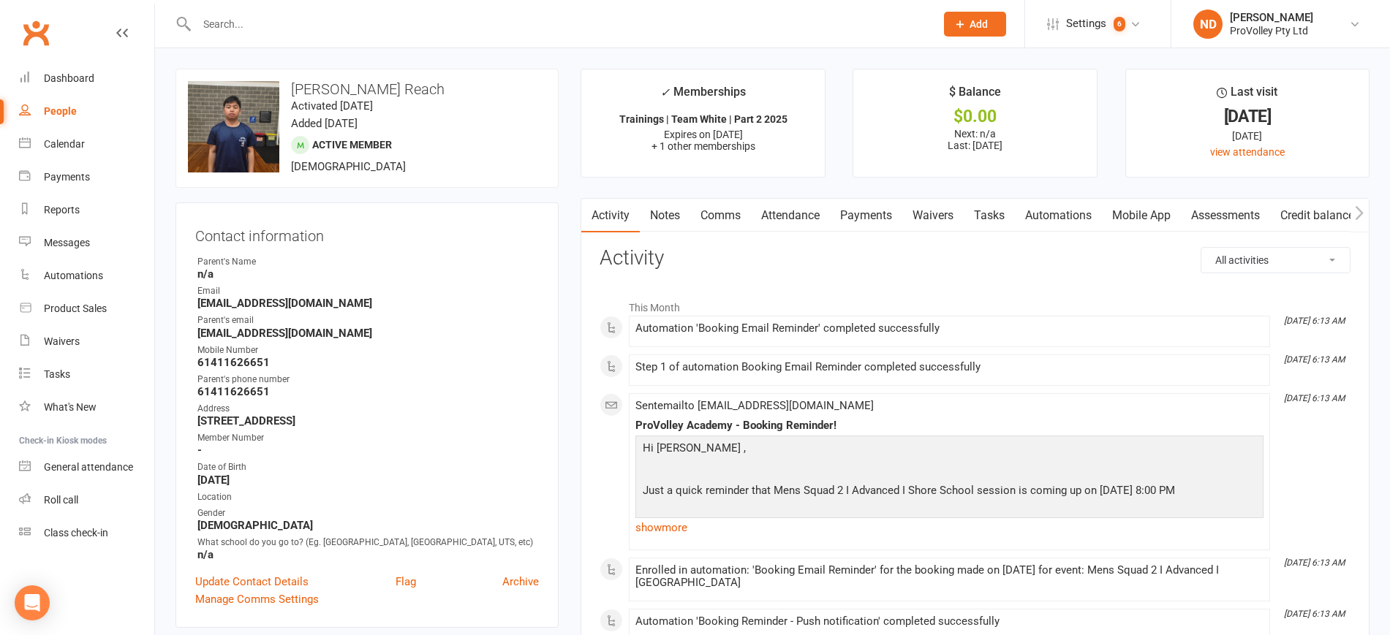
click at [870, 220] on link "Payments" at bounding box center [866, 216] width 72 height 34
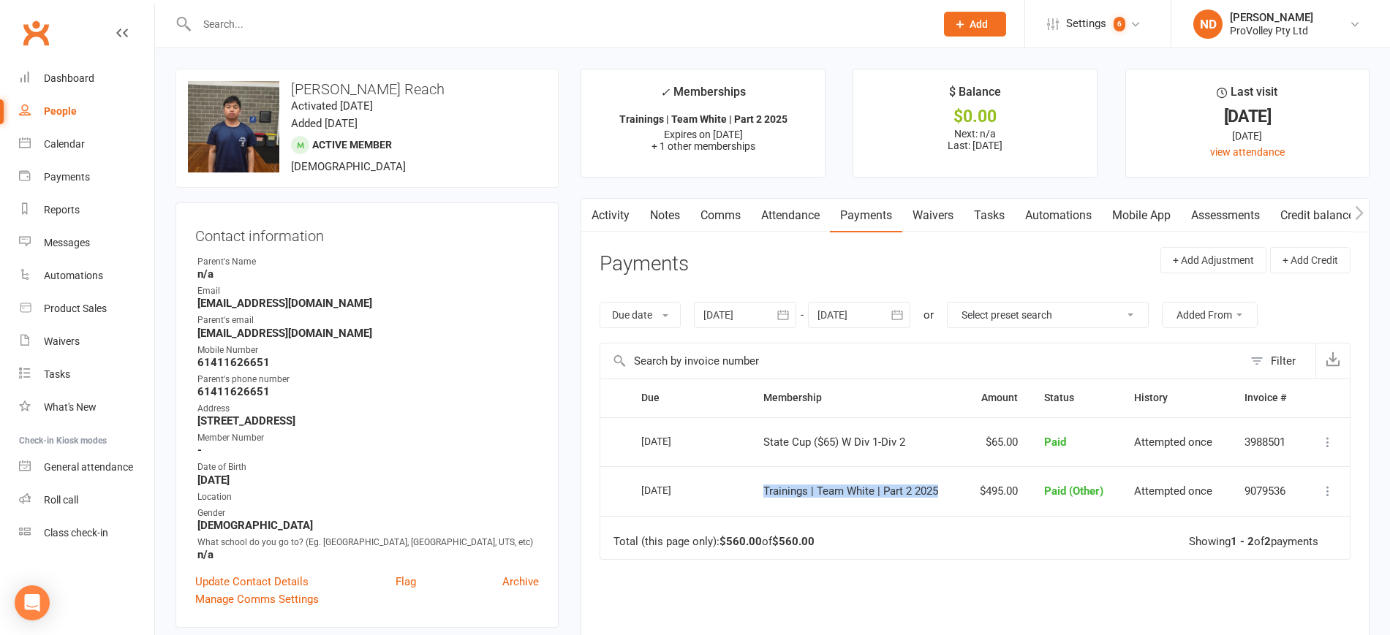
drag, startPoint x: 944, startPoint y: 488, endPoint x: 755, endPoint y: 485, distance: 189.4
click at [755, 485] on td "Trainings | Team White | Part 2 2025" at bounding box center [856, 491] width 212 height 50
copy span "Trainings | Team White | Part 2 2025"
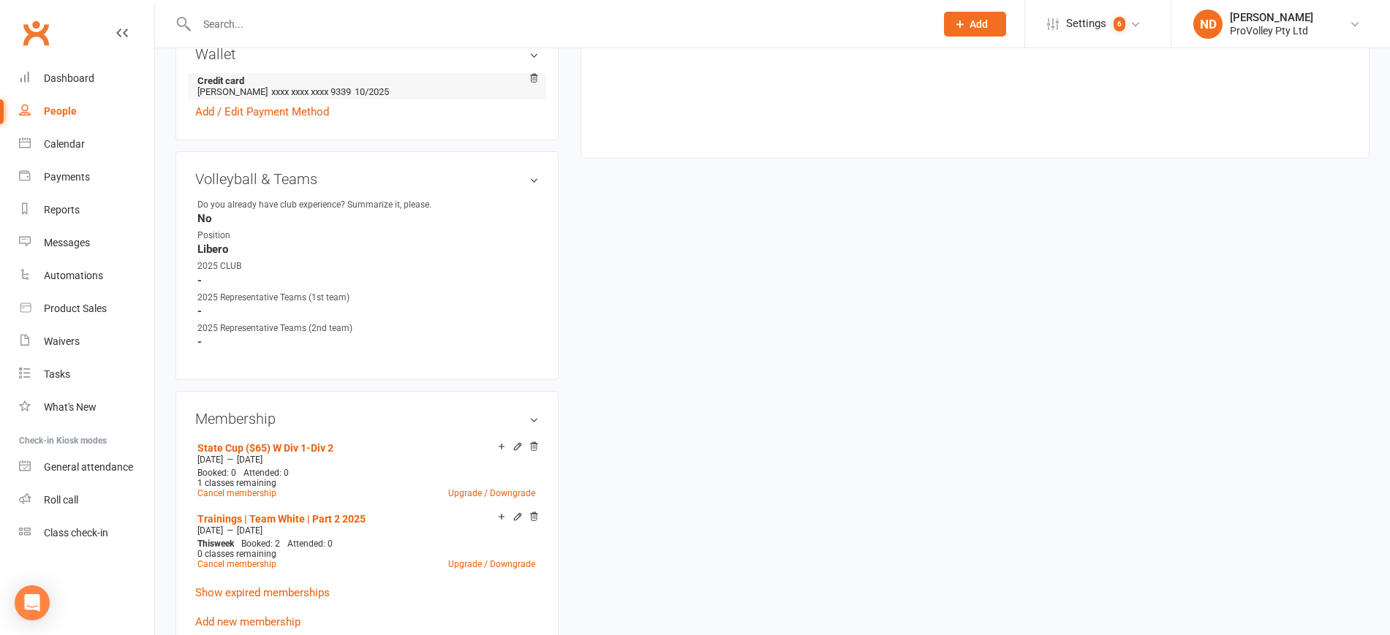
scroll to position [640, 0]
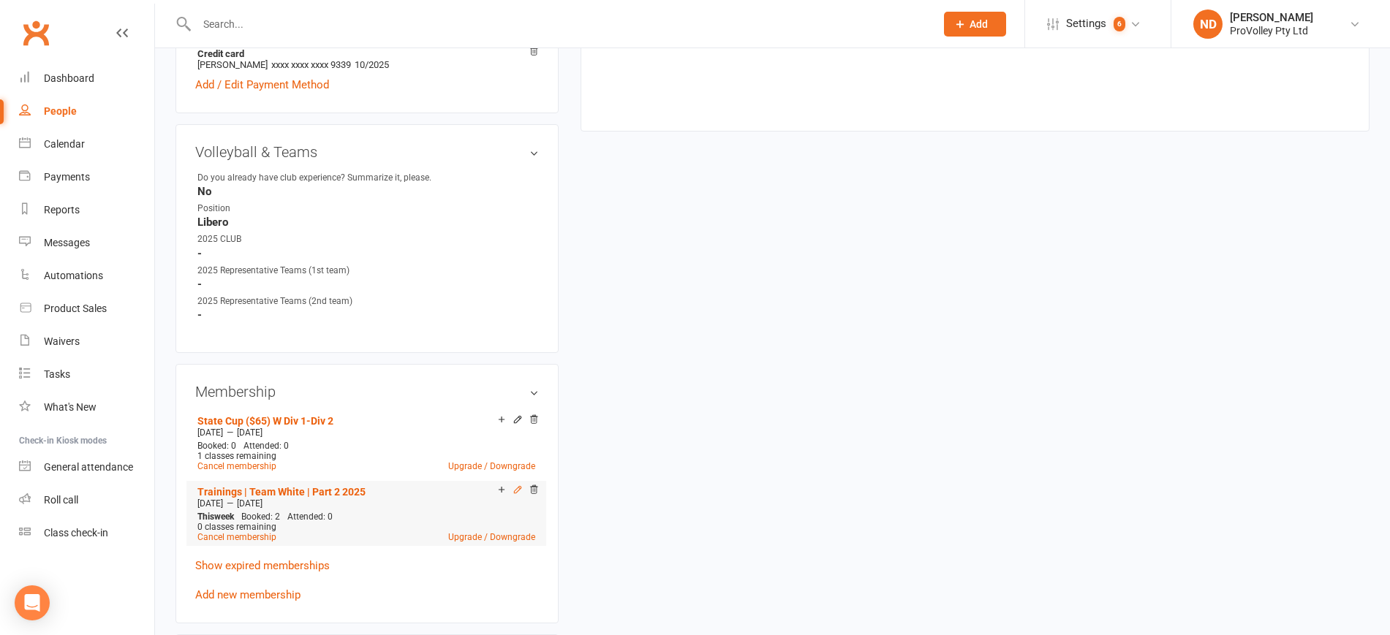
click at [517, 495] on icon at bounding box center [518, 490] width 10 height 10
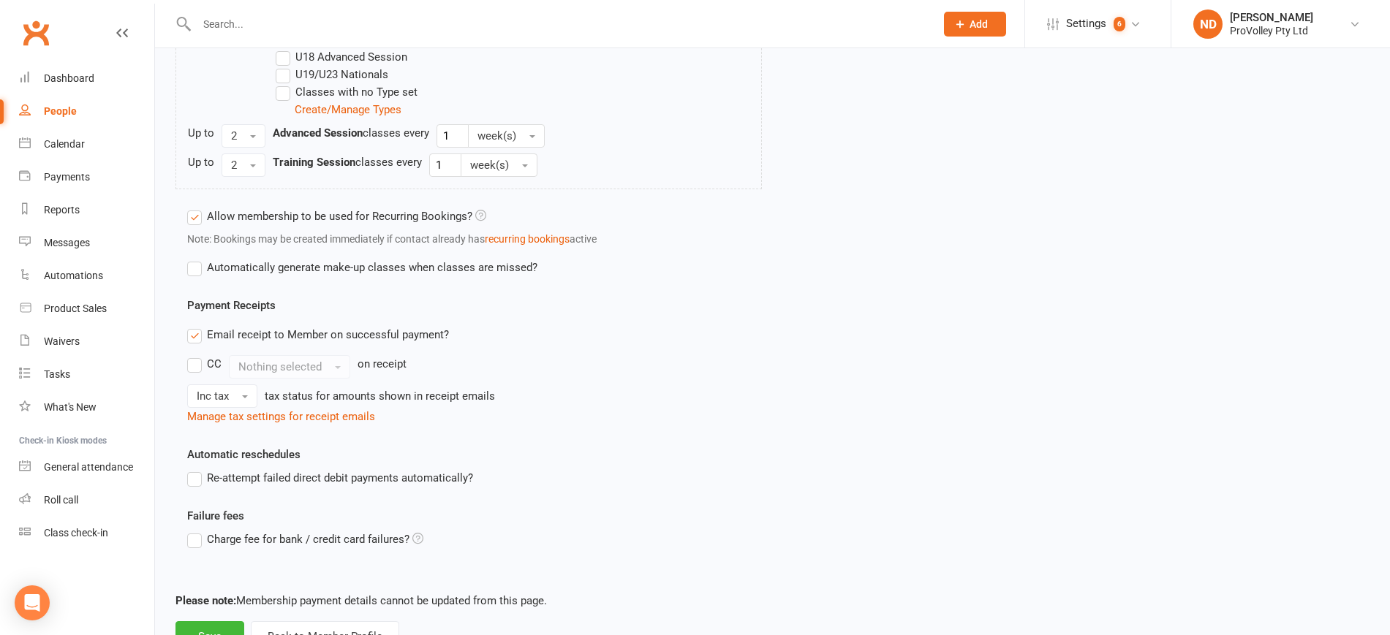
scroll to position [1174, 0]
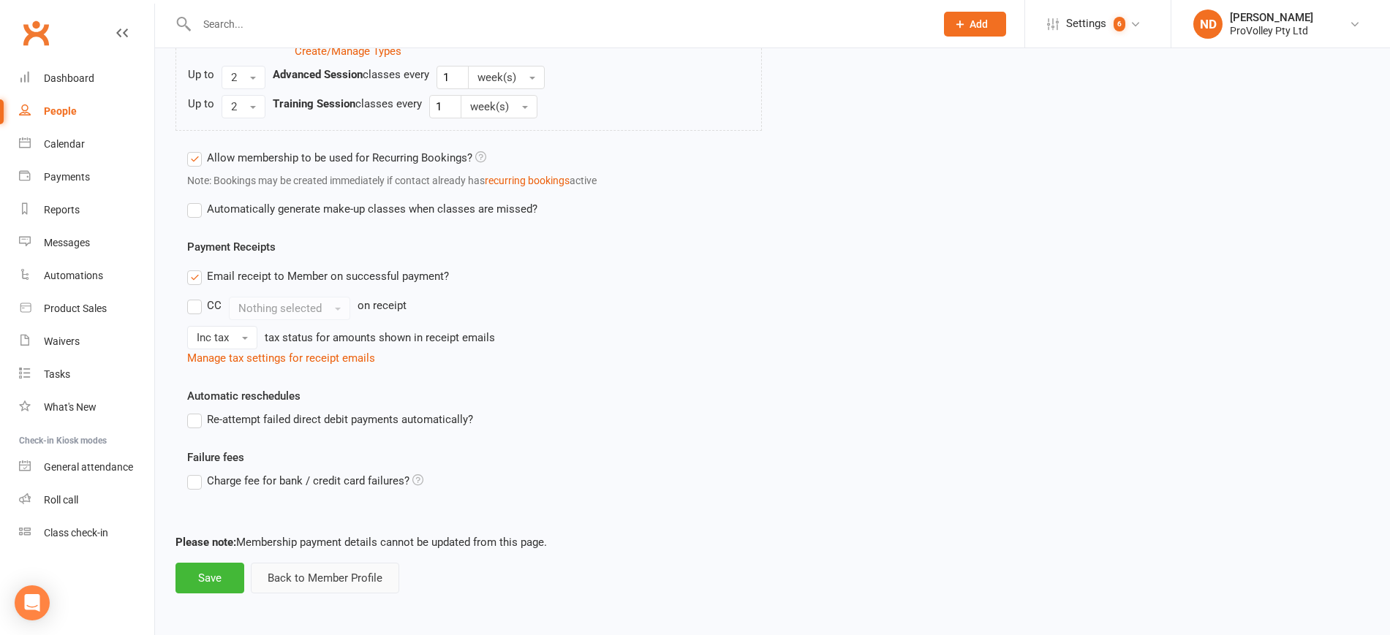
click at [322, 580] on button "Back to Member Profile" at bounding box center [325, 578] width 148 height 31
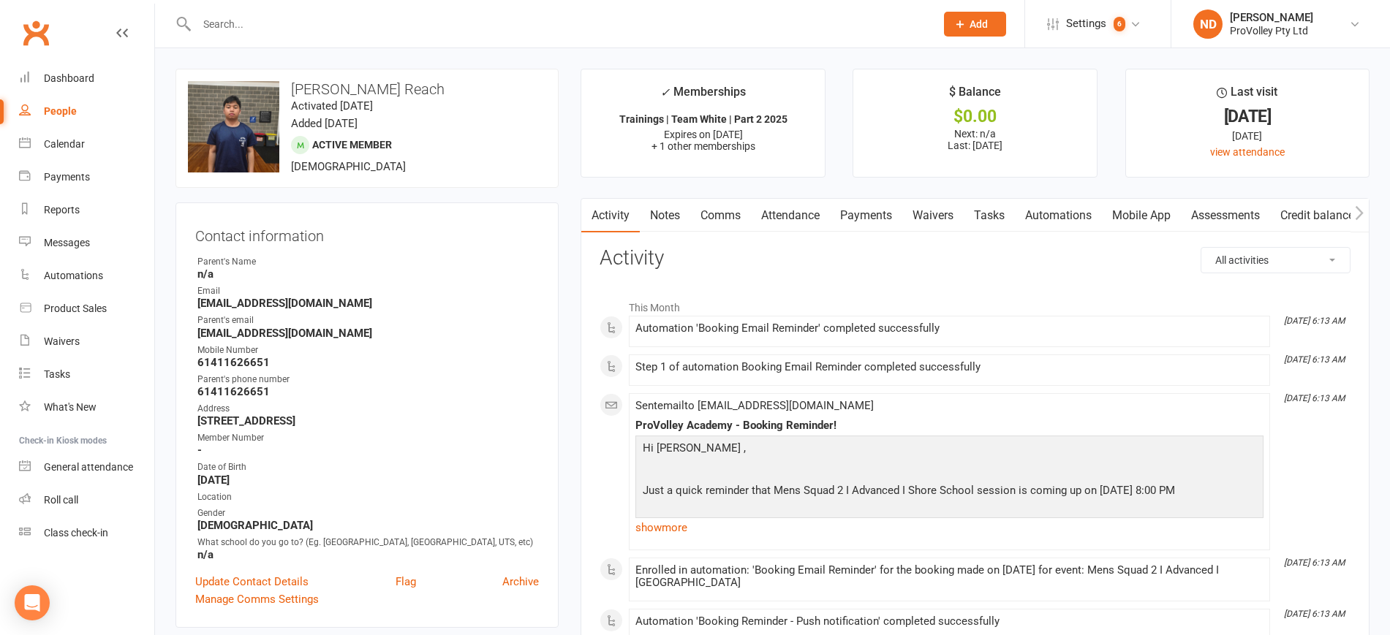
click at [867, 209] on link "Payments" at bounding box center [866, 216] width 72 height 34
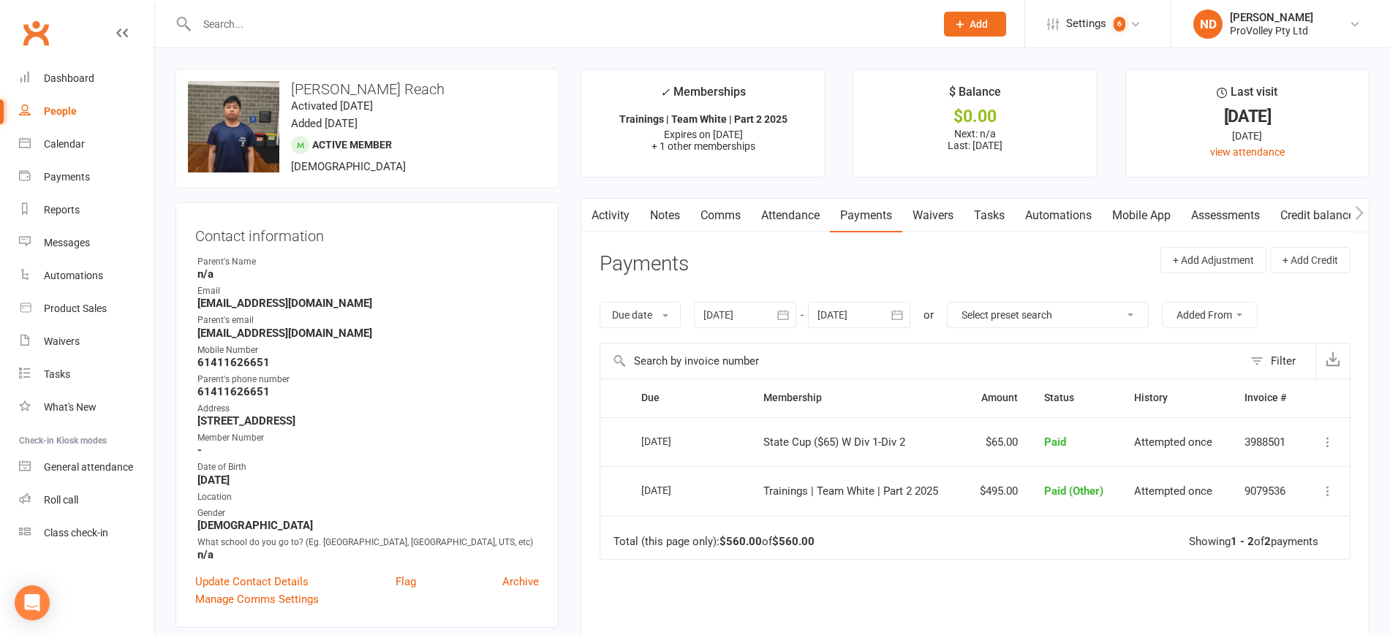
click at [790, 308] on icon "button" at bounding box center [783, 315] width 15 height 15
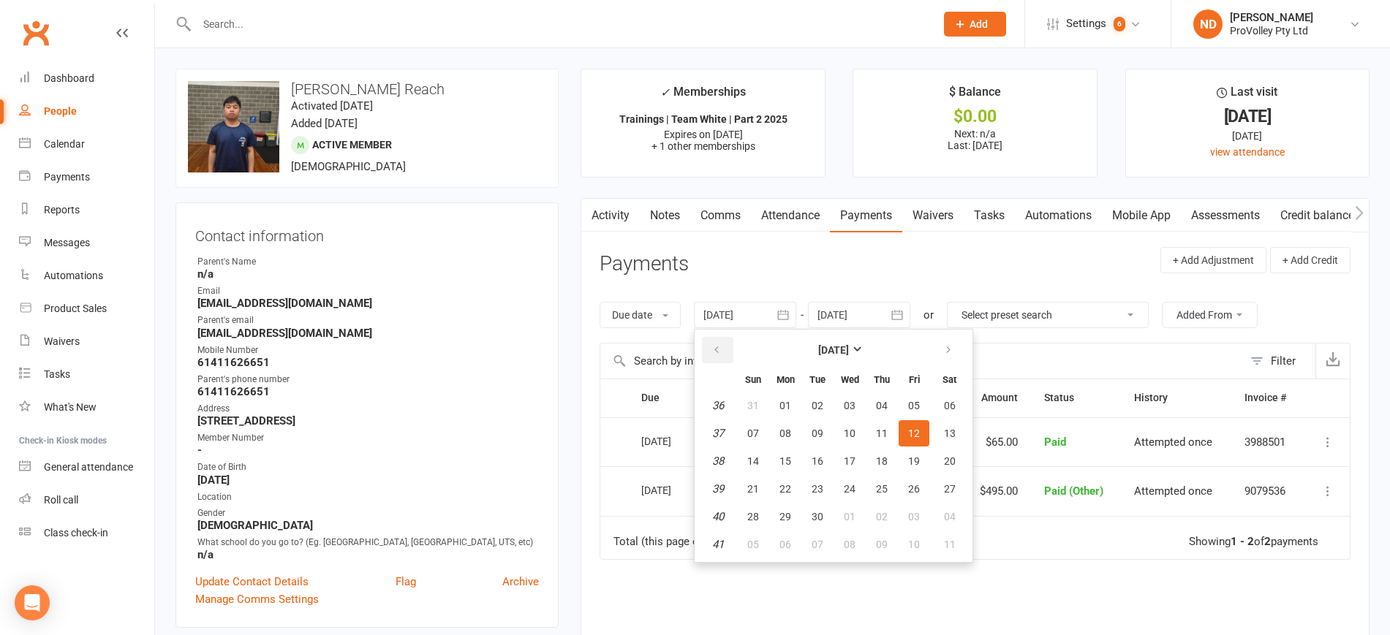
click at [722, 348] on icon "button" at bounding box center [716, 350] width 10 height 12
click at [915, 400] on span "01" at bounding box center [914, 406] width 12 height 12
type input "01 Aug 2025"
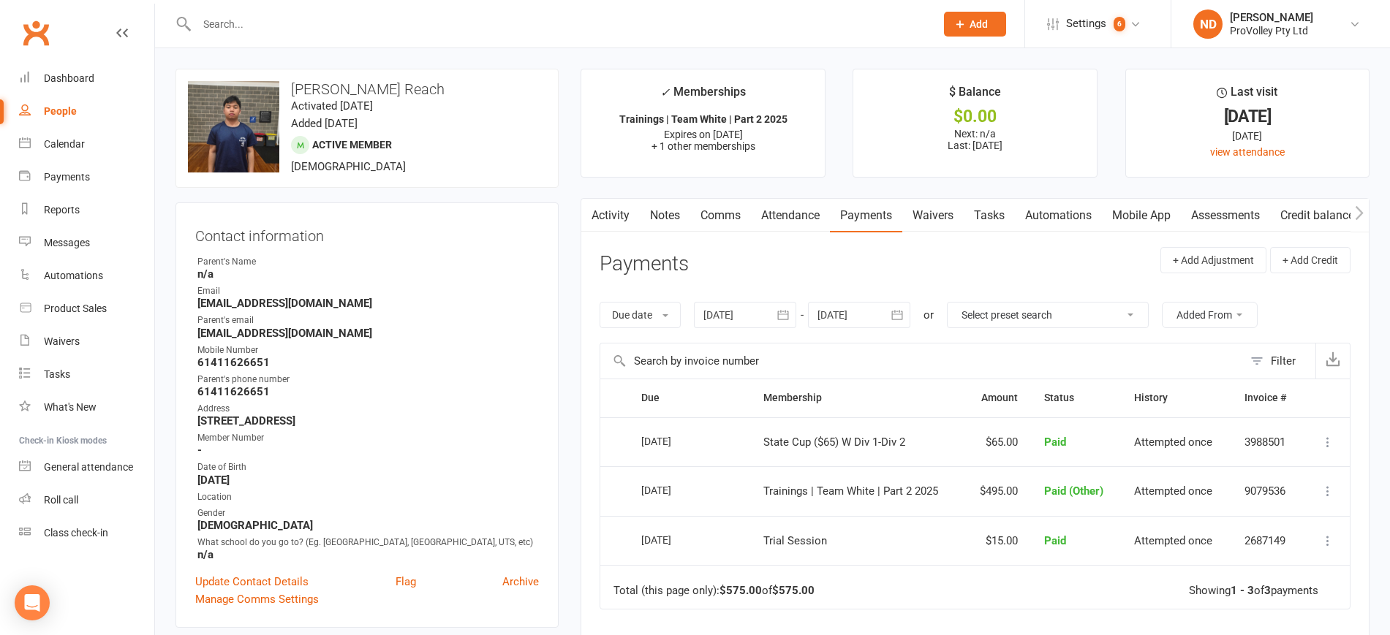
drag, startPoint x: 60, startPoint y: 105, endPoint x: 94, endPoint y: 129, distance: 41.0
click at [60, 105] on div "People" at bounding box center [60, 111] width 33 height 12
select select "100"
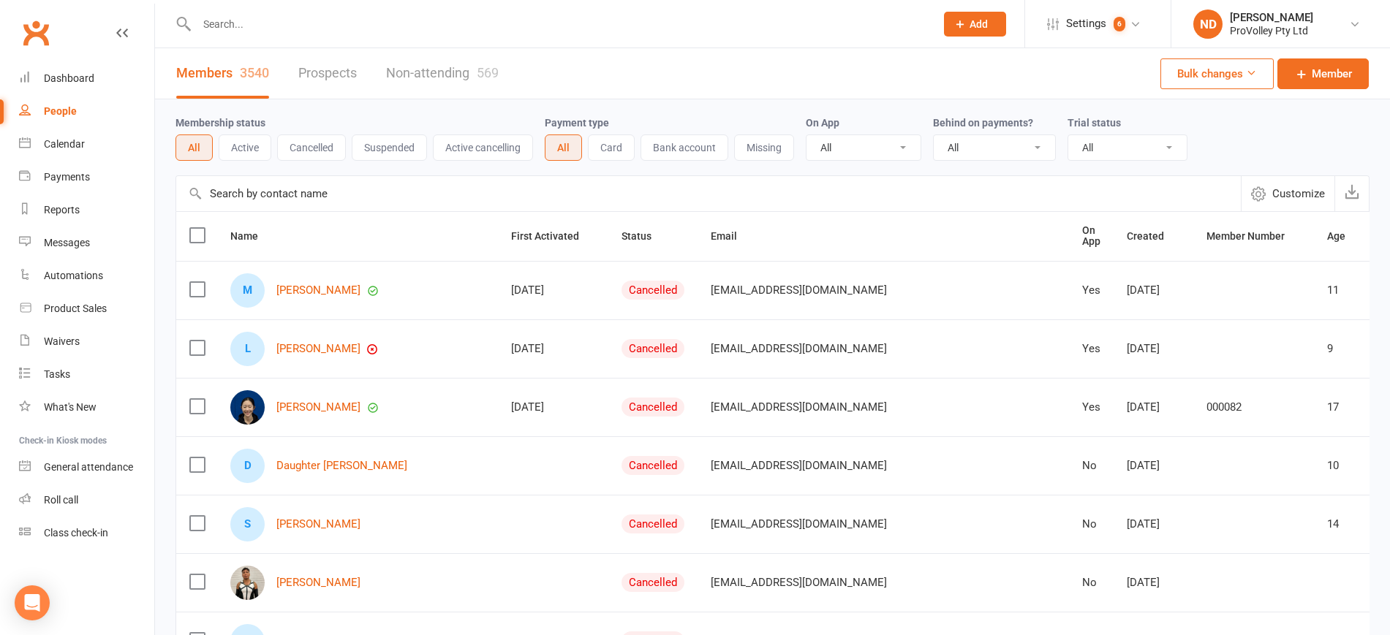
click at [325, 192] on input "text" at bounding box center [708, 193] width 1065 height 35
paste input "Nataliya Lavrentyeva"
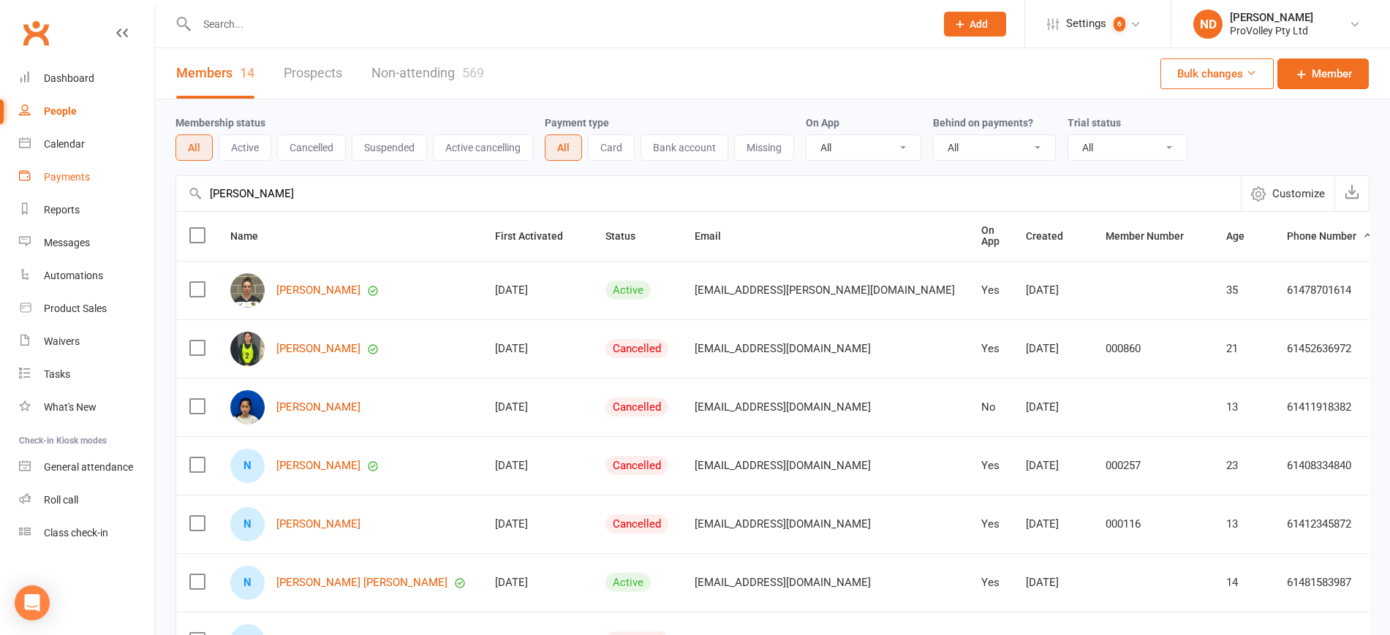
drag, startPoint x: 336, startPoint y: 189, endPoint x: 143, endPoint y: 192, distance: 193.0
click at [143, 192] on ui-view "Prospect Member Non-attending contact Class / event Appointment Task Membership…" at bounding box center [695, 596] width 1390 height 1184
paste input "[PERSON_NAME] [PERSON_NAME]"
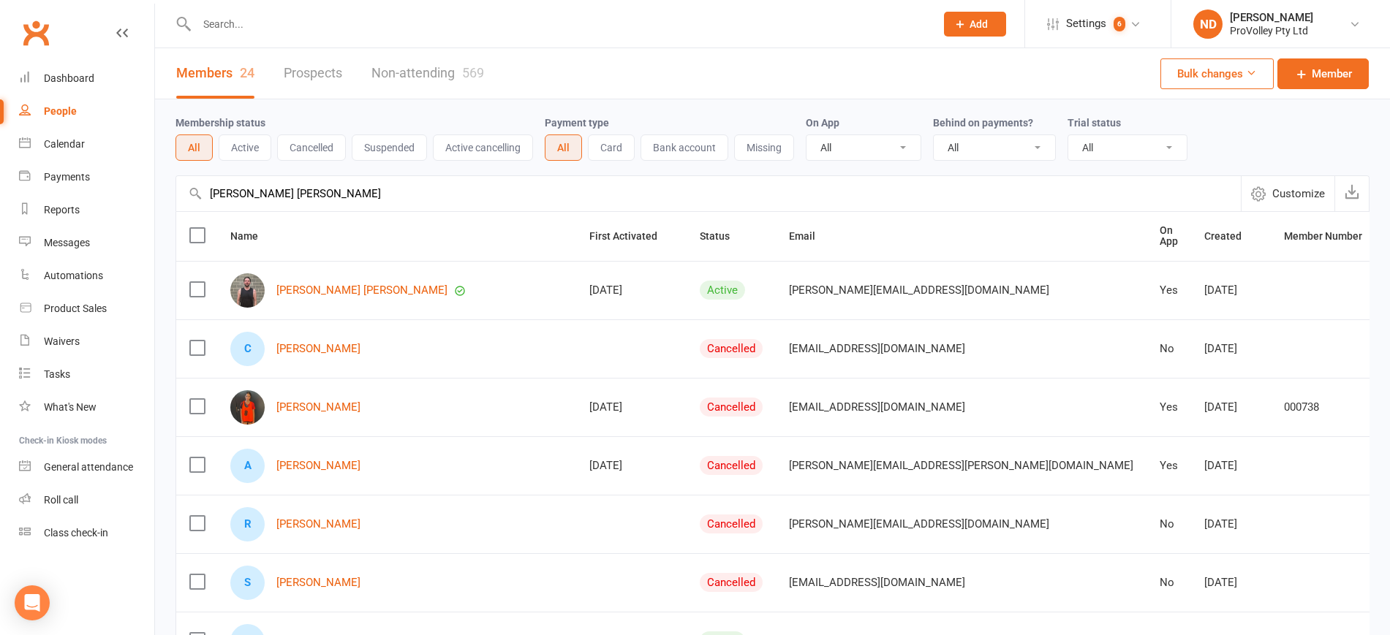
paste input "ndre Heasman"
drag, startPoint x: 311, startPoint y: 192, endPoint x: 179, endPoint y: 200, distance: 131.9
click at [179, 200] on input "Austen Wood" at bounding box center [708, 193] width 1065 height 35
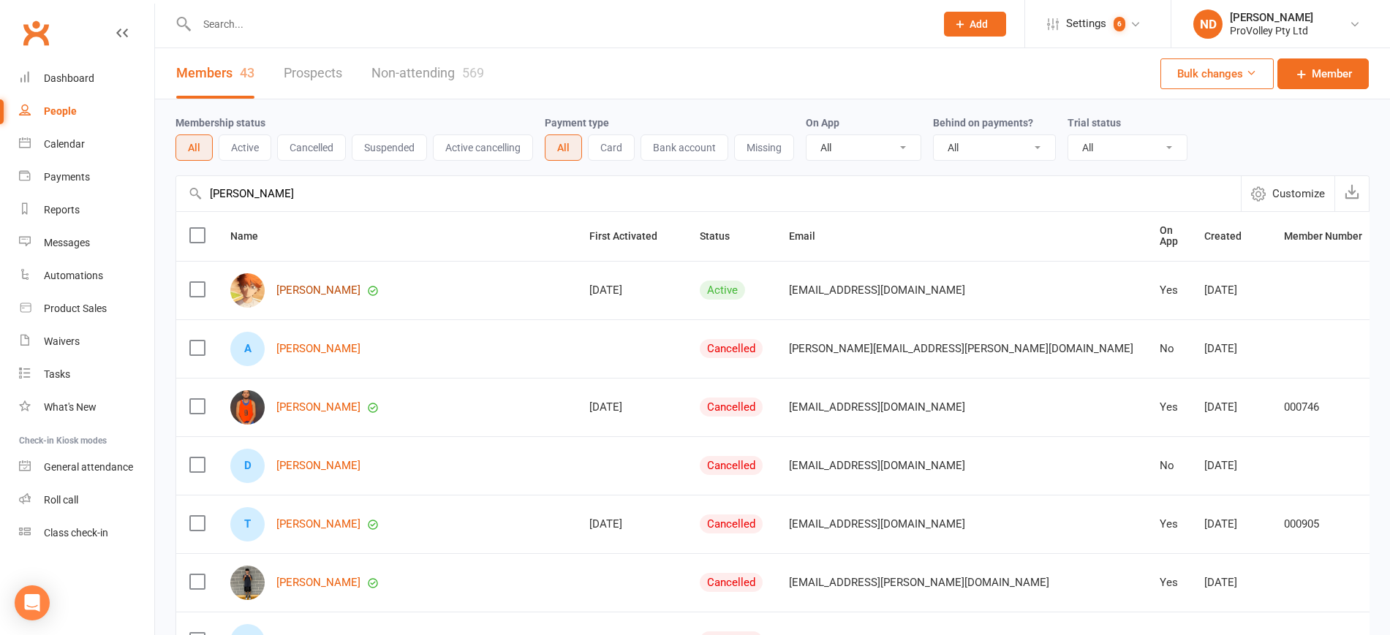
type input "[PERSON_NAME]"
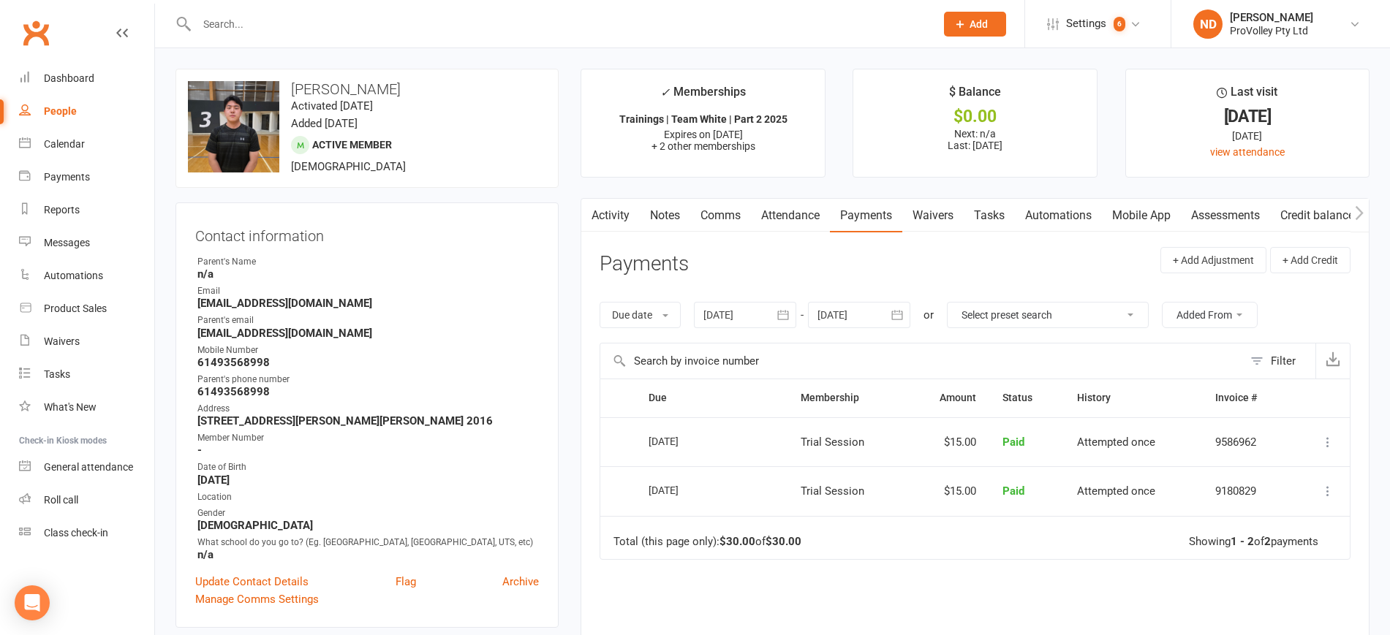
drag, startPoint x: 776, startPoint y: 304, endPoint x: 781, endPoint y: 312, distance: 9.5
click at [776, 307] on button "button" at bounding box center [783, 315] width 26 height 26
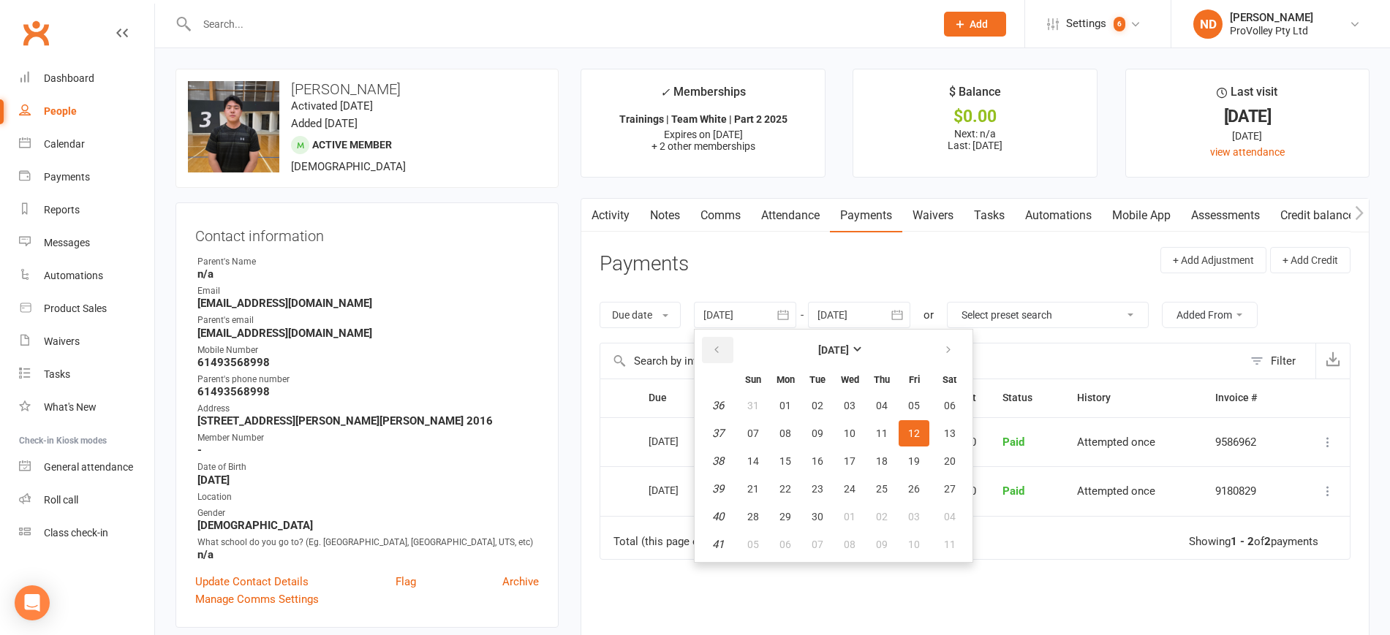
click at [714, 343] on button "button" at bounding box center [717, 350] width 31 height 26
click at [907, 398] on button "01" at bounding box center [914, 406] width 31 height 26
type input "01 Aug 2025"
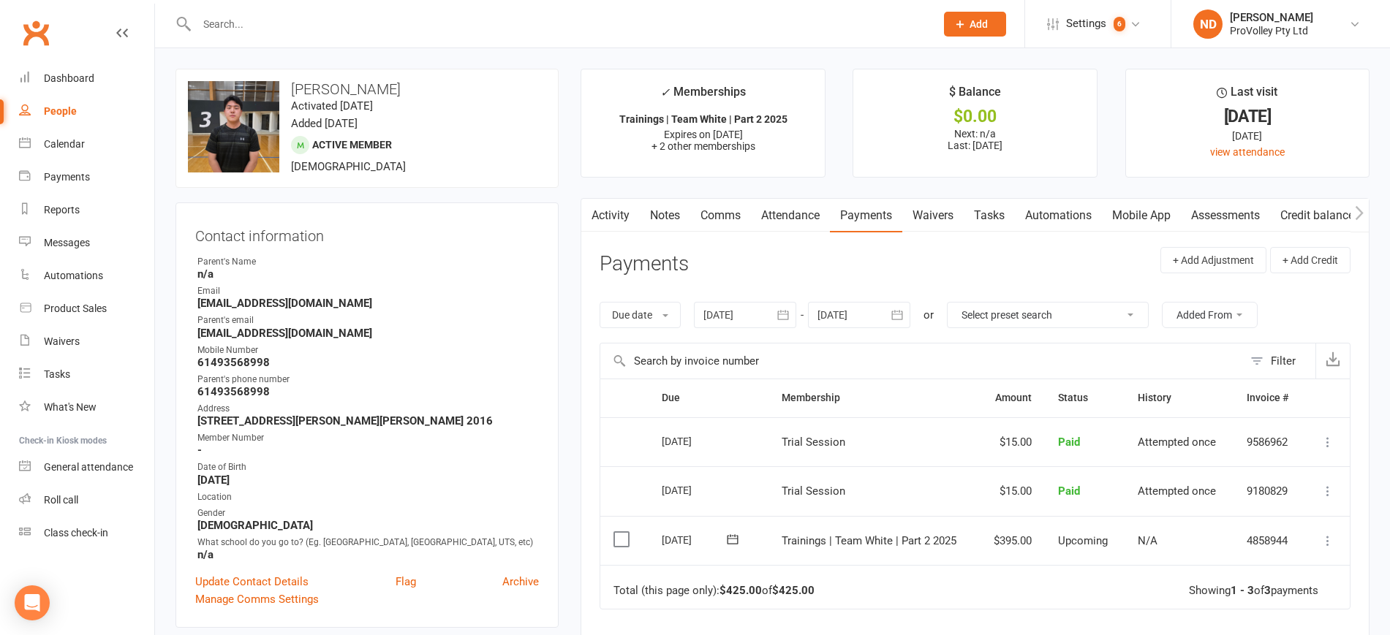
click at [1329, 542] on icon at bounding box center [1327, 541] width 15 height 15
click at [1274, 625] on link "Mark as Paid (Other)" at bounding box center [1263, 627] width 145 height 29
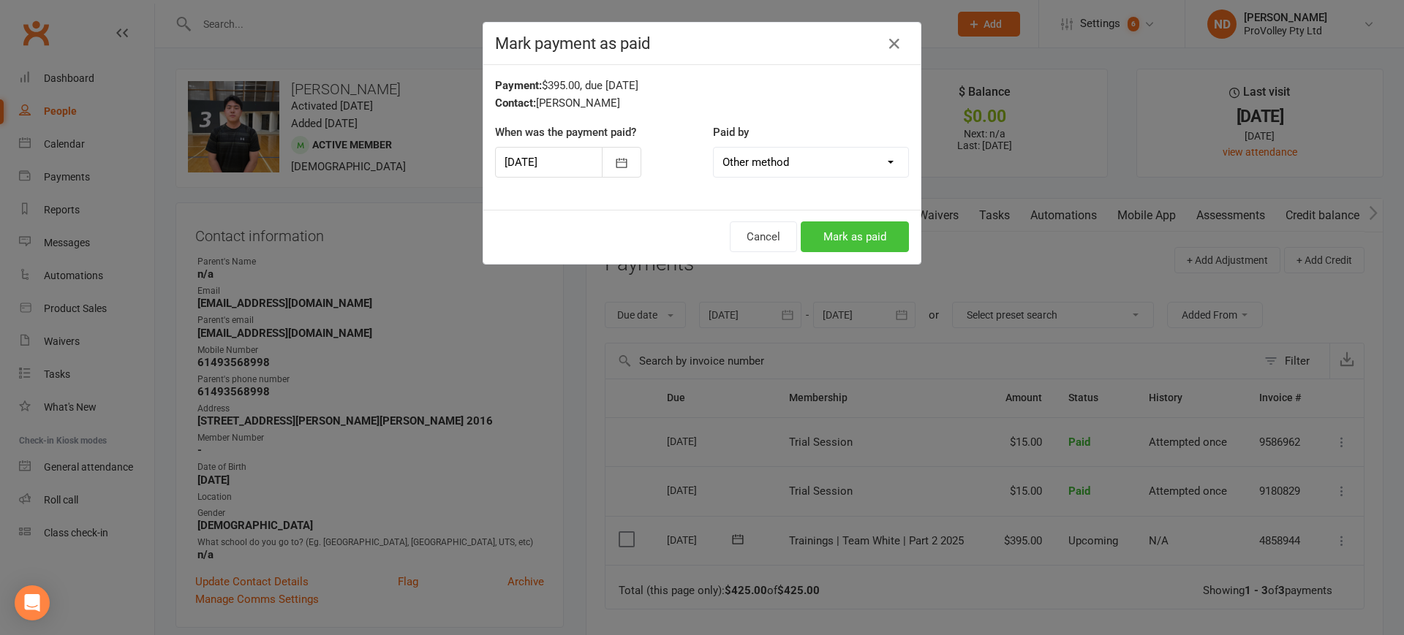
click at [806, 227] on button "Mark as paid" at bounding box center [855, 237] width 108 height 31
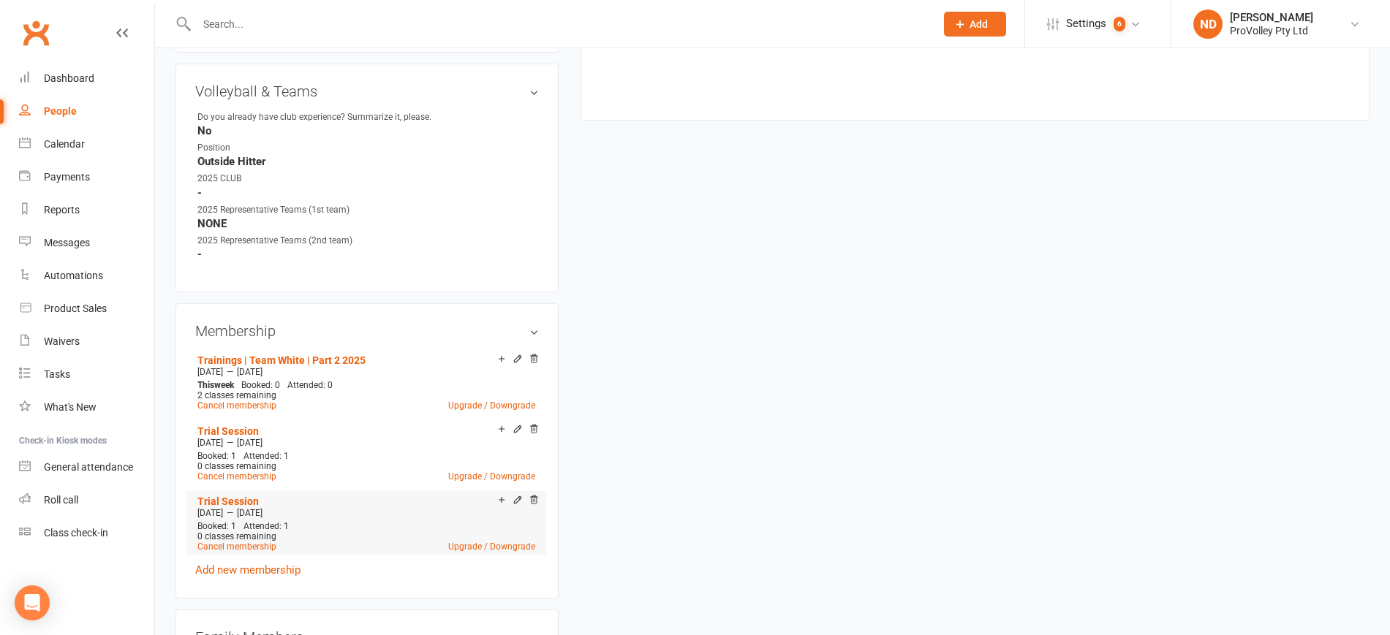
scroll to position [731, 0]
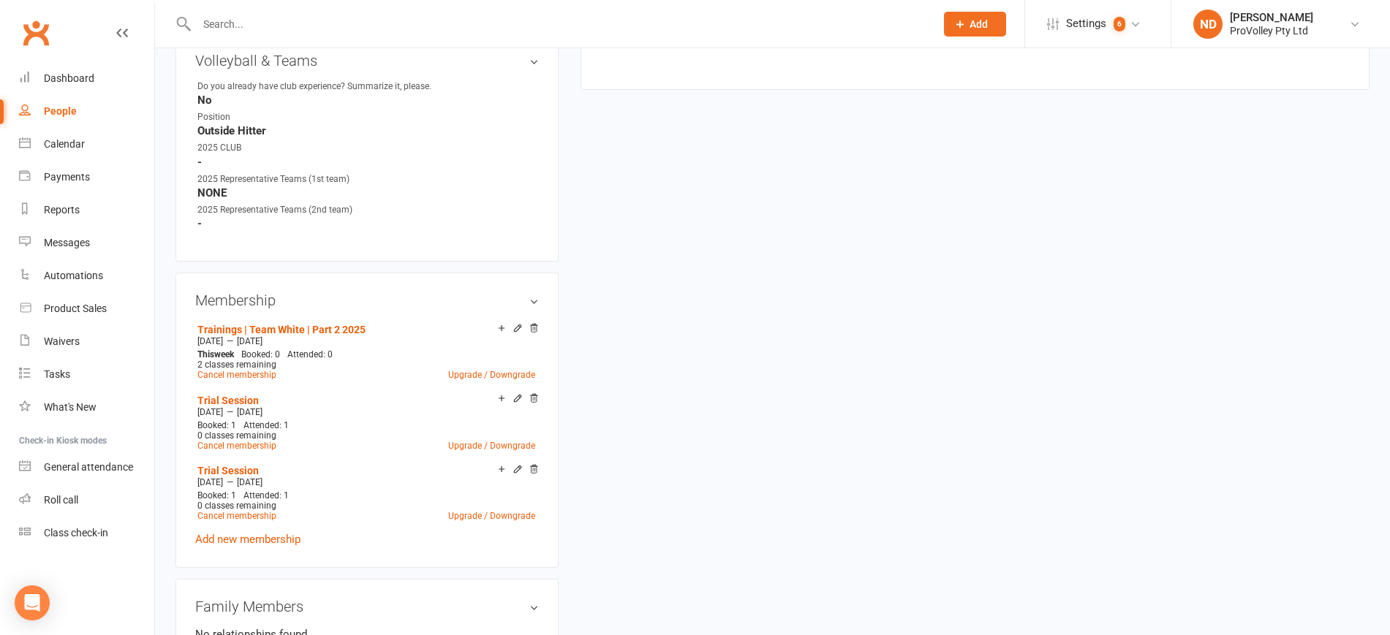
drag, startPoint x: 350, startPoint y: 358, endPoint x: 182, endPoint y: 328, distance: 170.7
click at [182, 328] on div "Membership Trainings | Team White | Part 2 2025 Sep 16 2025 — Nov 21 2025 This …" at bounding box center [366, 420] width 383 height 295
copy li "Trainings | Team White | Part 2 2025 Sep 16 2025 — Nov 21 2025"
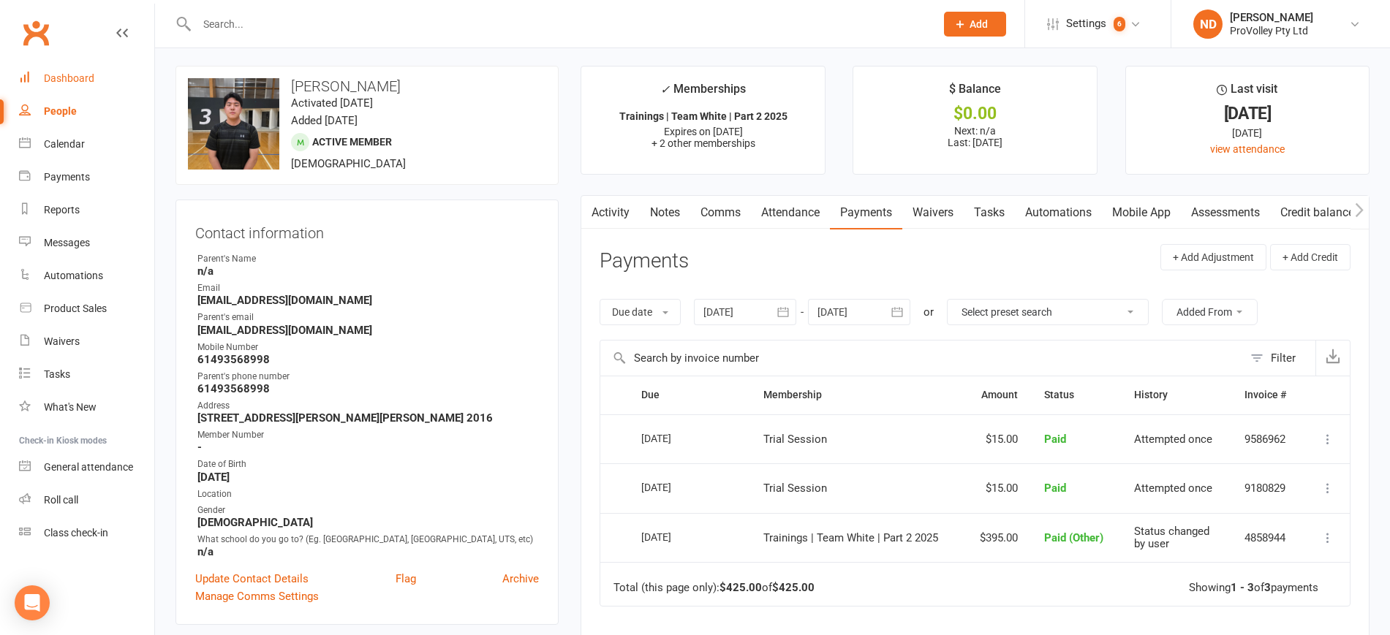
scroll to position [0, 0]
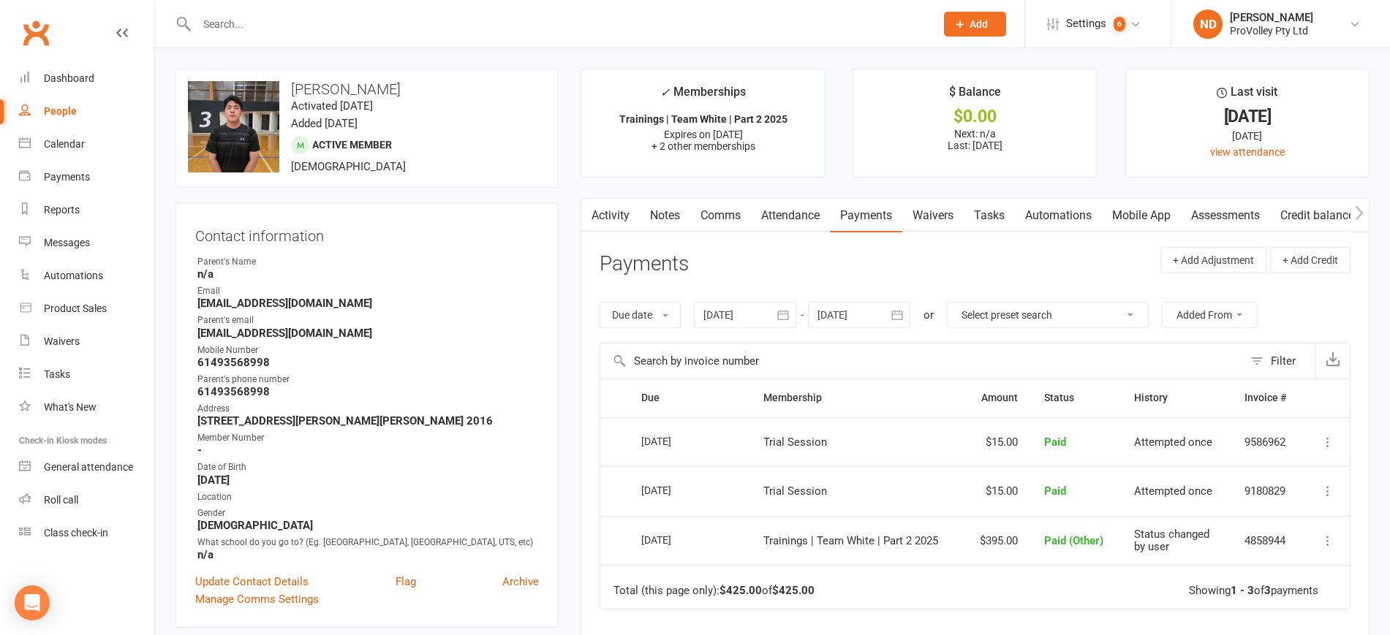
click at [76, 105] on link "People" at bounding box center [86, 111] width 135 height 33
select select "100"
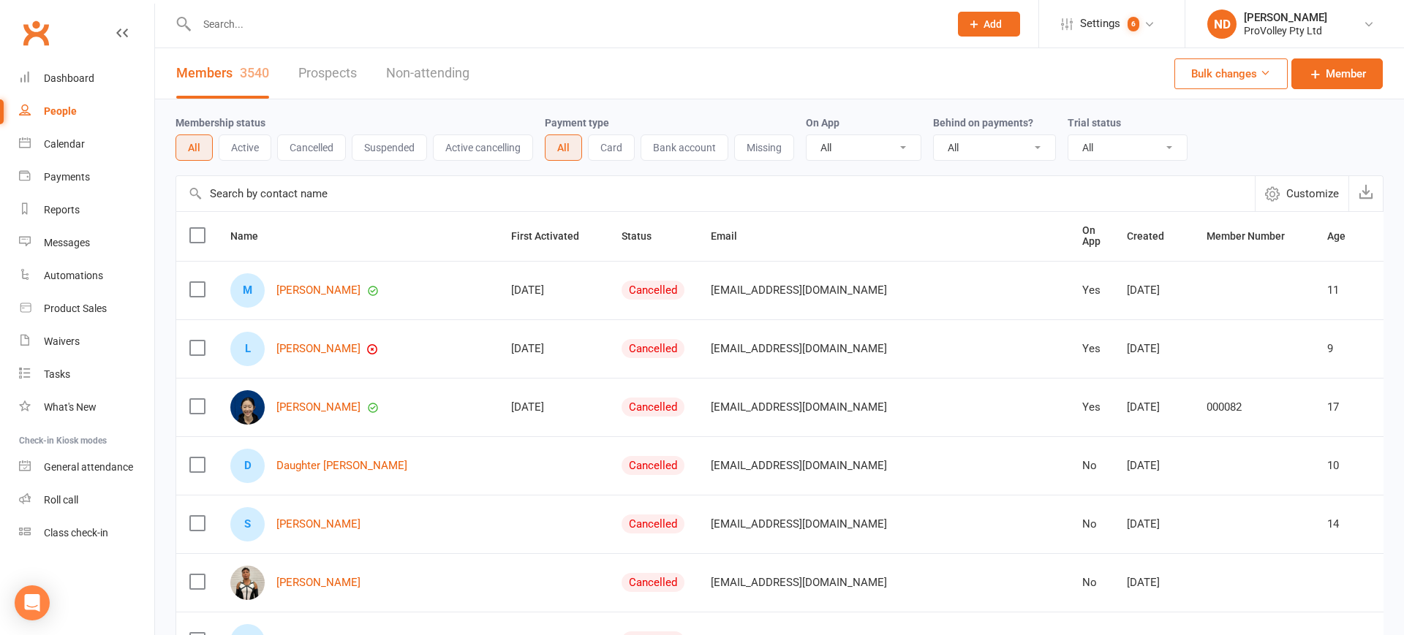
click at [325, 195] on input "text" at bounding box center [715, 193] width 1078 height 35
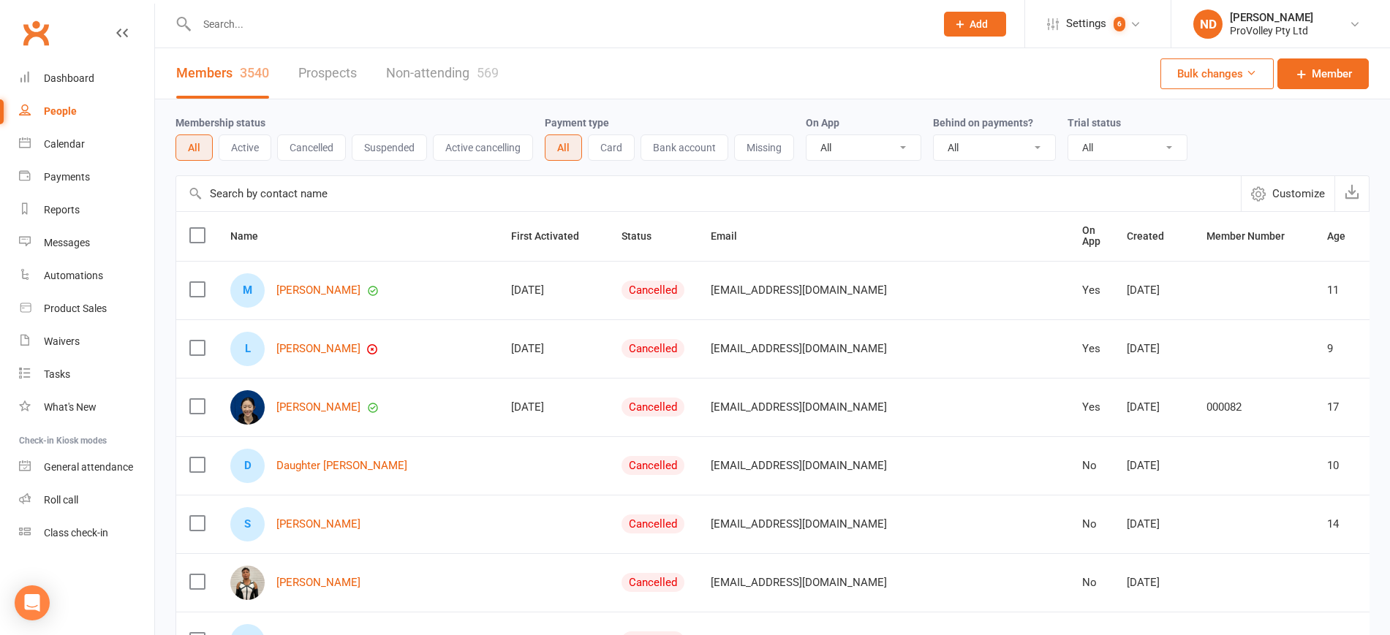
paste input "Beckham Dinh"
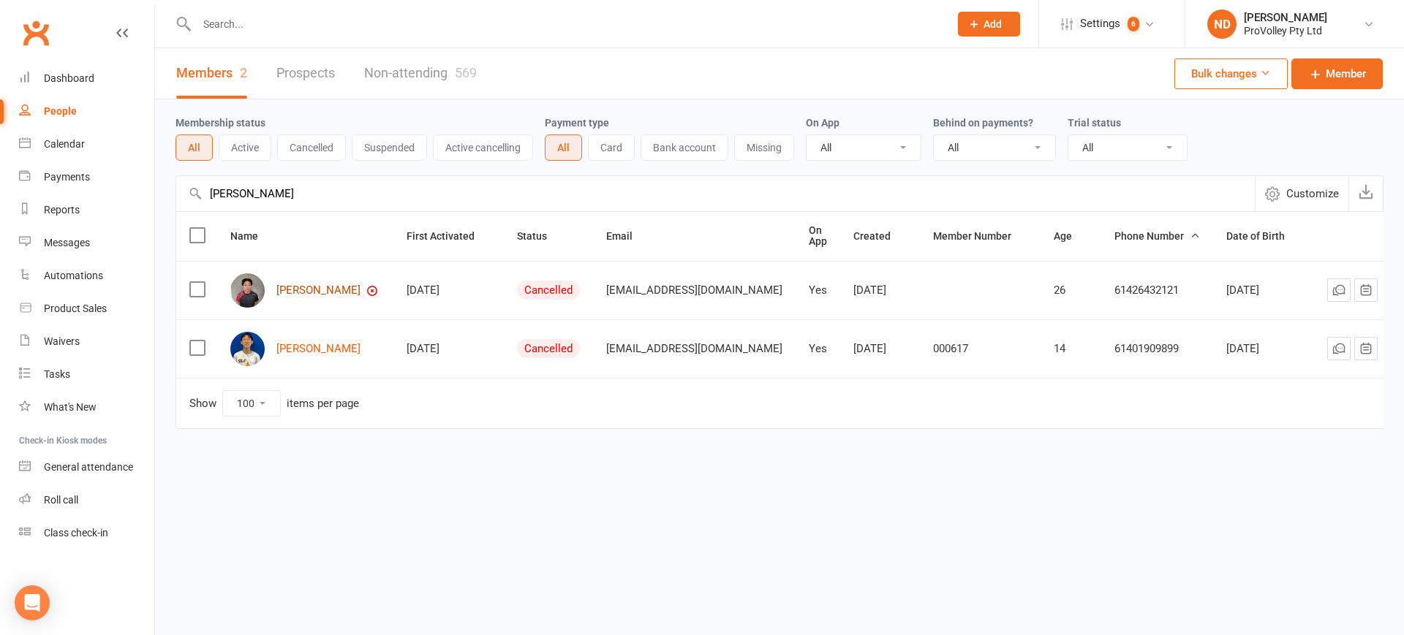
type input "Beckham Dinh"
click at [332, 290] on link "Beckham Dinh" at bounding box center [318, 290] width 84 height 12
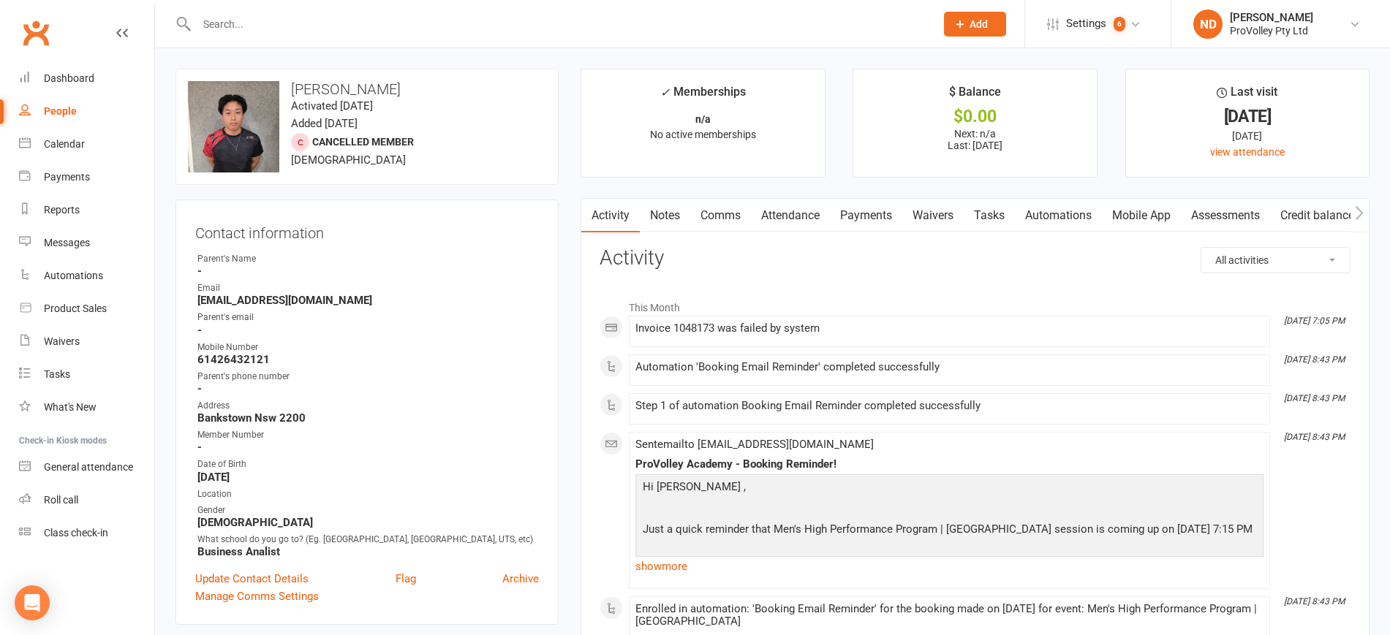
click at [871, 216] on link "Payments" at bounding box center [866, 216] width 72 height 34
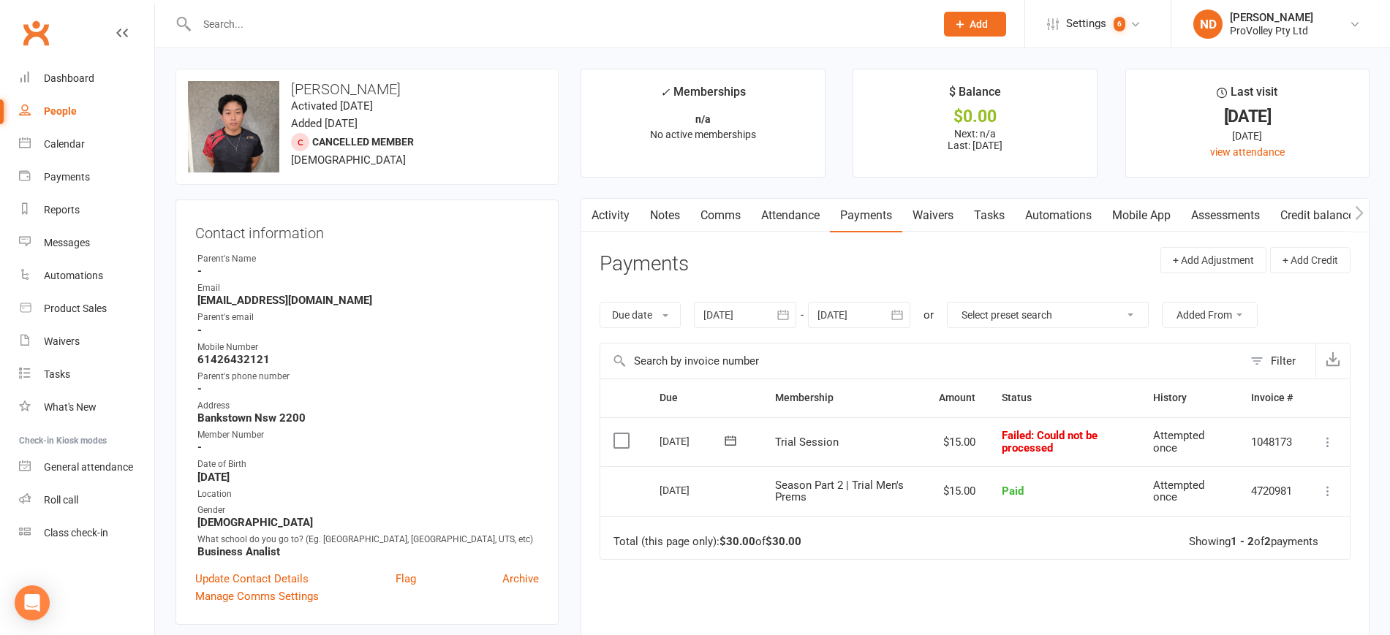
click at [793, 318] on button "button" at bounding box center [783, 315] width 26 height 26
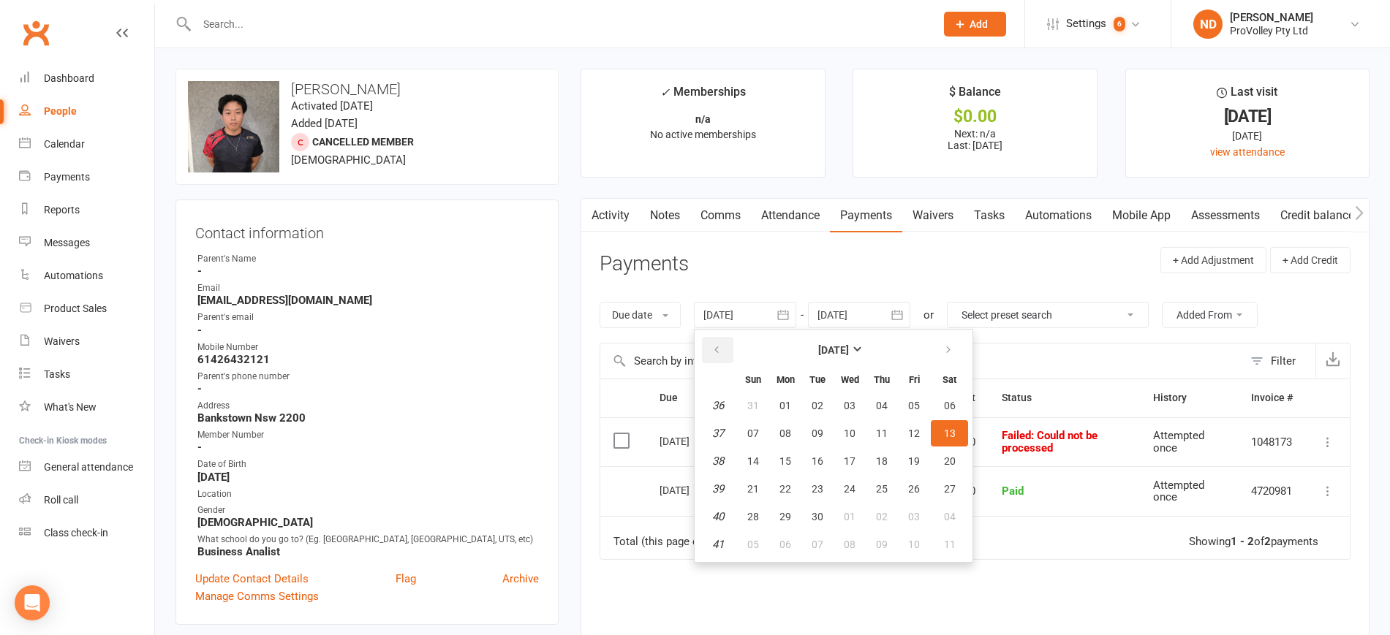
click at [722, 349] on icon "button" at bounding box center [716, 350] width 10 height 12
click at [890, 397] on button "01" at bounding box center [881, 406] width 31 height 26
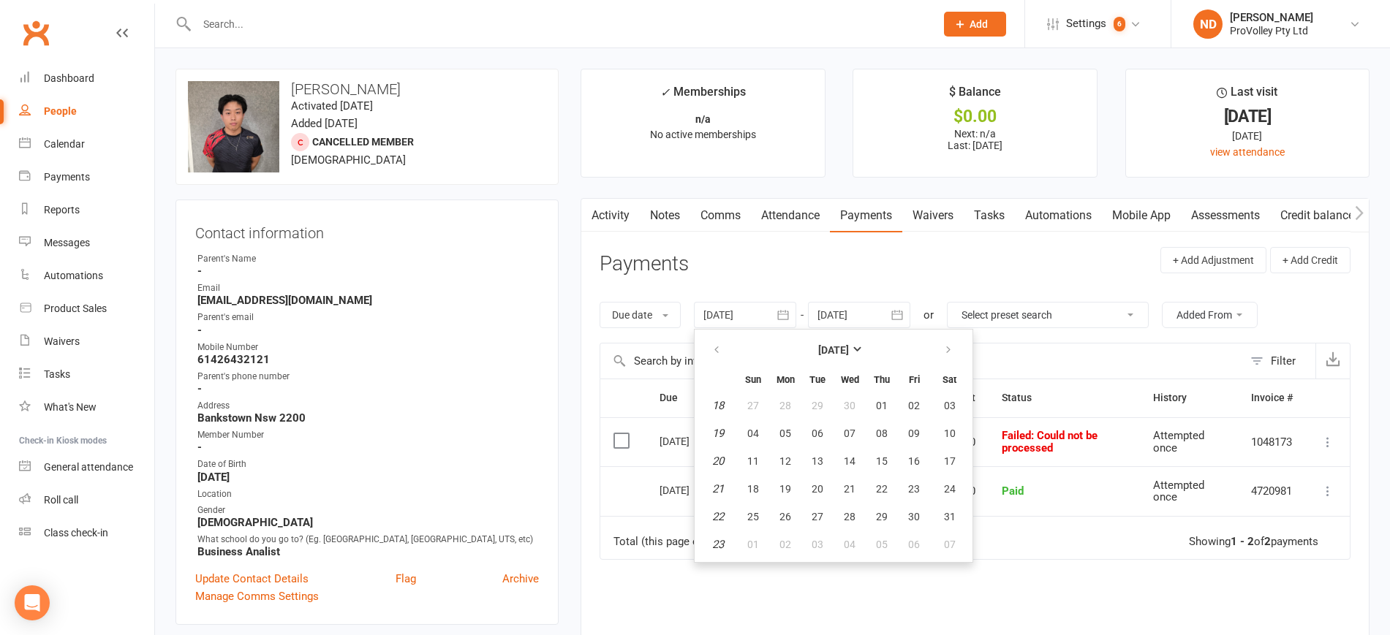
type input "01 May 2025"
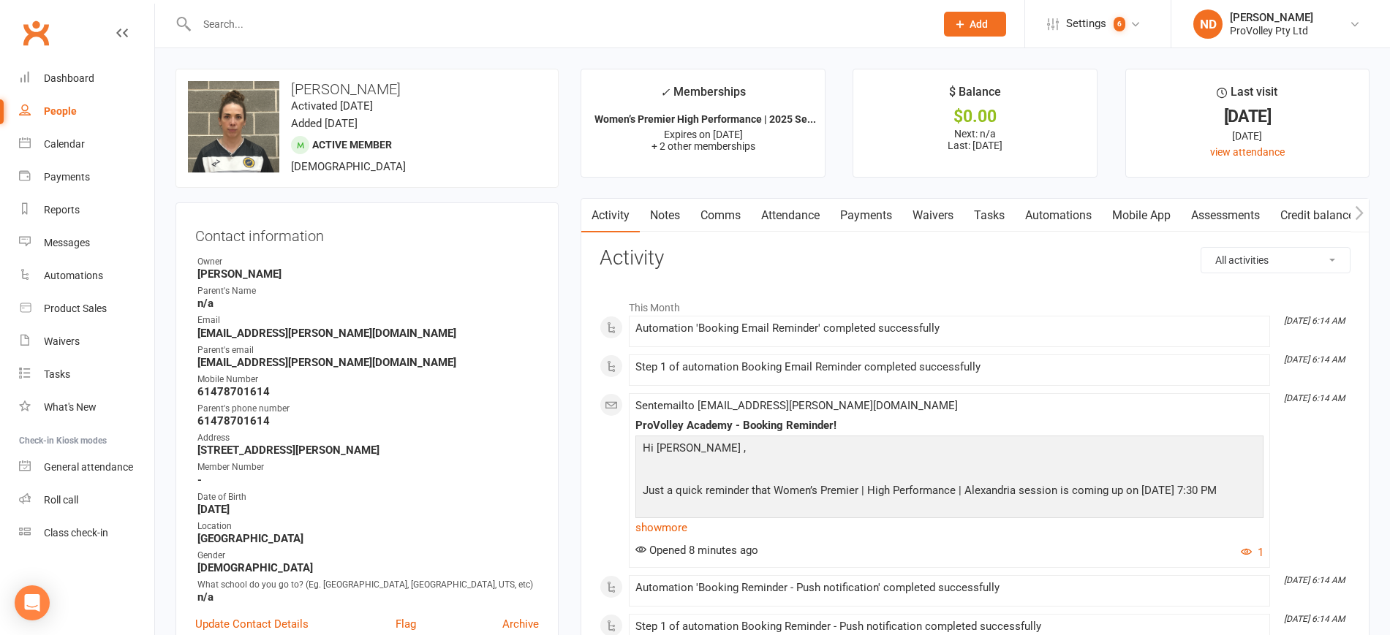
drag, startPoint x: 449, startPoint y: 87, endPoint x: 292, endPoint y: 87, distance: 157.2
click at [292, 87] on h3 "Nataliya Lavrentyeva" at bounding box center [367, 89] width 358 height 16
copy h3 "Nataliya Lavrentyeva"
drag, startPoint x: 353, startPoint y: 334, endPoint x: 194, endPoint y: 336, distance: 159.4
click at [194, 336] on div "Contact information Owner Massimiliano Gubbiotti Parent's Name n/a Email lav.na…" at bounding box center [366, 437] width 383 height 468
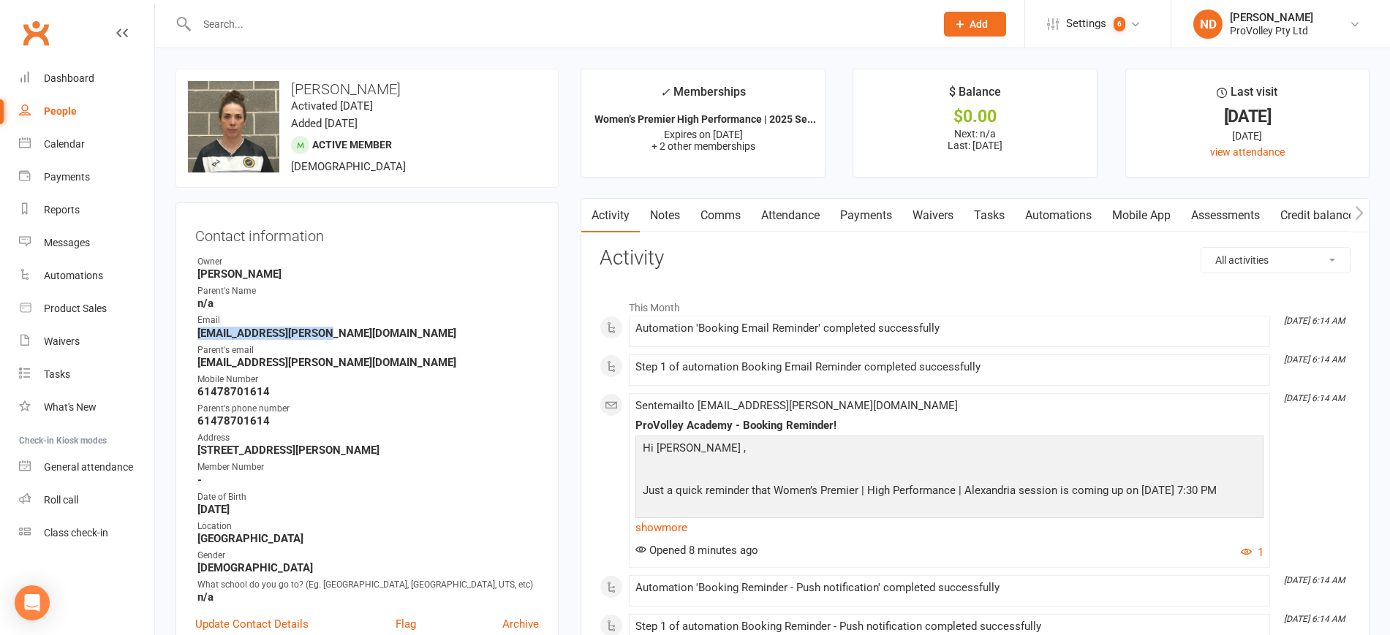
copy strong "[EMAIL_ADDRESS][PERSON_NAME][DOMAIN_NAME]"
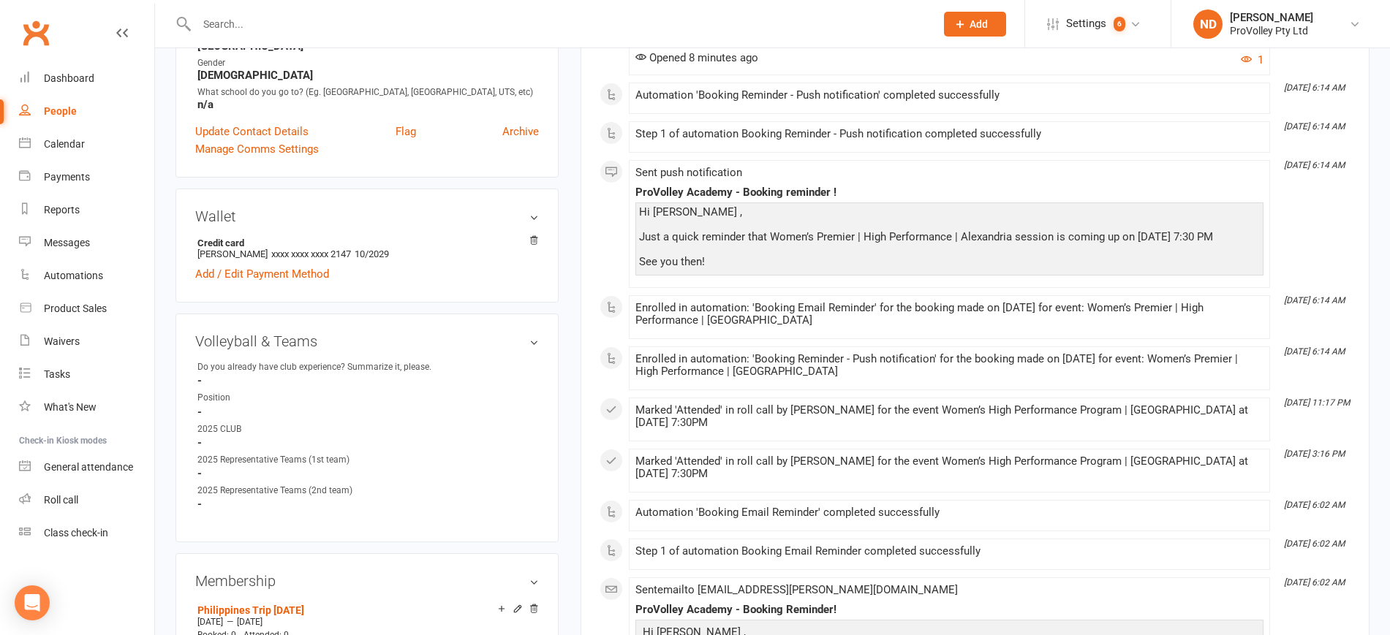
scroll to position [640, 0]
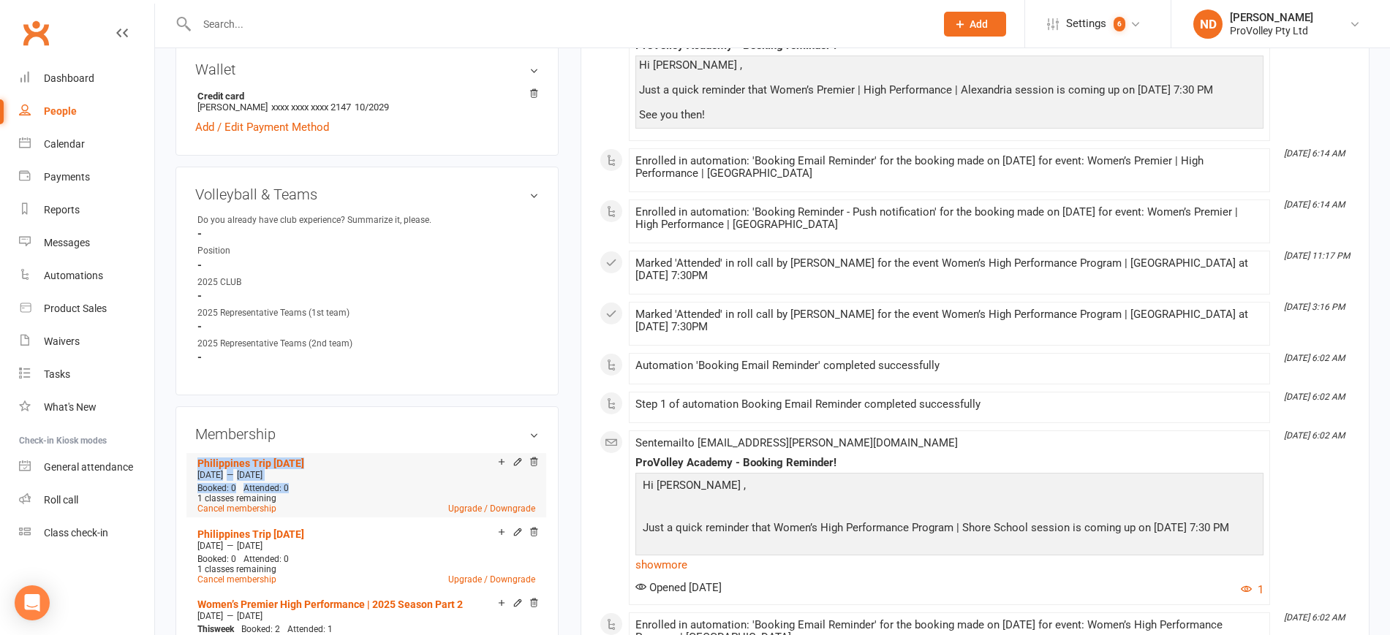
drag, startPoint x: 305, startPoint y: 504, endPoint x: 194, endPoint y: 466, distance: 117.2
click at [194, 466] on li "Philippines Trip 24 October 2025 Oct 10 2025 — Dec 9 2025 Booked: 0 Attended: 0…" at bounding box center [366, 485] width 345 height 64
copy li "Philippines Trip 24 October 2025 Oct 10 2025 — Dec 9 2025 Booked: 0 Attended: 0"
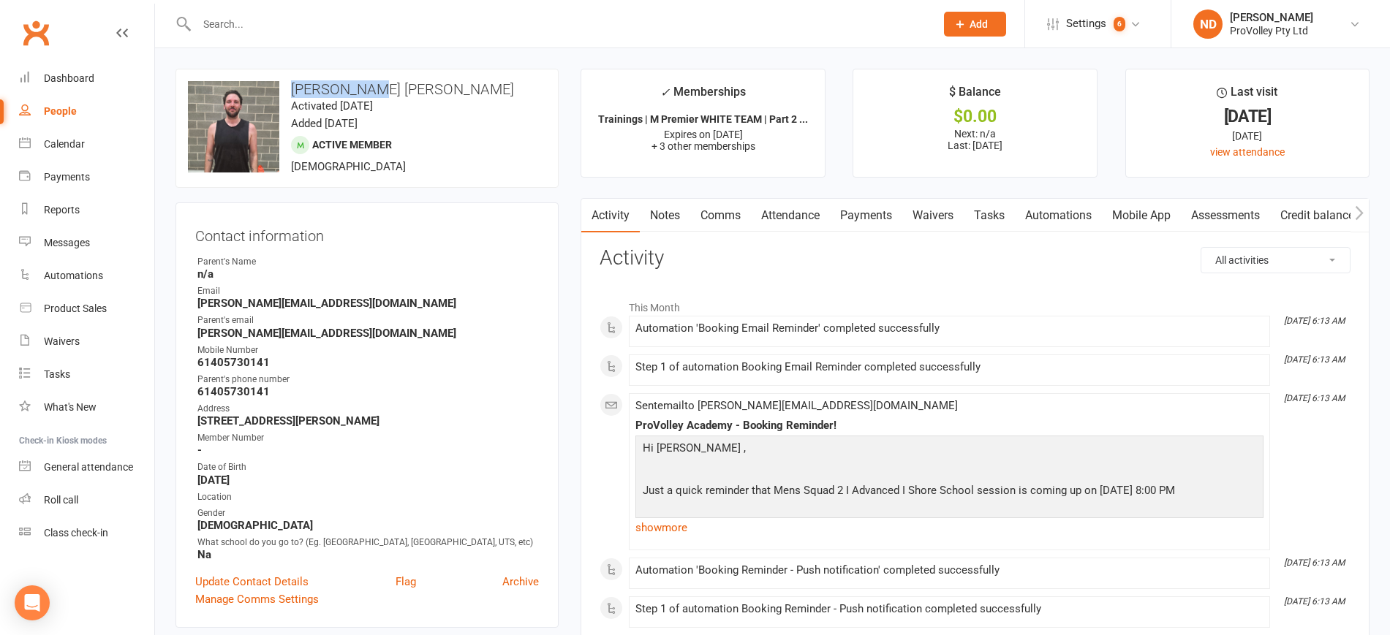
drag, startPoint x: 400, startPoint y: 86, endPoint x: 286, endPoint y: 83, distance: 114.1
click at [286, 83] on h3 "[PERSON_NAME] [PERSON_NAME]" at bounding box center [367, 89] width 358 height 16
copy h3 "[PERSON_NAME] [PERSON_NAME]"
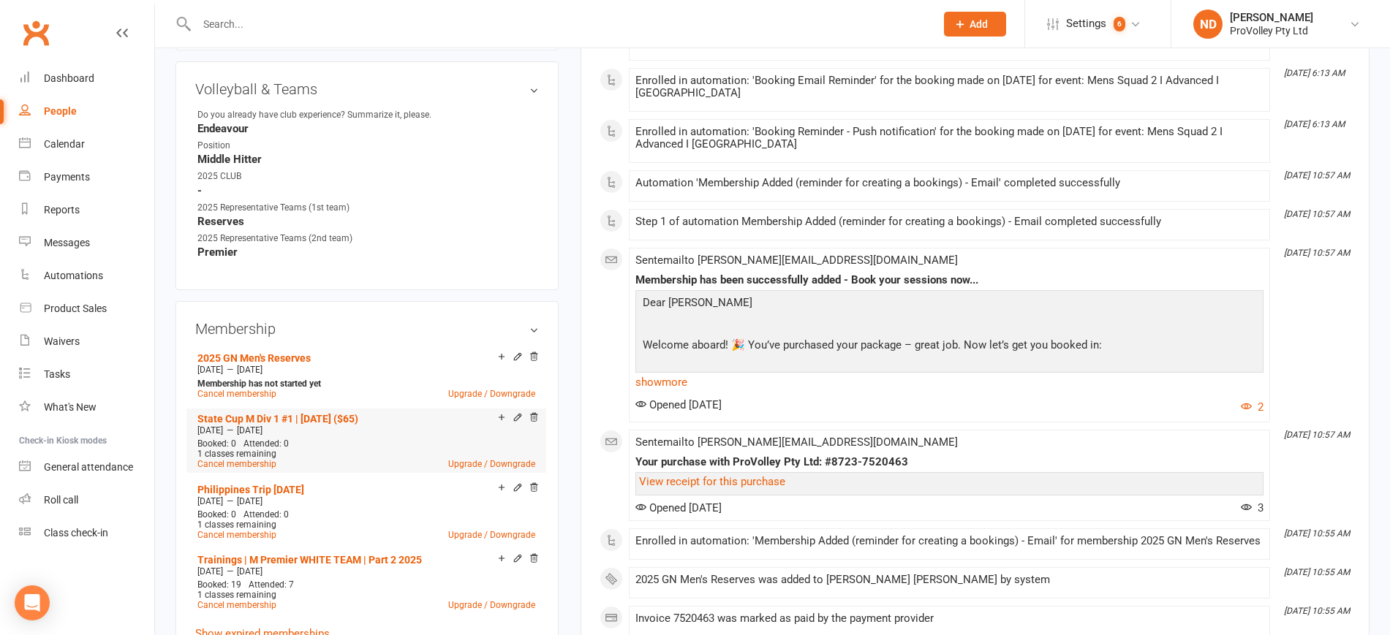
scroll to position [731, 0]
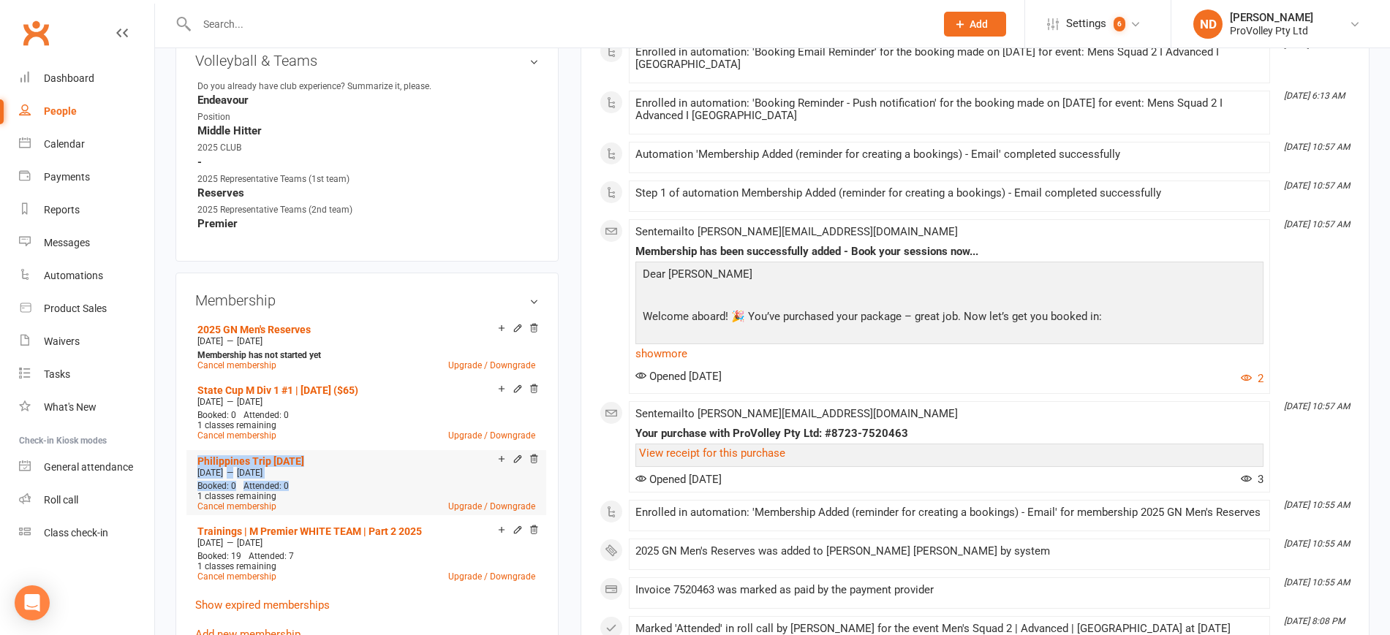
drag, startPoint x: 300, startPoint y: 496, endPoint x: 194, endPoint y: 474, distance: 108.4
click at [194, 474] on li "Philippines Trip [DATE] Sep 22 2025 — [DATE] Booked: 0 Attended: 0 1 classes re…" at bounding box center [366, 482] width 345 height 64
copy li "Philippines Trip 24 October 2025 Sep 22 2025 — Nov 27 2025 Booked: 0 Attended: 0"
